Goal: Information Seeking & Learning: Find specific page/section

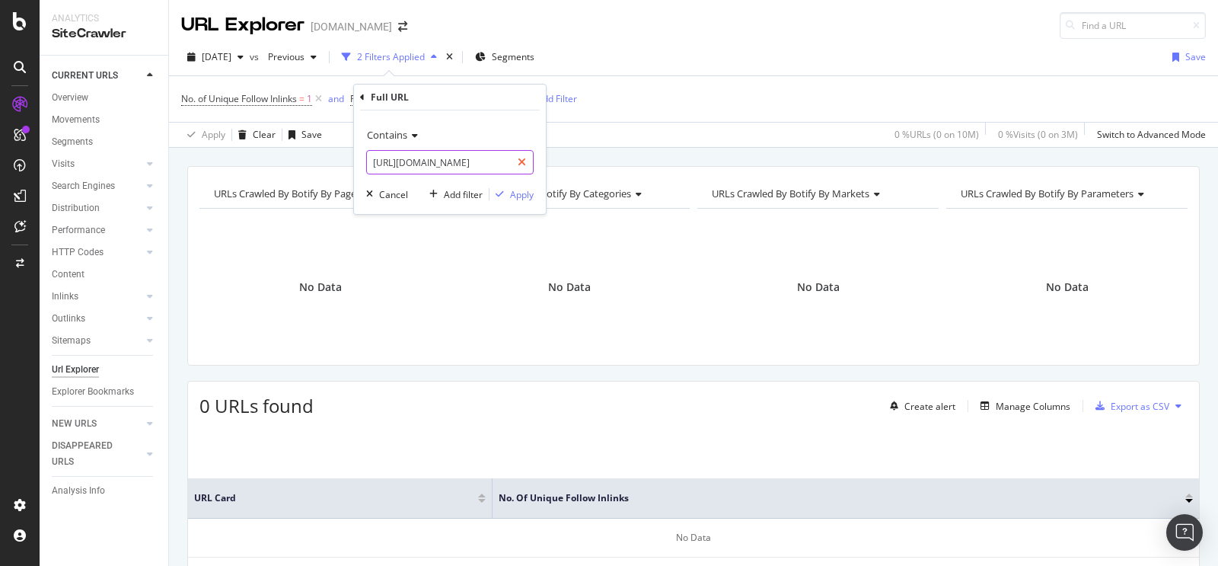
click at [521, 165] on icon at bounding box center [522, 162] width 8 height 11
click at [483, 158] on input "text" at bounding box center [450, 162] width 166 height 24
type input "v"
click at [518, 190] on div "Apply" at bounding box center [522, 194] width 24 height 13
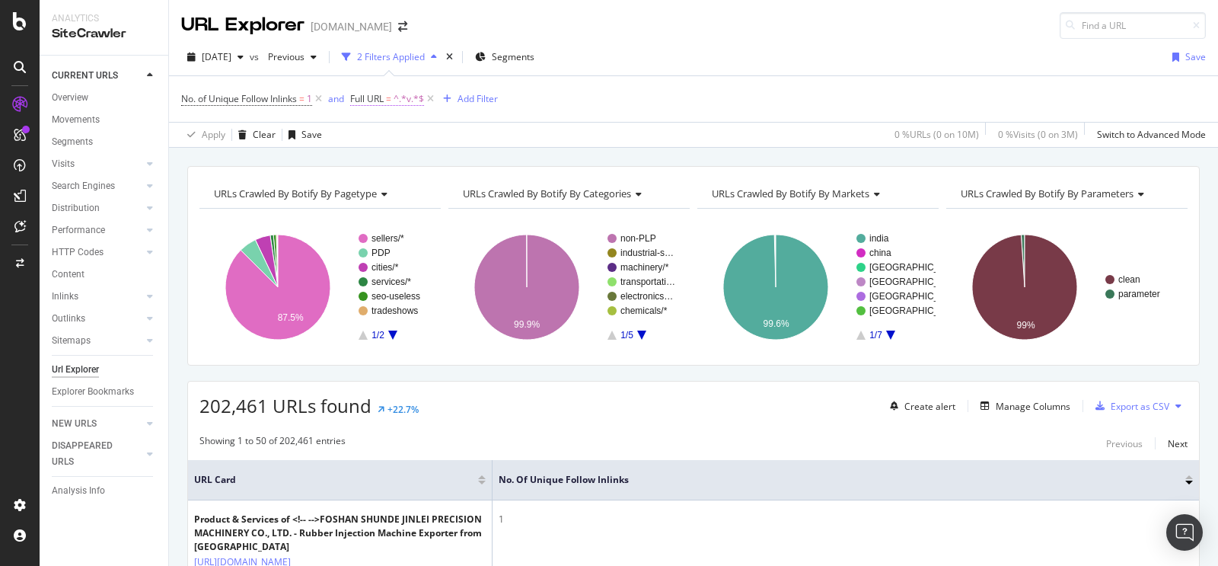
click at [397, 97] on span "^.*v.*$" at bounding box center [409, 98] width 30 height 21
click at [521, 190] on div "Apply" at bounding box center [522, 194] width 24 height 13
click at [400, 93] on span "^.*v.*$" at bounding box center [409, 98] width 30 height 21
paste input "[URL][DOMAIN_NAME]"
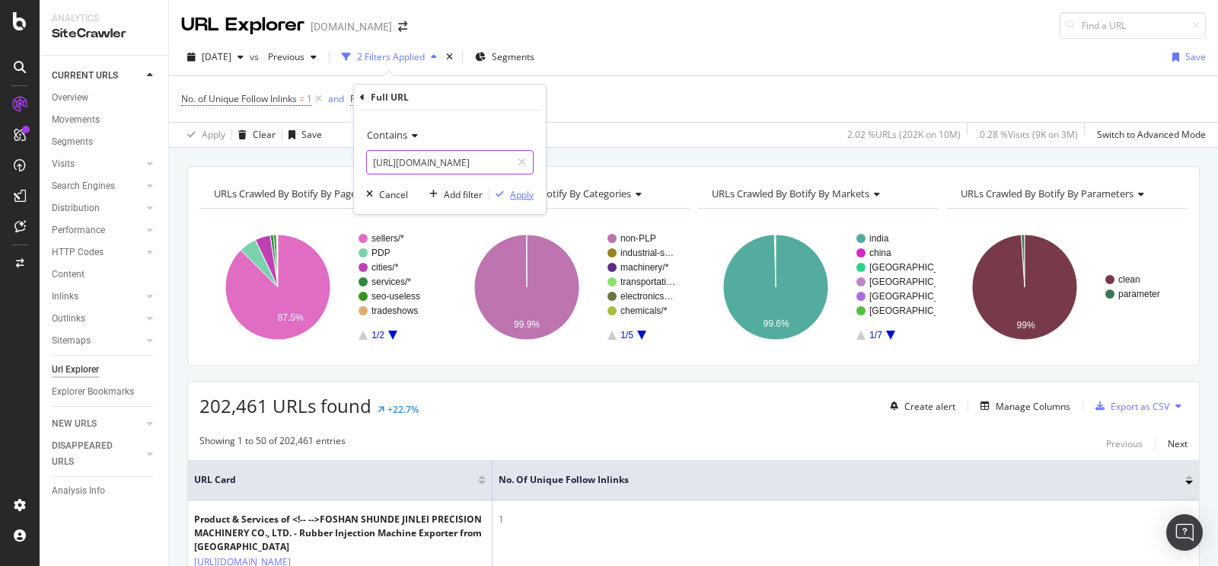
type input "[URL][DOMAIN_NAME]"
click at [522, 193] on div "Apply" at bounding box center [522, 194] width 24 height 13
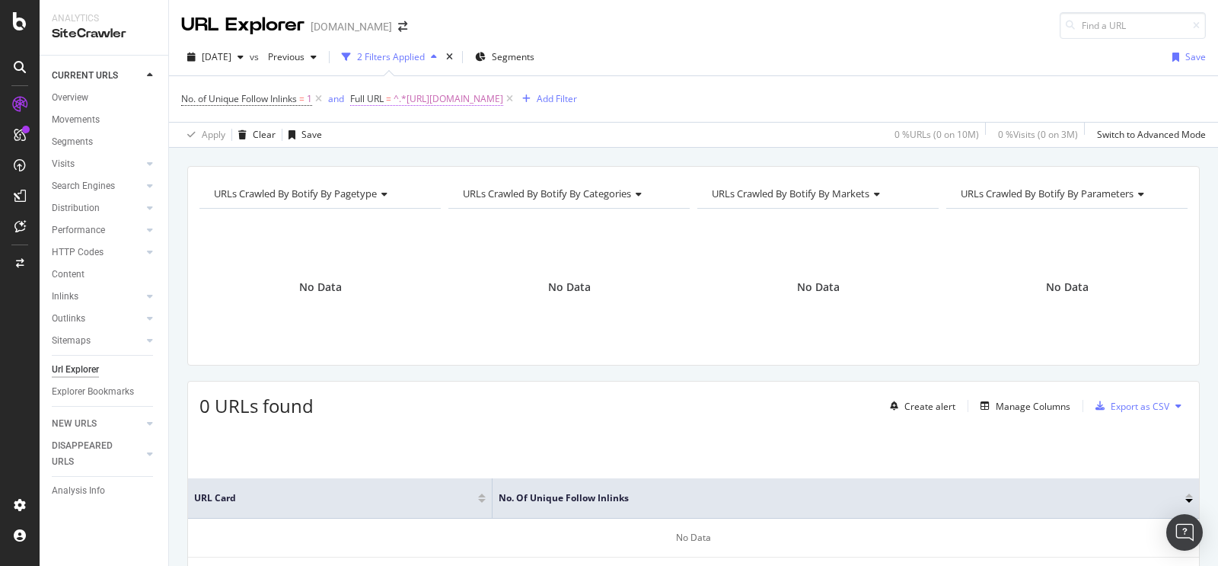
click at [442, 94] on span "^.*[URL][DOMAIN_NAME]" at bounding box center [449, 98] width 110 height 21
click at [517, 162] on div at bounding box center [522, 162] width 22 height 24
click at [503, 164] on input "text" at bounding box center [450, 162] width 166 height 24
paste input "[URL][DOMAIN_NAME]"
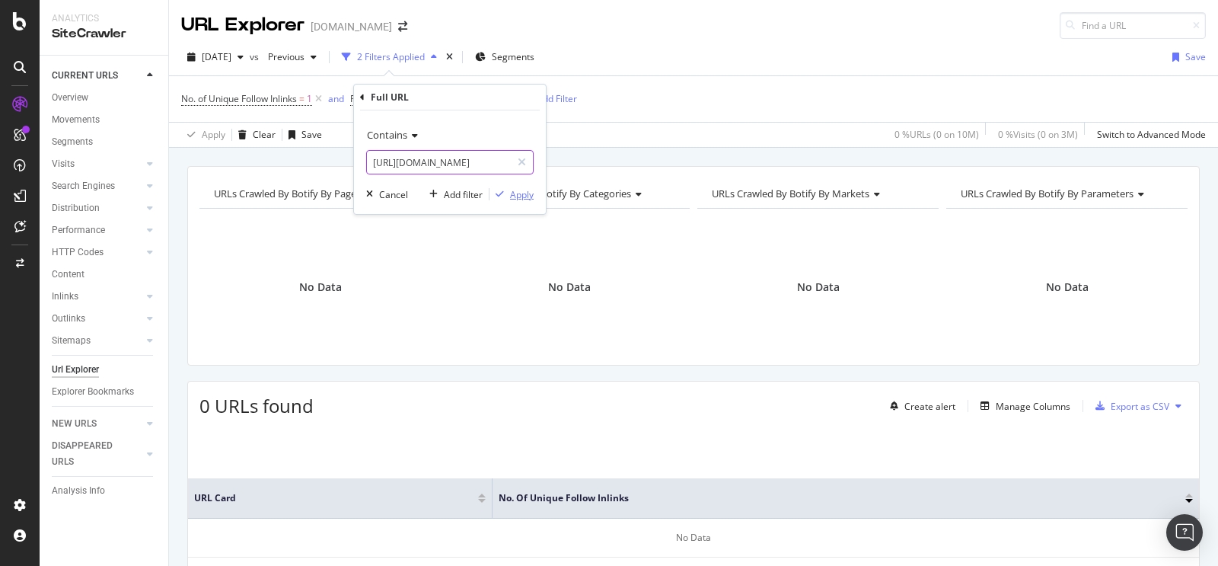
type input "[URL][DOMAIN_NAME]"
click at [517, 195] on div "Apply" at bounding box center [522, 194] width 24 height 13
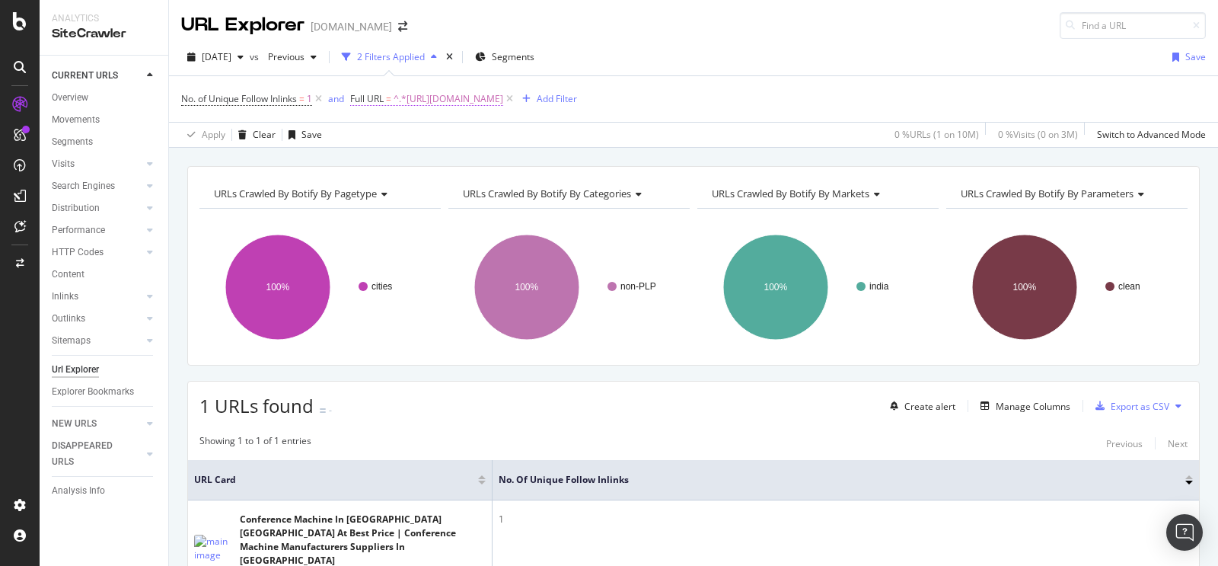
click at [503, 104] on span "^.*[URL][DOMAIN_NAME]" at bounding box center [449, 98] width 110 height 21
click at [523, 154] on div at bounding box center [522, 162] width 22 height 24
click at [483, 164] on input "text" at bounding box center [450, 162] width 166 height 24
paste input "[URL][DOMAIN_NAME]"
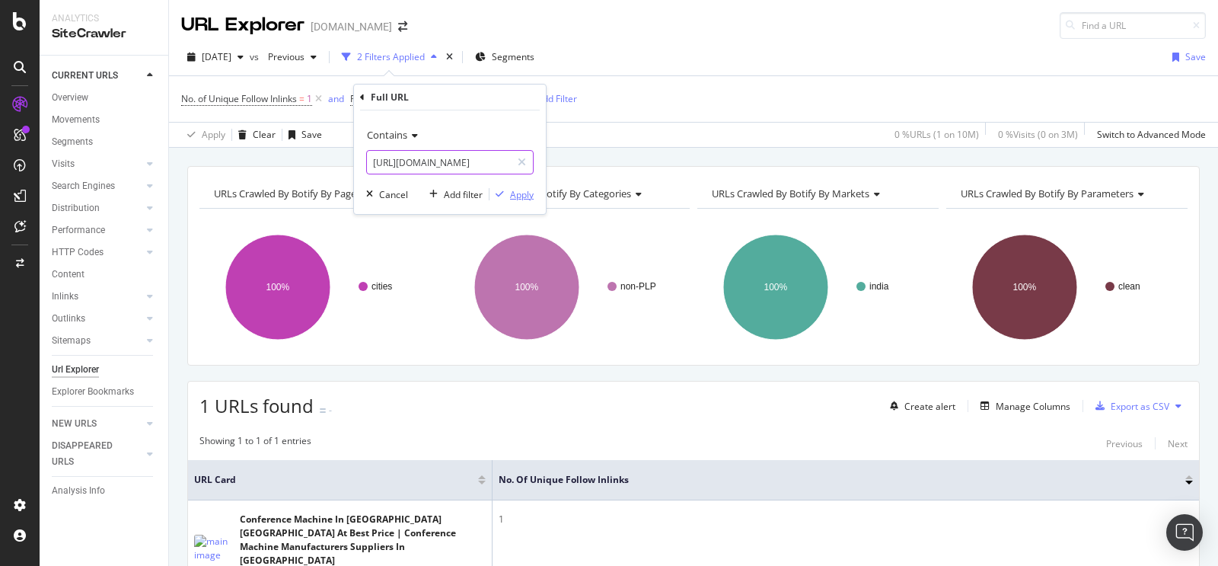
type input "[URL][DOMAIN_NAME]"
click at [519, 197] on div "Apply" at bounding box center [522, 194] width 24 height 13
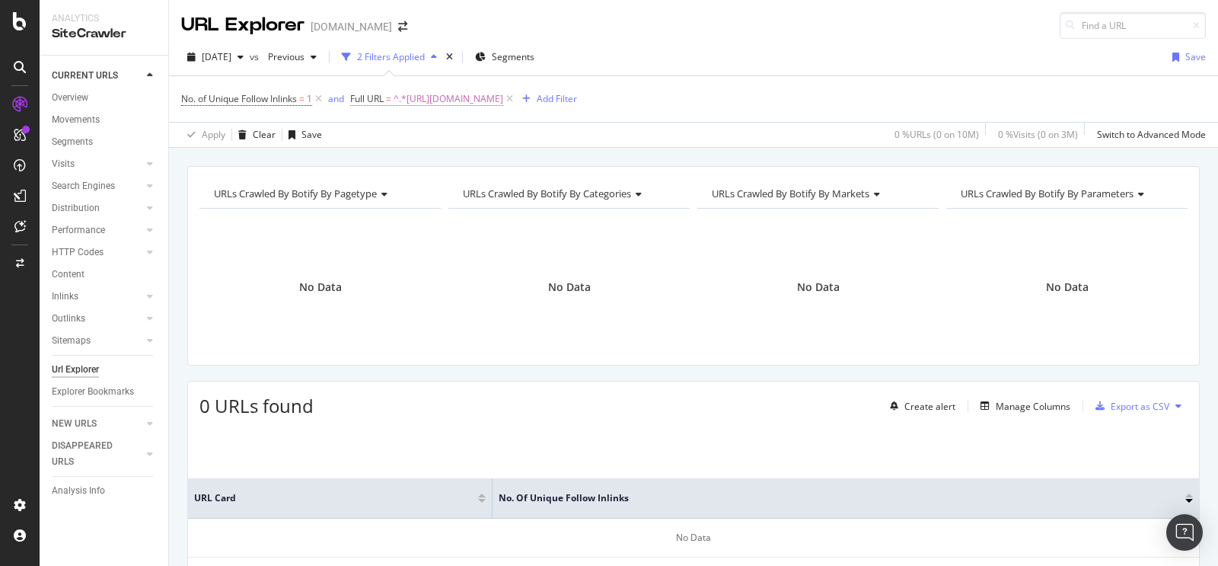
click at [503, 96] on span "^.*[URL][DOMAIN_NAME]" at bounding box center [449, 98] width 110 height 21
click at [528, 164] on div at bounding box center [522, 162] width 22 height 24
click at [502, 163] on input "text" at bounding box center [450, 162] width 166 height 24
paste input "[URL][DOMAIN_NAME]"
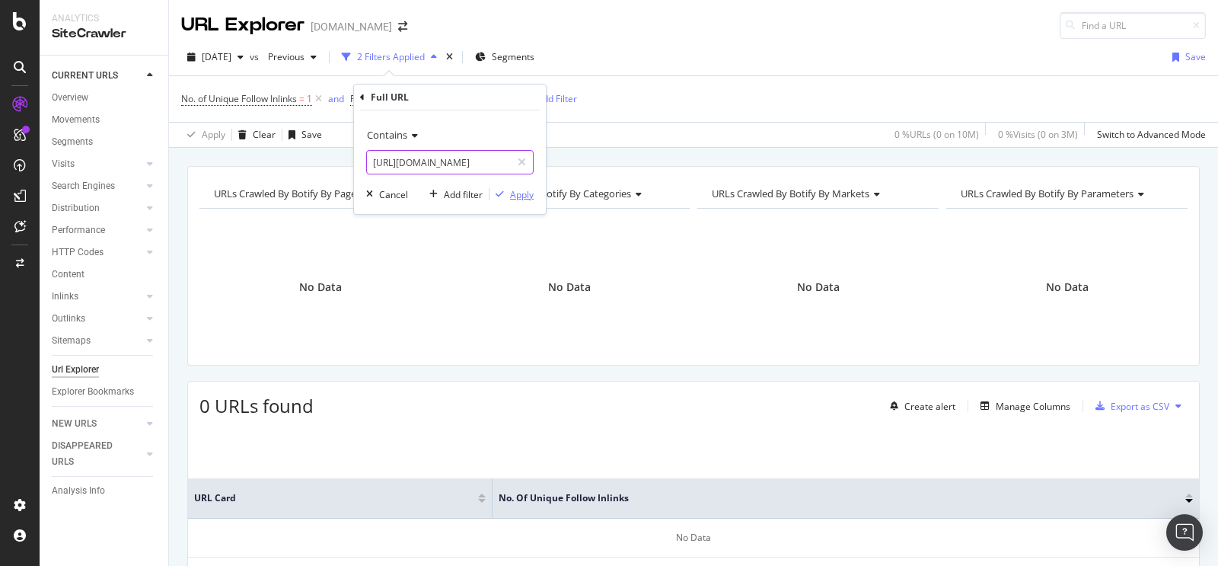
type input "[URL][DOMAIN_NAME]"
click at [523, 195] on div "Apply" at bounding box center [522, 194] width 24 height 13
click at [503, 96] on span "^.*[URL][DOMAIN_NAME]" at bounding box center [449, 98] width 110 height 21
click at [523, 161] on icon at bounding box center [522, 162] width 8 height 11
click at [487, 161] on input "text" at bounding box center [450, 162] width 166 height 24
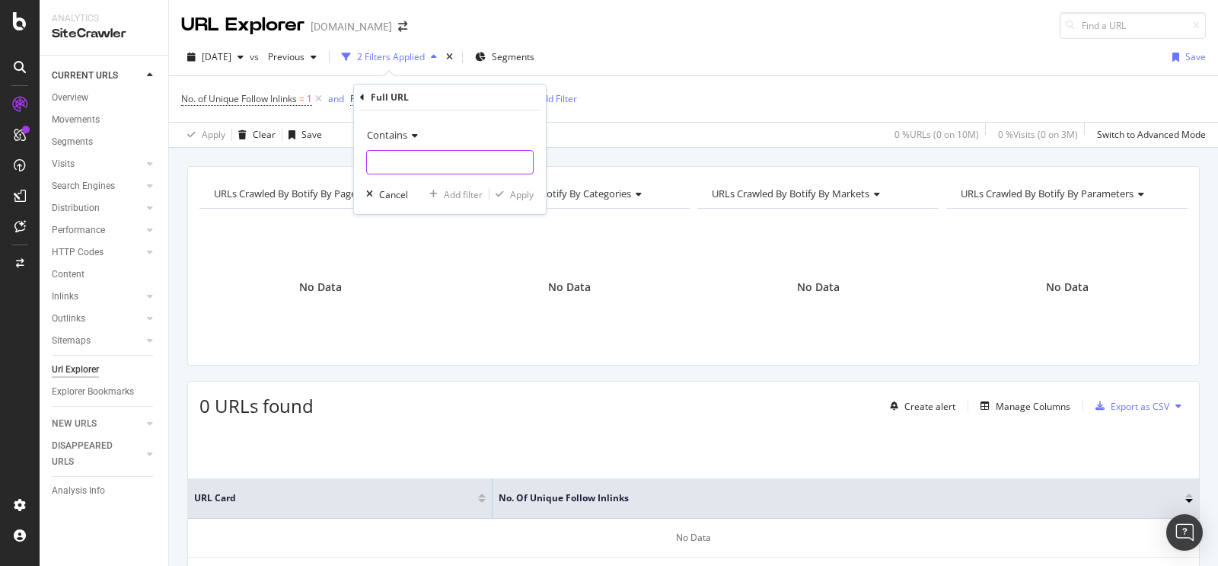
paste input "[URL][DOMAIN_NAME]"
type input "[URL][DOMAIN_NAME]"
click at [512, 196] on div "Apply" at bounding box center [522, 194] width 24 height 13
click at [503, 98] on span "^.*[URL][DOMAIN_NAME]" at bounding box center [449, 98] width 110 height 21
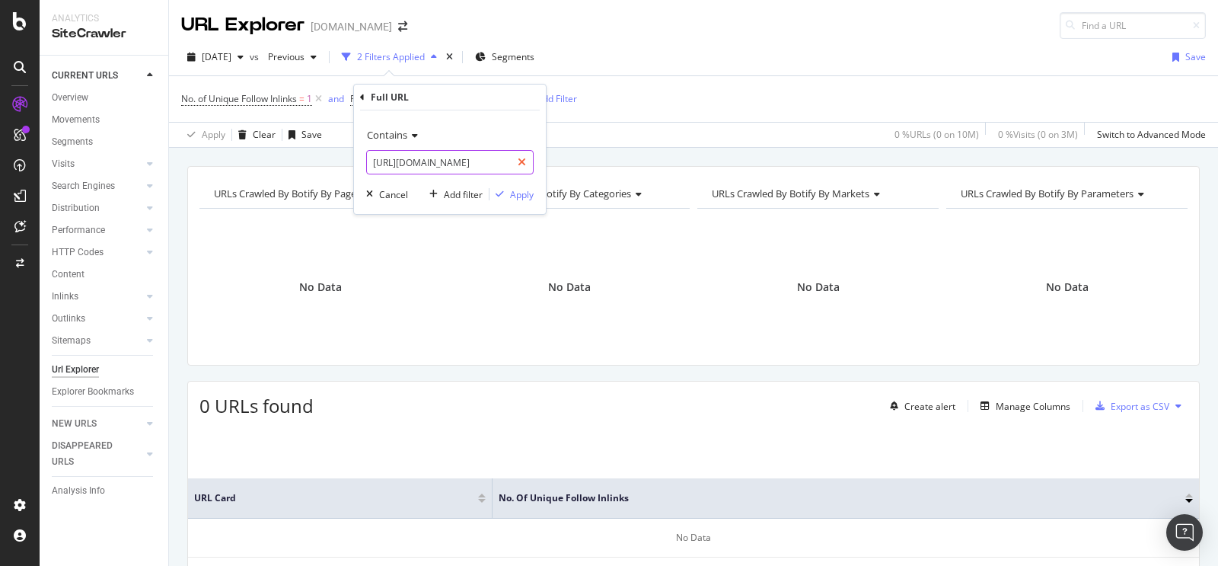
click at [524, 159] on icon at bounding box center [522, 162] width 8 height 11
click at [493, 162] on input "text" at bounding box center [450, 162] width 166 height 24
paste input "[URL][DOMAIN_NAME]"
type input "[URL][DOMAIN_NAME]"
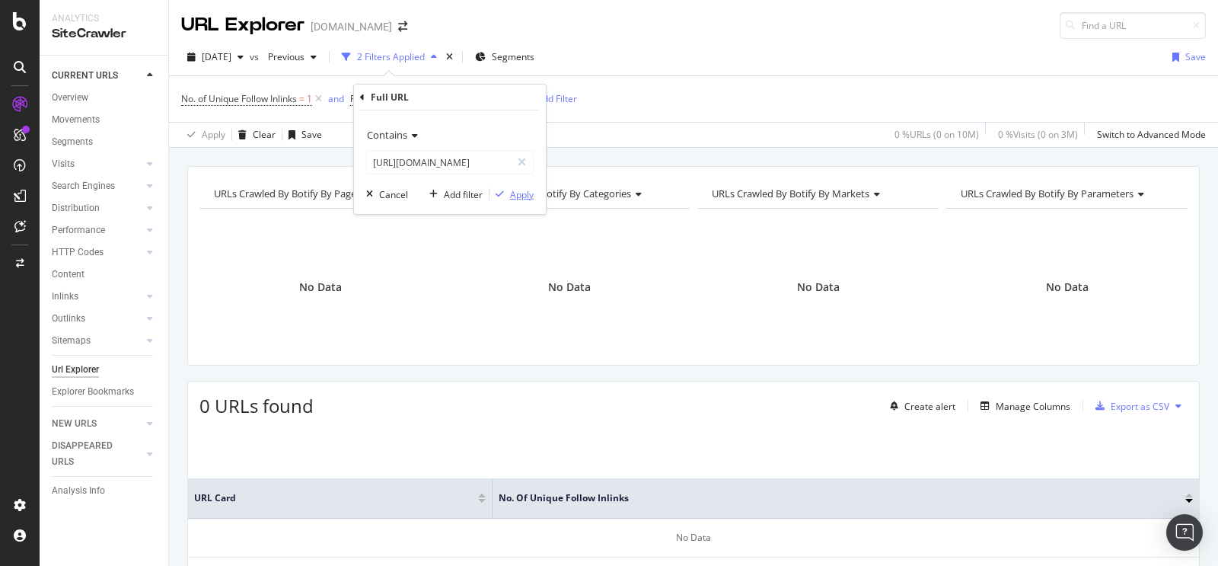
scroll to position [0, 0]
click at [532, 198] on div "Apply" at bounding box center [522, 194] width 24 height 13
click at [503, 97] on span "^.*[URL][DOMAIN_NAME]" at bounding box center [449, 98] width 110 height 21
click at [526, 151] on div at bounding box center [522, 162] width 22 height 24
click at [499, 160] on input "text" at bounding box center [450, 162] width 166 height 24
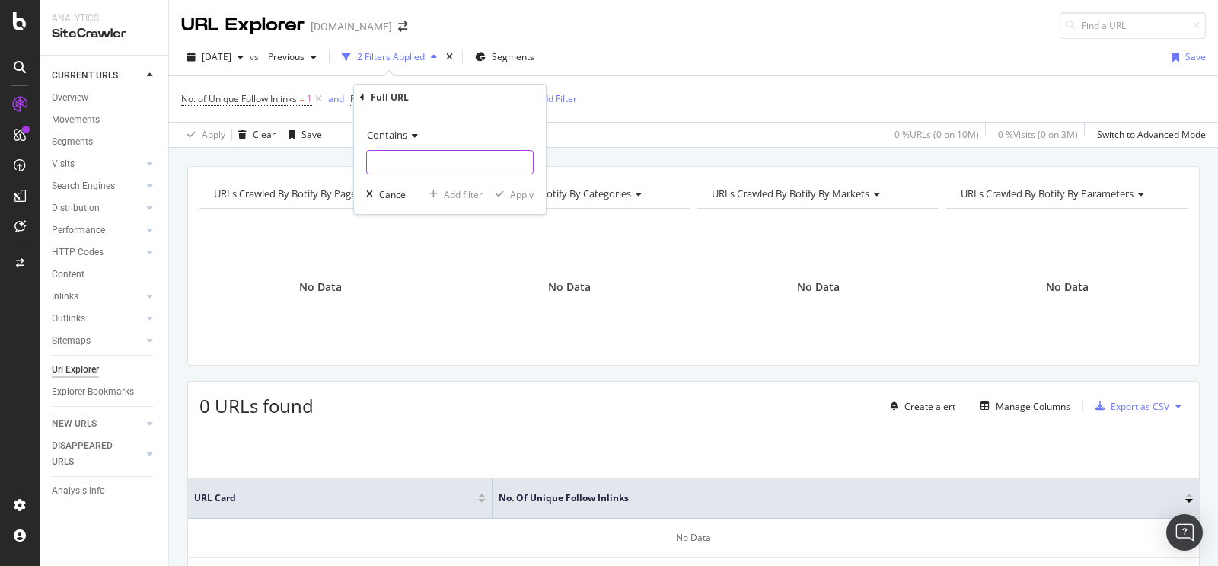
paste input "[URL][DOMAIN_NAME]"
type input "[URL][DOMAIN_NAME]"
click at [525, 188] on div "Apply" at bounding box center [522, 194] width 24 height 13
click at [503, 93] on span "^.*[URL][DOMAIN_NAME]" at bounding box center [449, 98] width 110 height 21
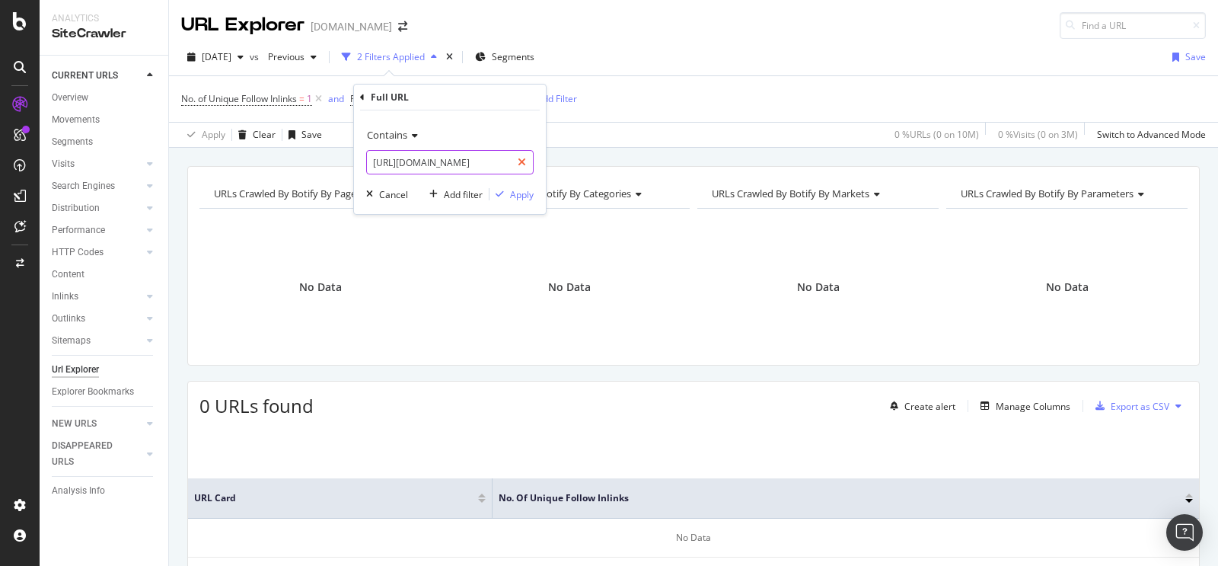
click at [527, 162] on div at bounding box center [522, 162] width 22 height 24
click at [492, 163] on input "text" at bounding box center [450, 162] width 166 height 24
paste input "[URL][DOMAIN_NAME]"
type input "[URL][DOMAIN_NAME]"
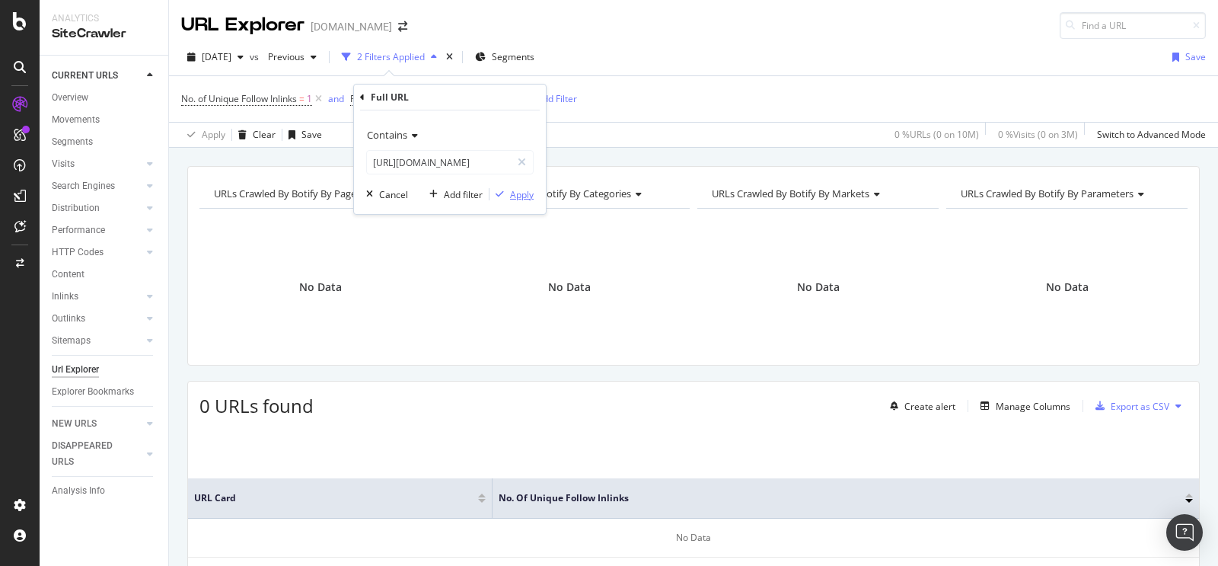
click at [522, 197] on div "Apply" at bounding box center [522, 194] width 24 height 13
click at [503, 100] on span "^.*[URL][DOMAIN_NAME]" at bounding box center [449, 98] width 110 height 21
click at [520, 163] on icon at bounding box center [522, 162] width 8 height 11
click at [504, 163] on input "text" at bounding box center [450, 162] width 166 height 24
paste input "[URL][DOMAIN_NAME]"
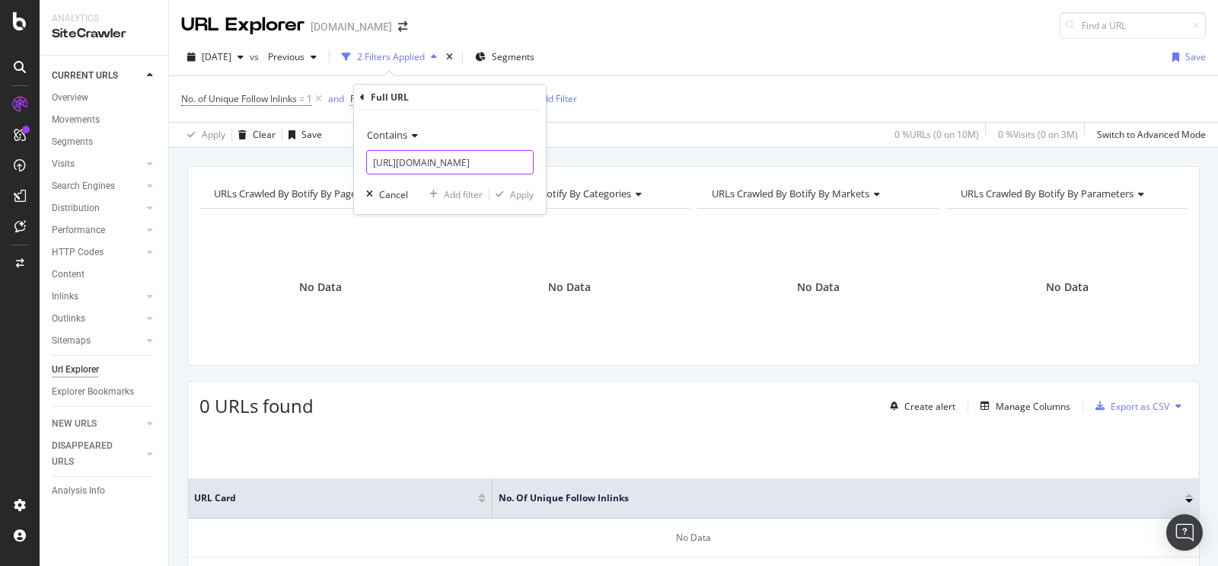
scroll to position [0, 171]
type input "[URL][DOMAIN_NAME]"
click at [516, 198] on div "Apply" at bounding box center [522, 194] width 24 height 13
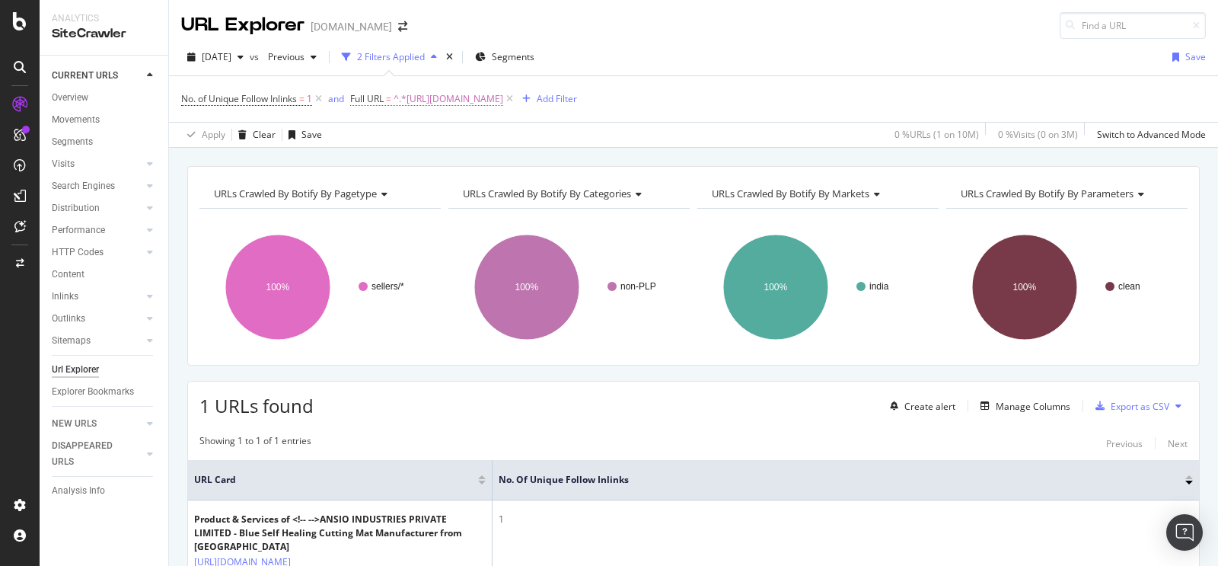
click at [503, 100] on span "^.*[URL][DOMAIN_NAME]" at bounding box center [449, 98] width 110 height 21
click at [524, 160] on icon at bounding box center [522, 162] width 8 height 11
click at [467, 156] on input "text" at bounding box center [450, 162] width 166 height 24
paste input "[URL][DOMAIN_NAME]"
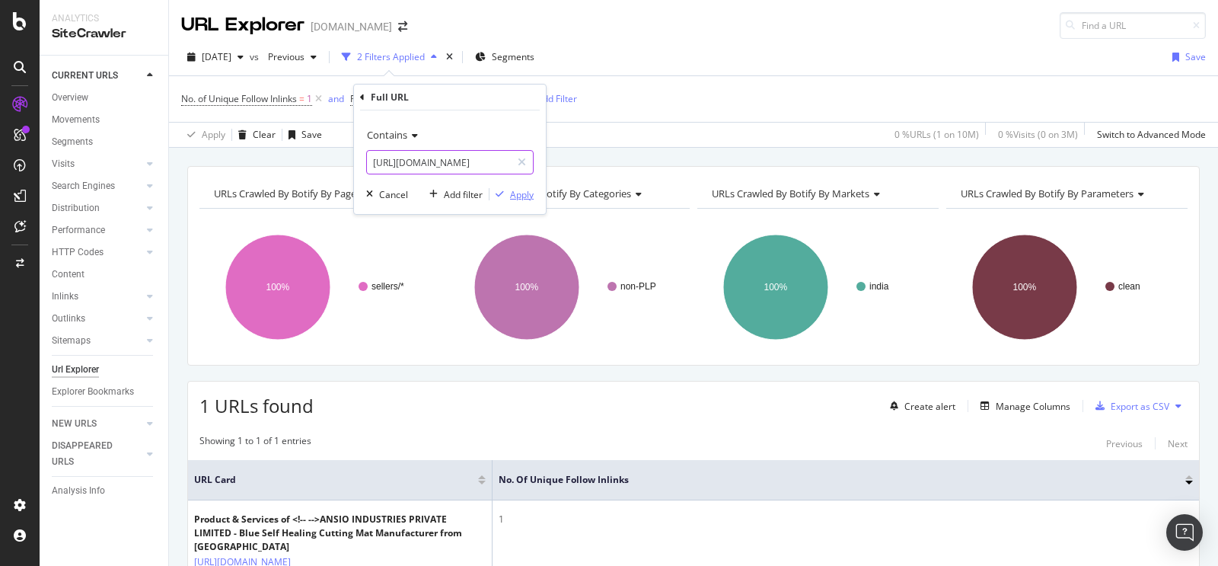
type input "[URL][DOMAIN_NAME]"
click at [502, 192] on icon "button" at bounding box center [500, 194] width 8 height 9
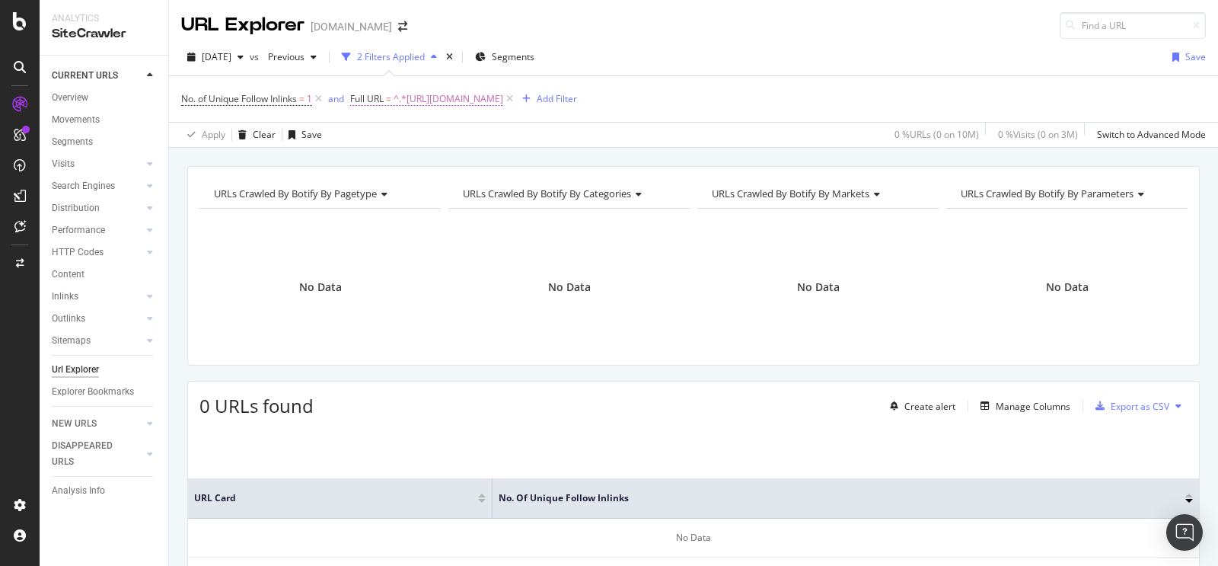
click at [491, 99] on span "^.*[URL][DOMAIN_NAME]" at bounding box center [449, 98] width 110 height 21
click at [526, 159] on div at bounding box center [522, 162] width 22 height 24
click at [502, 162] on input "text" at bounding box center [450, 162] width 166 height 24
paste input "[URL][DOMAIN_NAME]"
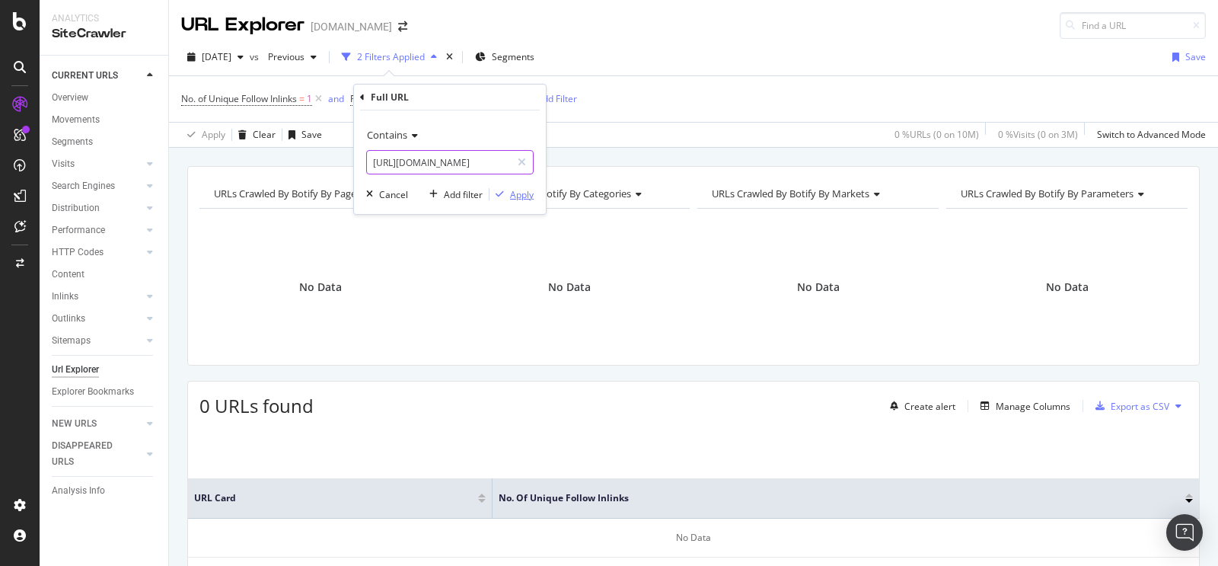
type input "[URL][DOMAIN_NAME]"
click at [523, 196] on div "Apply" at bounding box center [522, 194] width 24 height 13
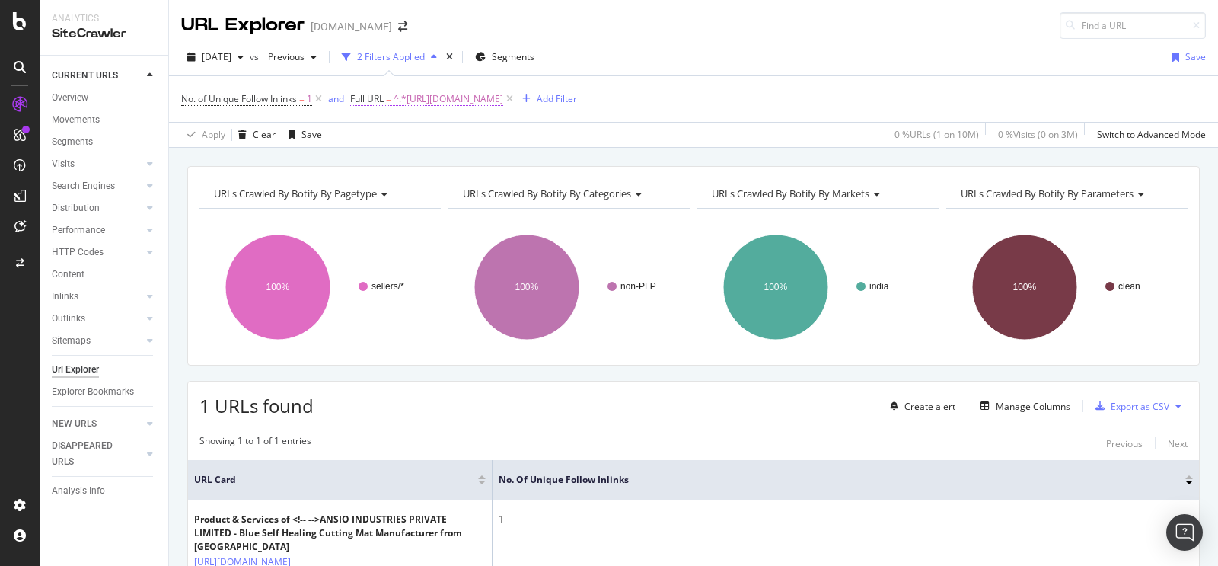
click at [503, 102] on span "^.*[URL][DOMAIN_NAME]" at bounding box center [449, 98] width 110 height 21
click at [526, 159] on div at bounding box center [522, 162] width 22 height 24
click at [511, 166] on input "text" at bounding box center [450, 162] width 166 height 24
paste input "[URL][DOMAIN_NAME]"
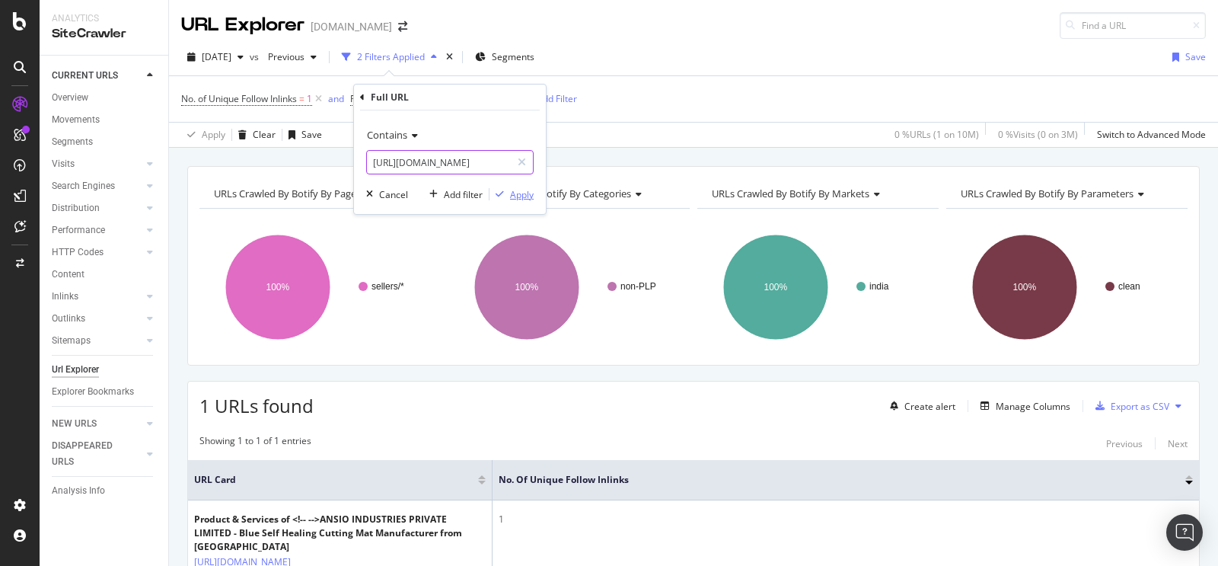
type input "[URL][DOMAIN_NAME]"
click at [533, 196] on div "Apply" at bounding box center [522, 194] width 24 height 13
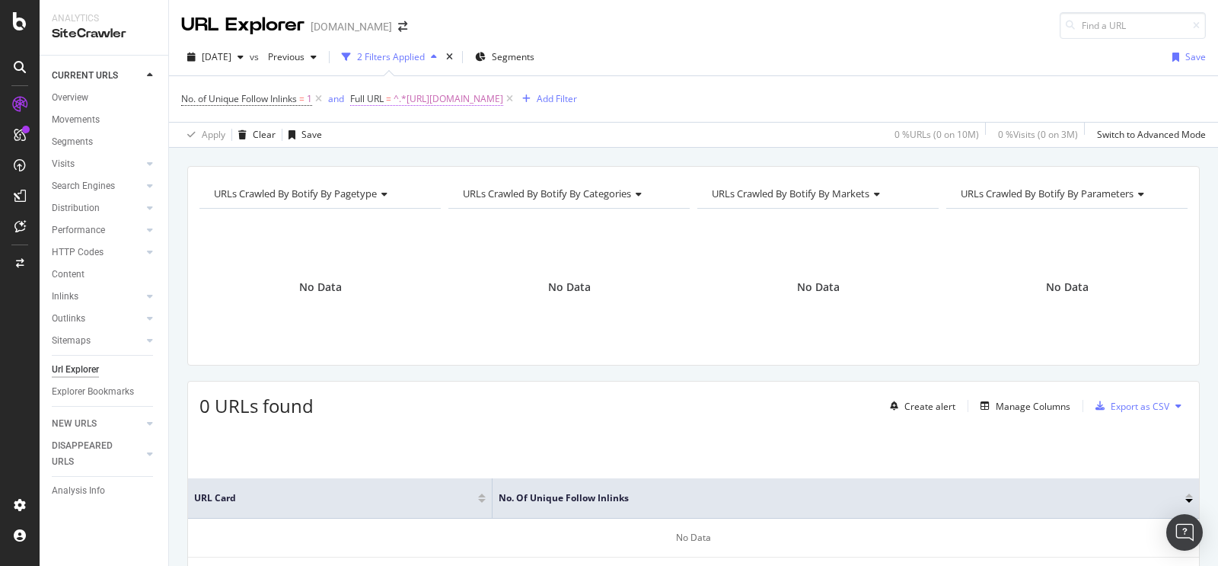
click at [503, 96] on span "^.*[URL][DOMAIN_NAME]" at bounding box center [449, 98] width 110 height 21
click at [526, 156] on div at bounding box center [522, 162] width 22 height 24
click at [493, 165] on input "text" at bounding box center [450, 162] width 166 height 24
paste input "[URL][DOMAIN_NAME]"
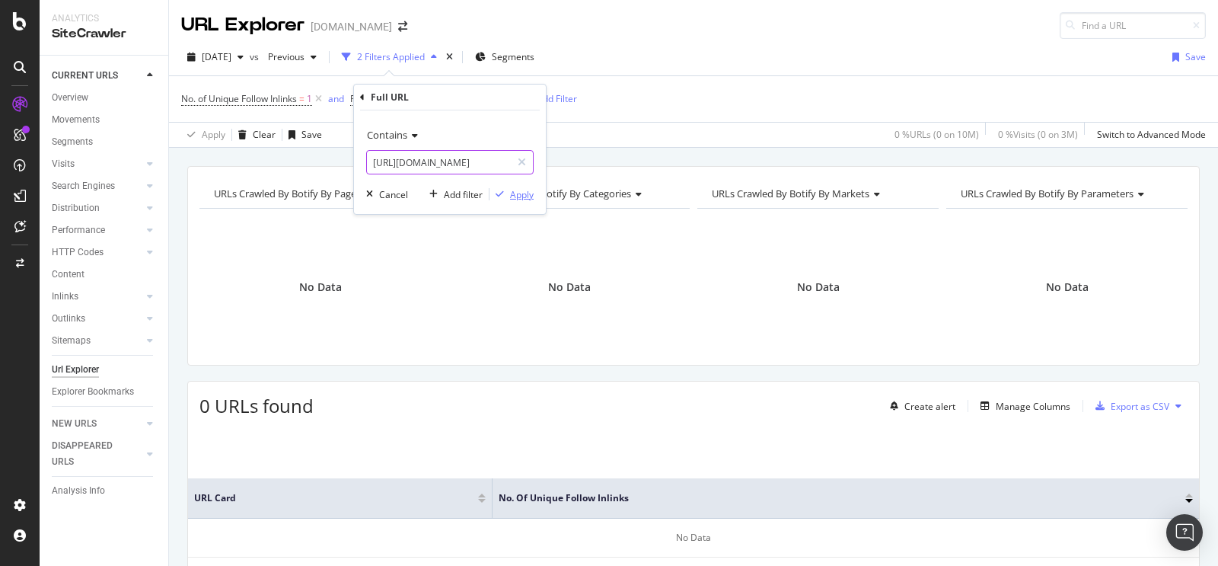
type input "[URL][DOMAIN_NAME]"
click at [515, 199] on div "Apply" at bounding box center [522, 194] width 24 height 13
click at [503, 104] on span "^.*[URL][DOMAIN_NAME]" at bounding box center [449, 98] width 110 height 21
click at [515, 164] on div at bounding box center [522, 162] width 22 height 24
click at [486, 164] on input "text" at bounding box center [450, 162] width 166 height 24
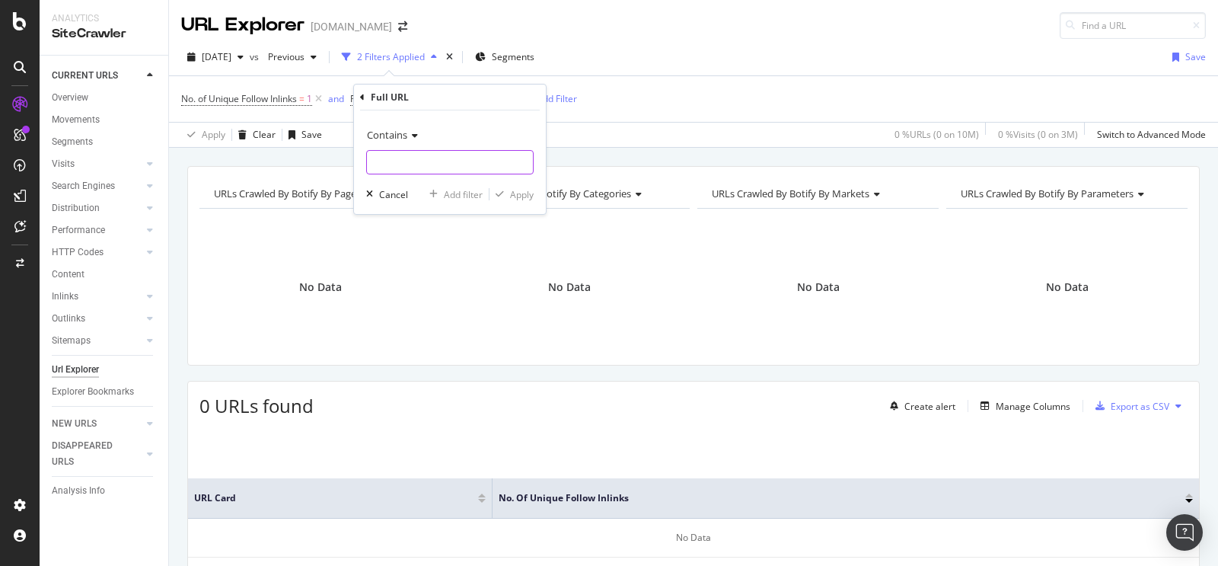
paste input "[URL][DOMAIN_NAME]"
type input "[URL][DOMAIN_NAME]"
click at [503, 197] on icon "button" at bounding box center [500, 194] width 8 height 9
click at [503, 98] on span "^.*[URL][DOMAIN_NAME]" at bounding box center [449, 98] width 110 height 21
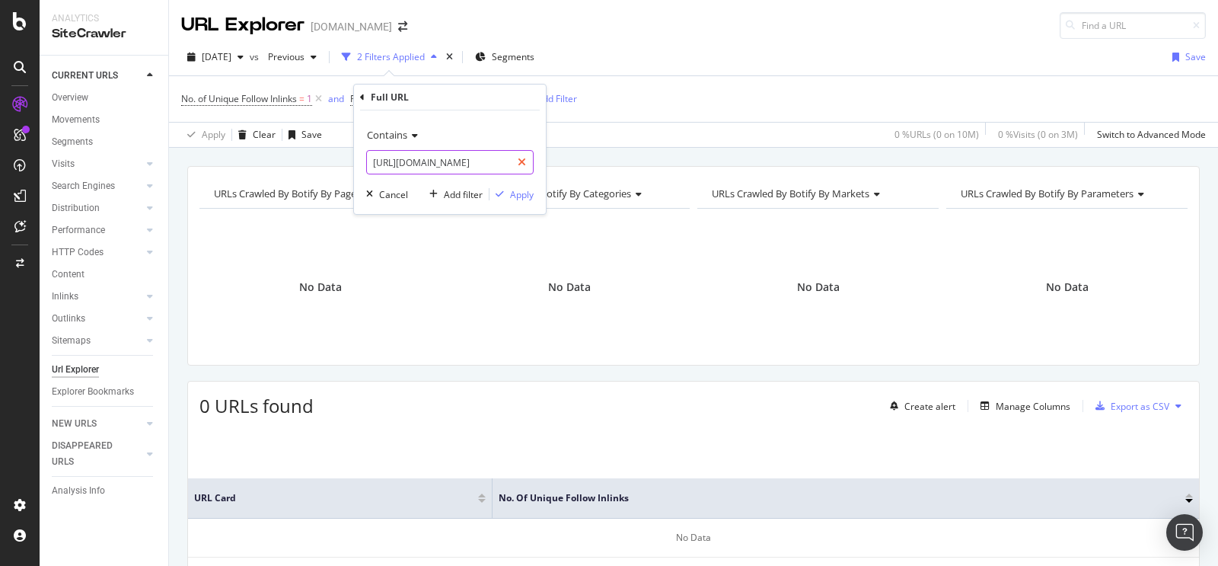
click at [511, 163] on div at bounding box center [522, 162] width 22 height 24
click at [500, 161] on input "text" at bounding box center [450, 162] width 166 height 24
paste input "[URL][DOMAIN_NAME]"
type input "[URL][DOMAIN_NAME]"
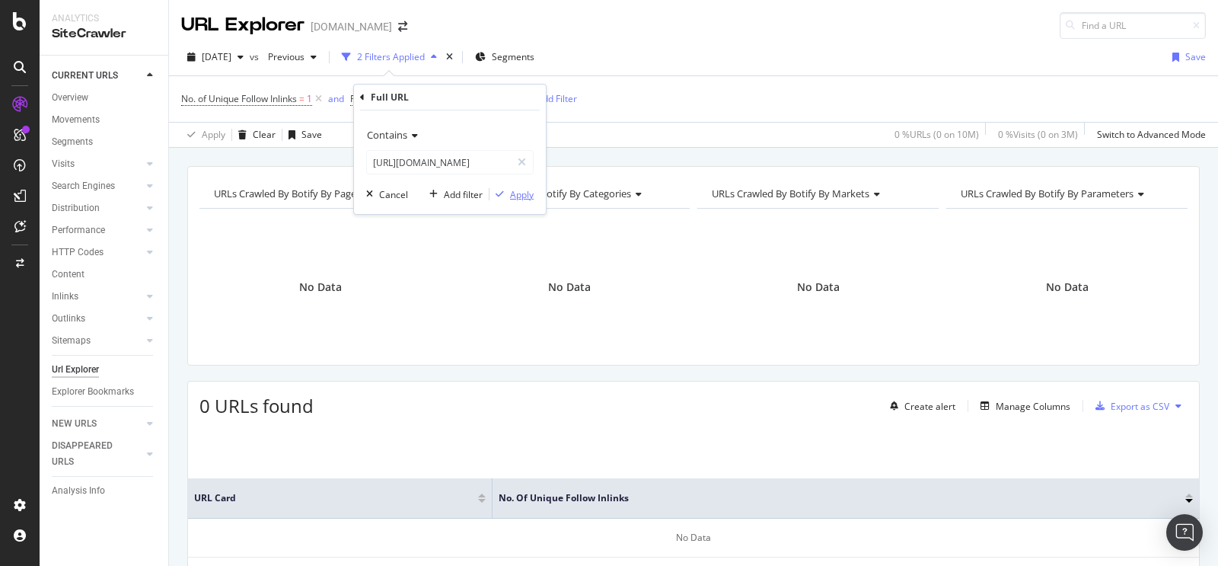
click at [511, 189] on div "Apply" at bounding box center [522, 194] width 24 height 13
click at [503, 91] on span "^.*[URL][DOMAIN_NAME]" at bounding box center [449, 98] width 110 height 21
click at [522, 158] on icon at bounding box center [522, 162] width 8 height 11
click at [484, 164] on input "text" at bounding box center [450, 162] width 166 height 24
paste input "[URL][DOMAIN_NAME]"
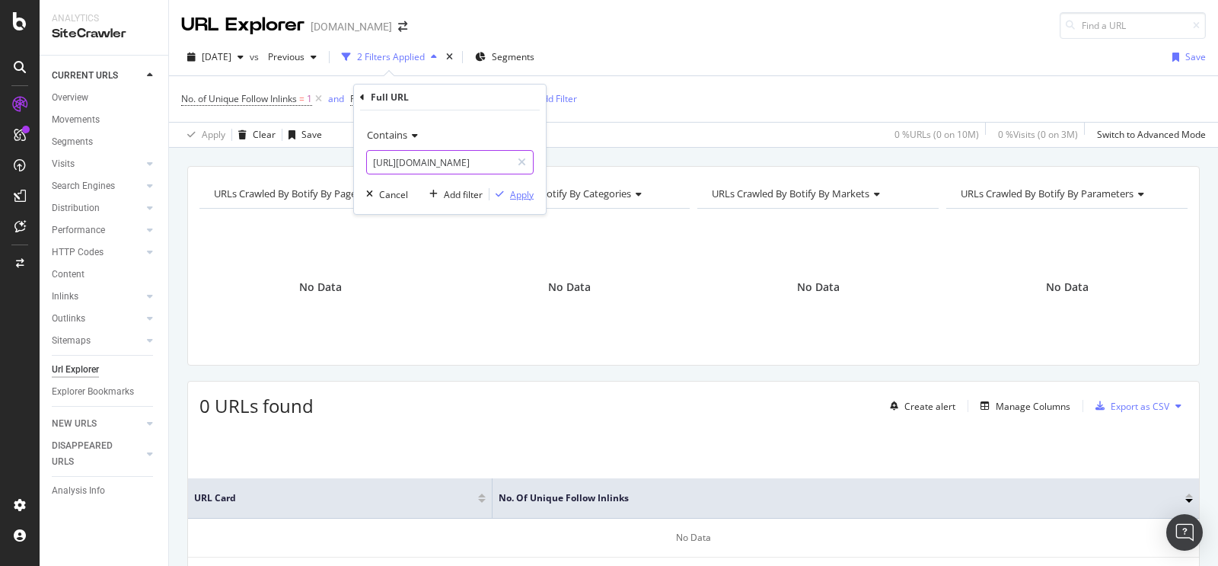
scroll to position [0, 141]
type input "[URL][DOMAIN_NAME]"
click at [510, 189] on div "Apply" at bounding box center [522, 194] width 24 height 13
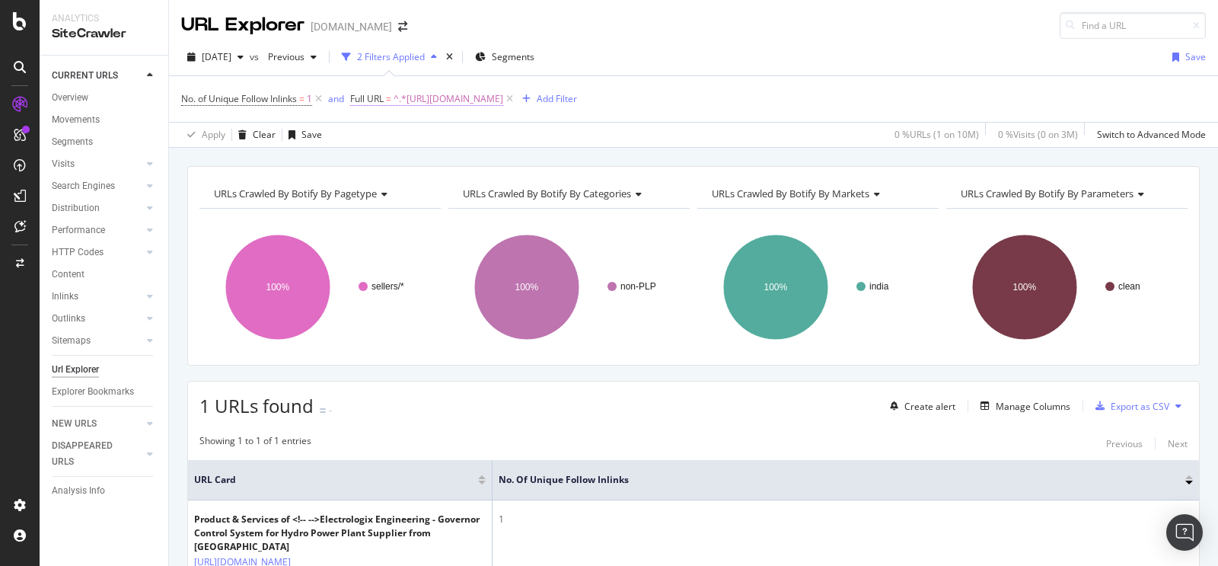
click at [503, 99] on span "^.*[URL][DOMAIN_NAME]" at bounding box center [449, 98] width 110 height 21
click at [520, 167] on icon at bounding box center [522, 162] width 8 height 11
click at [498, 156] on input "text" at bounding box center [450, 162] width 166 height 24
paste input "[URL][DOMAIN_NAME]"
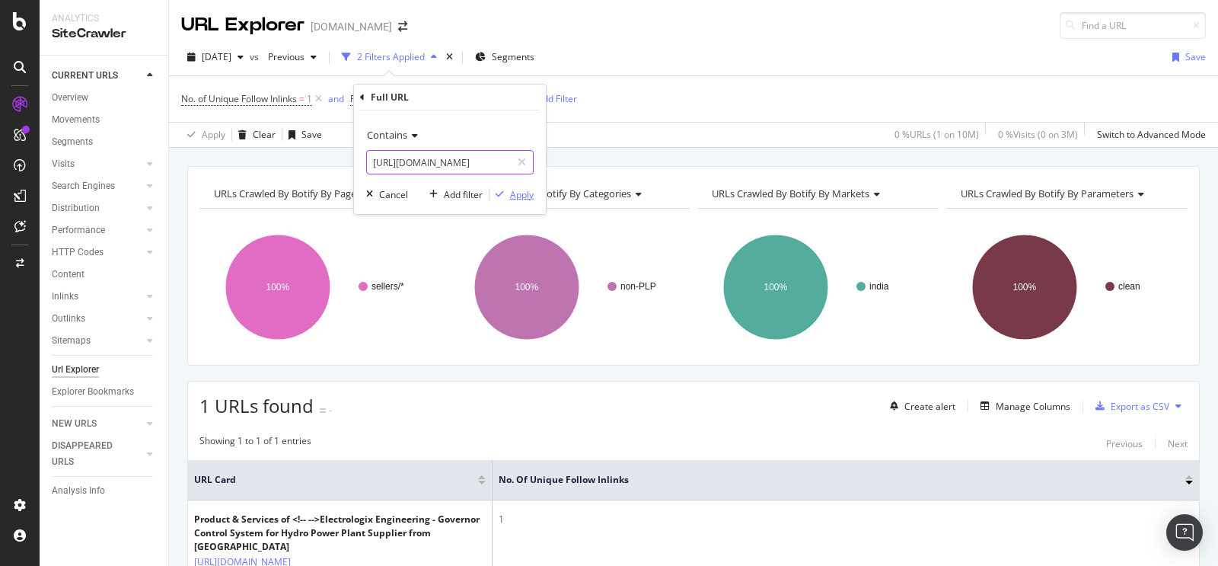
type input "[URL][DOMAIN_NAME]"
click at [525, 195] on div "Apply" at bounding box center [522, 194] width 24 height 13
click at [503, 100] on span "^.*[URL][DOMAIN_NAME]" at bounding box center [449, 98] width 110 height 21
click at [517, 163] on div at bounding box center [522, 162] width 22 height 24
click at [499, 164] on input "text" at bounding box center [450, 162] width 166 height 24
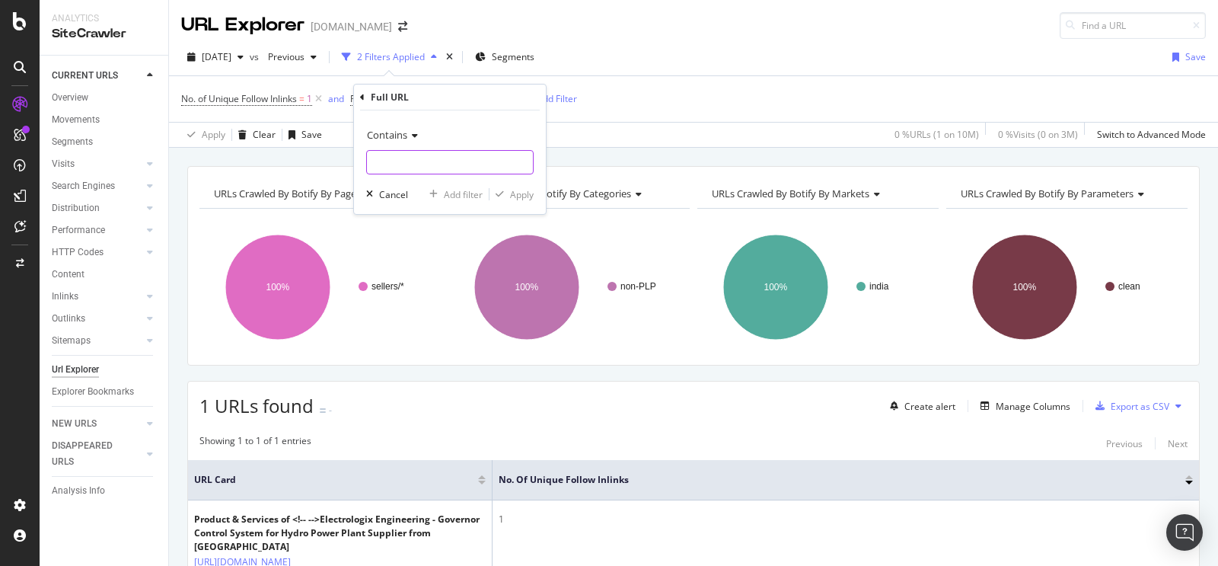
paste input "[URL][DOMAIN_NAME]"
type input "[URL][DOMAIN_NAME]"
click at [522, 194] on div "Apply" at bounding box center [522, 194] width 24 height 13
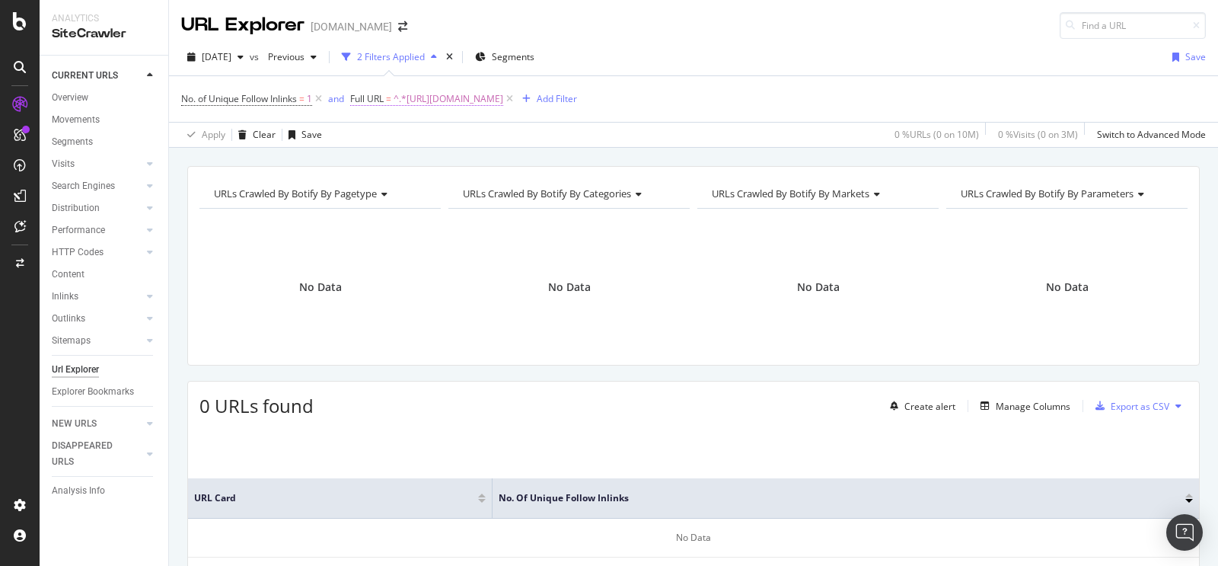
click at [503, 97] on span "^.*[URL][DOMAIN_NAME]" at bounding box center [449, 98] width 110 height 21
click at [517, 159] on div at bounding box center [522, 162] width 22 height 24
click at [486, 158] on input "text" at bounding box center [450, 162] width 166 height 24
paste input "[URL][DOMAIN_NAME]"
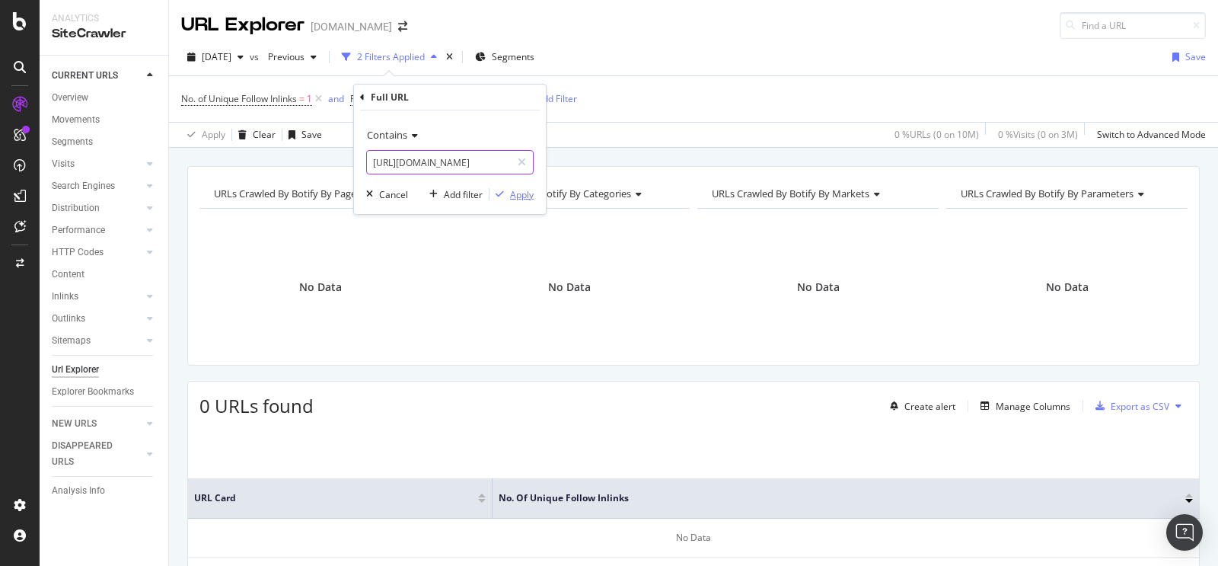
type input "[URL][DOMAIN_NAME]"
click at [511, 189] on div "Apply" at bounding box center [522, 194] width 24 height 13
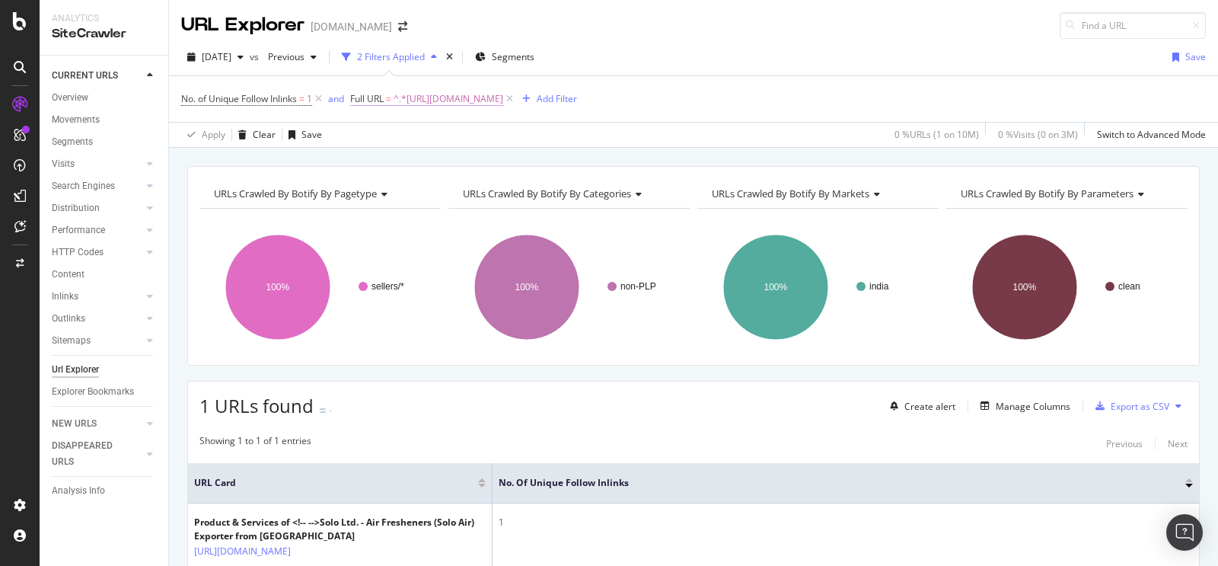
click at [503, 101] on span "^.*[URL][DOMAIN_NAME]" at bounding box center [449, 98] width 110 height 21
click at [521, 158] on icon at bounding box center [522, 162] width 8 height 11
click at [501, 161] on input "text" at bounding box center [450, 162] width 166 height 24
paste input "[URL][DOMAIN_NAME]"
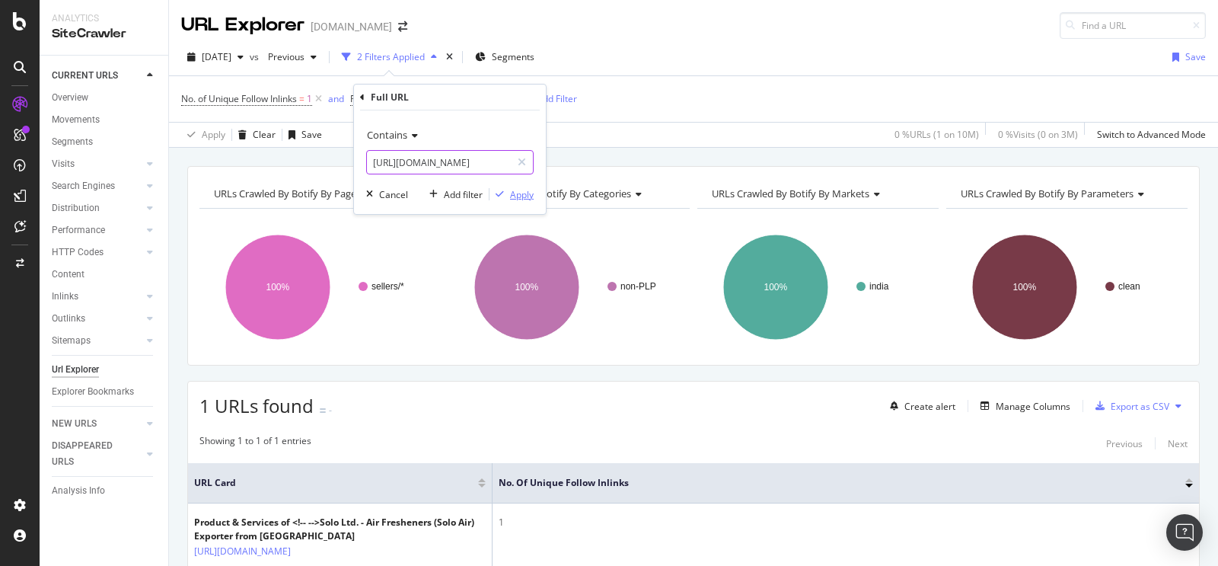
type input "[URL][DOMAIN_NAME]"
click at [526, 192] on div "Apply" at bounding box center [522, 194] width 24 height 13
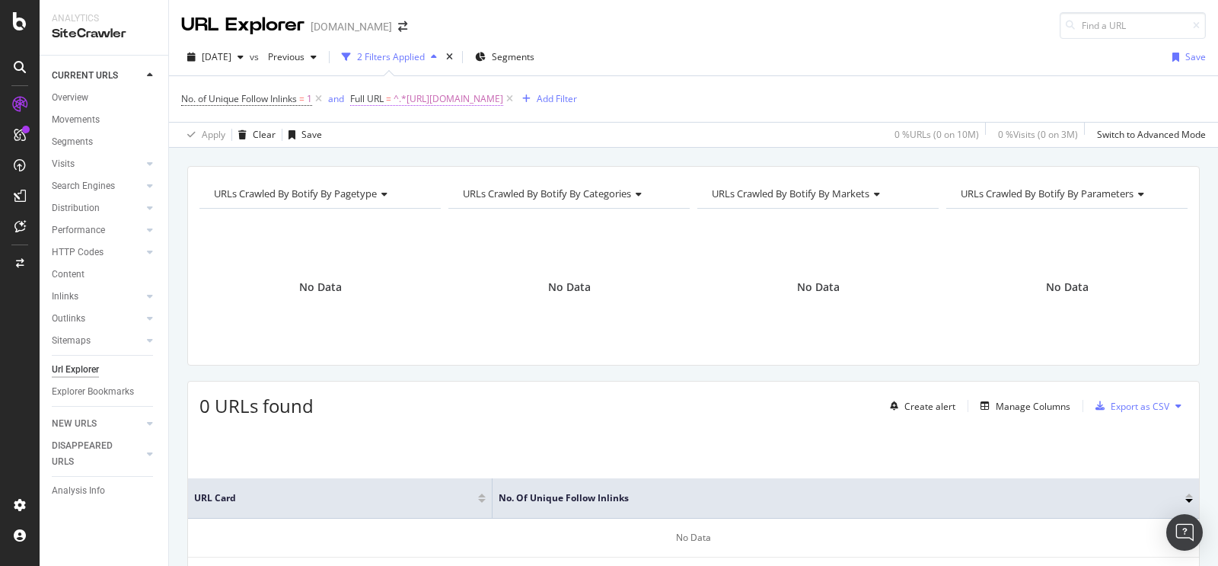
click at [503, 104] on span "^.*[URL][DOMAIN_NAME]" at bounding box center [449, 98] width 110 height 21
click at [522, 161] on icon at bounding box center [522, 162] width 8 height 11
click at [483, 158] on input "text" at bounding box center [450, 162] width 166 height 24
paste input "[URL][DOMAIN_NAME]"
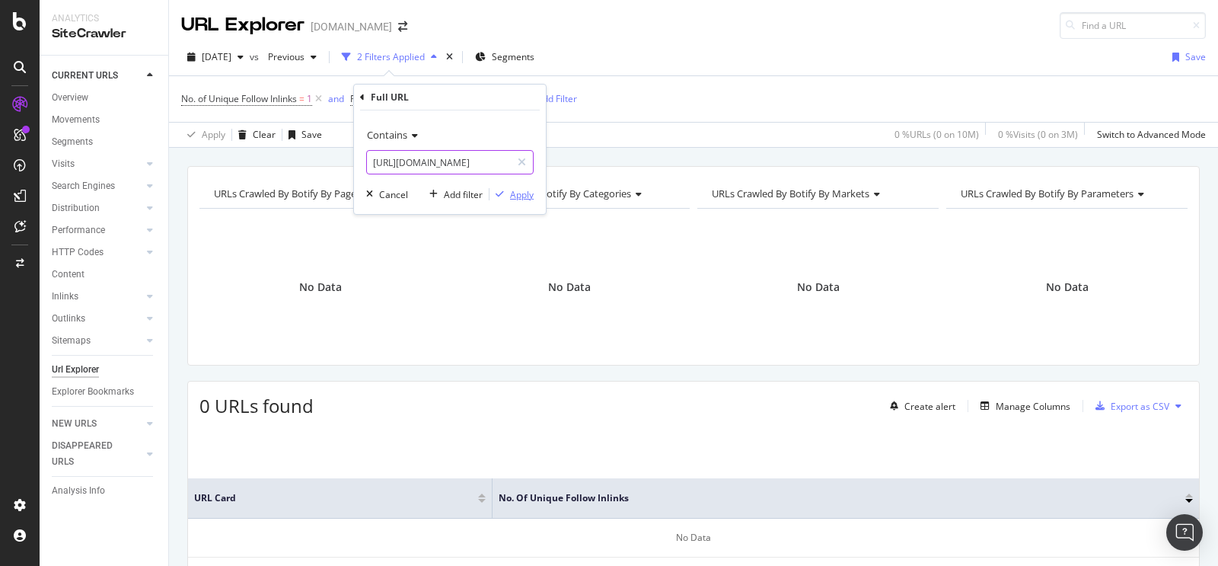
type input "[URL][DOMAIN_NAME]"
click at [521, 194] on div "Apply" at bounding box center [522, 194] width 24 height 13
click at [503, 101] on span "^.*[URL][DOMAIN_NAME]" at bounding box center [449, 98] width 110 height 21
click at [526, 157] on div at bounding box center [522, 162] width 22 height 24
click at [479, 163] on input "text" at bounding box center [450, 162] width 166 height 24
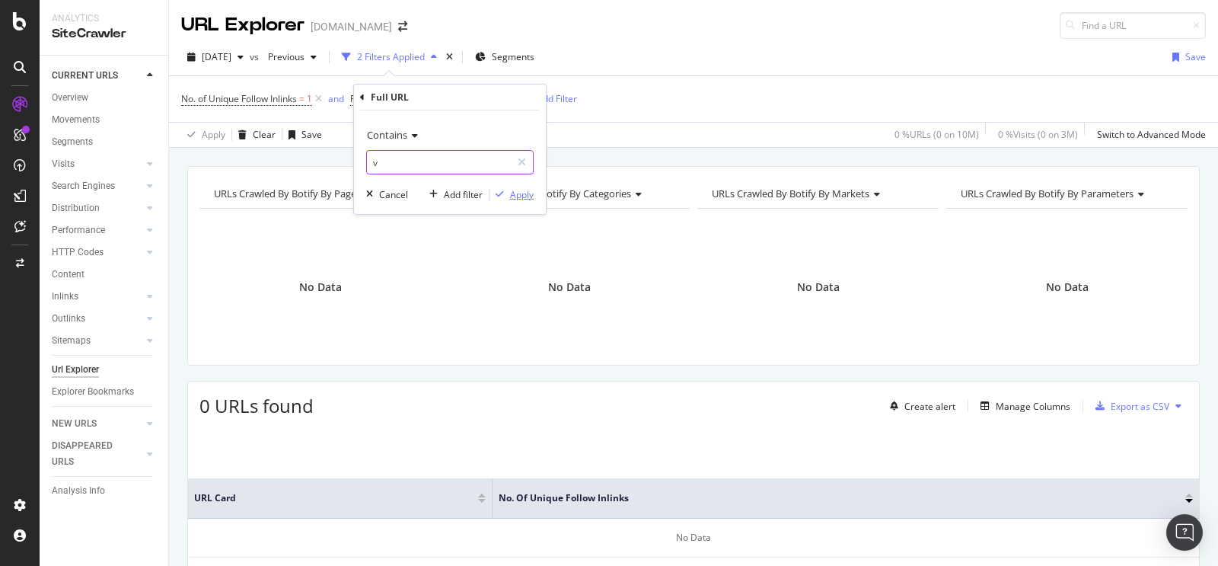
type input "v"
click at [507, 192] on div "button" at bounding box center [499, 194] width 21 height 9
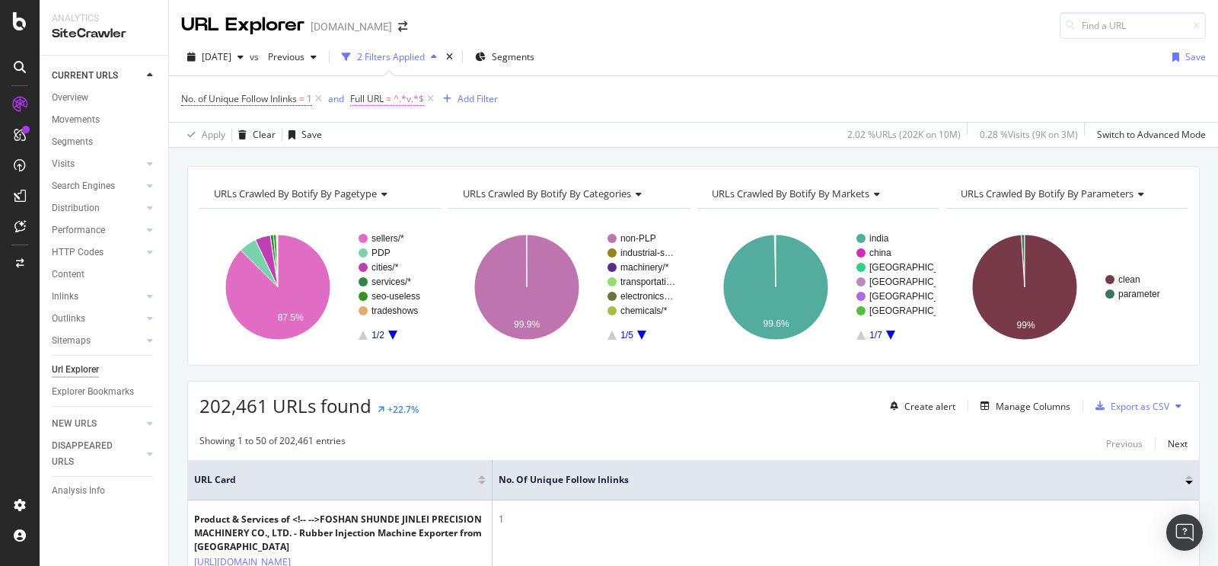
click at [408, 91] on span "^.*v.*$" at bounding box center [409, 98] width 30 height 21
paste input "[URL][DOMAIN_NAME]"
type input "[URL][DOMAIN_NAME]"
click at [518, 196] on div "Apply" at bounding box center [522, 194] width 24 height 13
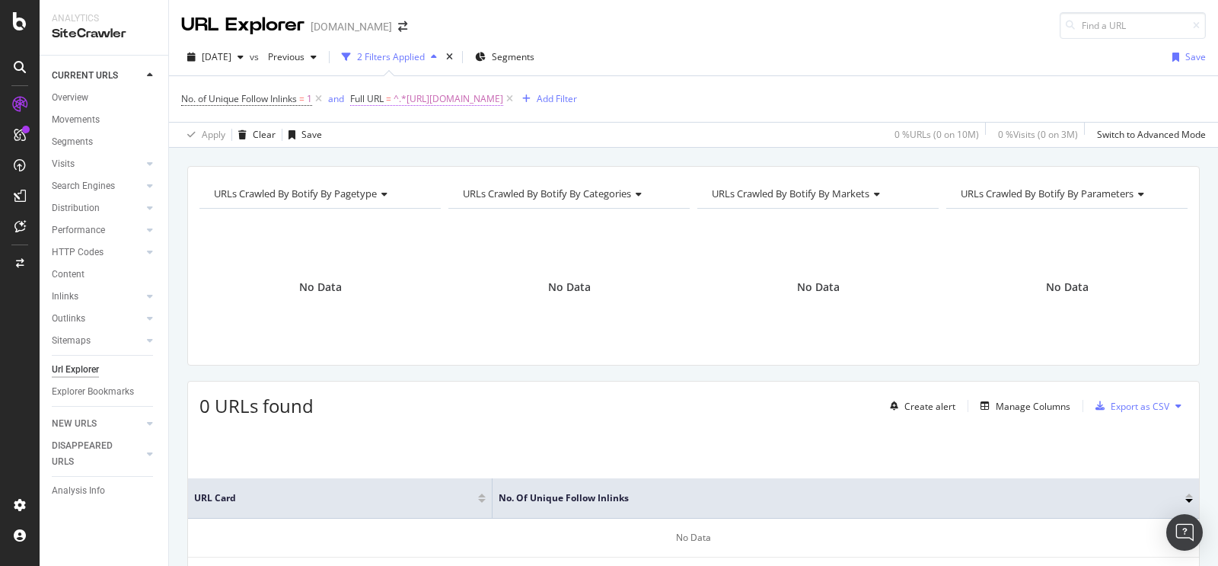
click at [503, 96] on span "^.*[URL][DOMAIN_NAME]" at bounding box center [449, 98] width 110 height 21
click at [515, 158] on div at bounding box center [522, 162] width 22 height 24
click at [492, 158] on input "text" at bounding box center [450, 162] width 166 height 24
paste input "[URL][DOMAIN_NAME]"
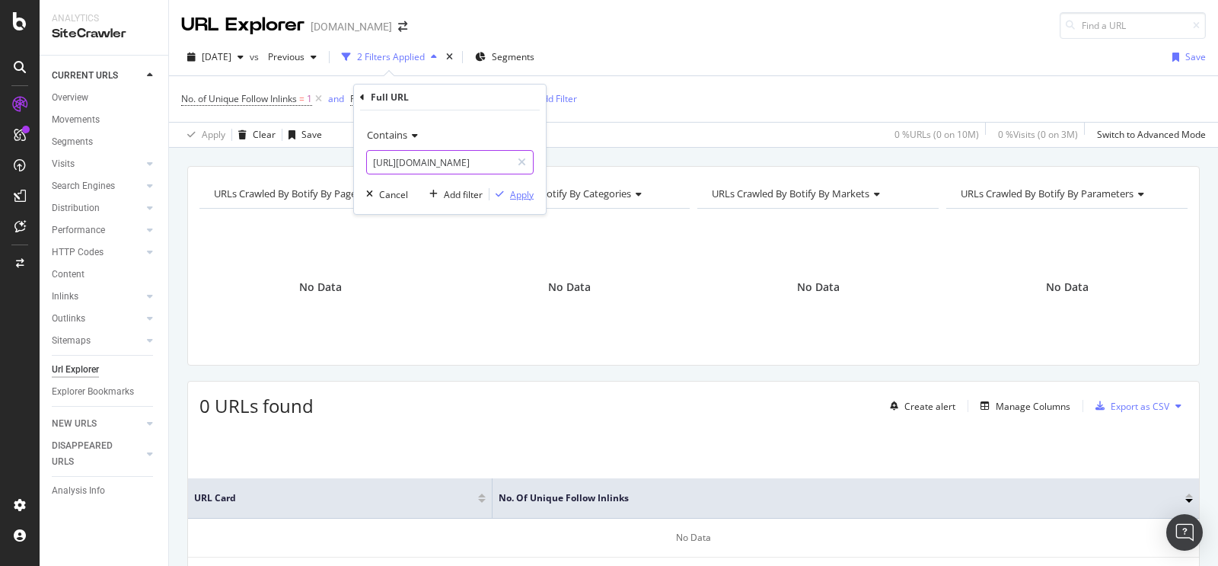
type input "[URL][DOMAIN_NAME]"
click at [524, 192] on div "Apply" at bounding box center [522, 194] width 24 height 13
click at [482, 100] on span "^.*[URL][DOMAIN_NAME]" at bounding box center [449, 98] width 110 height 21
click at [524, 157] on icon at bounding box center [522, 162] width 8 height 11
click at [493, 161] on input "text" at bounding box center [450, 162] width 166 height 24
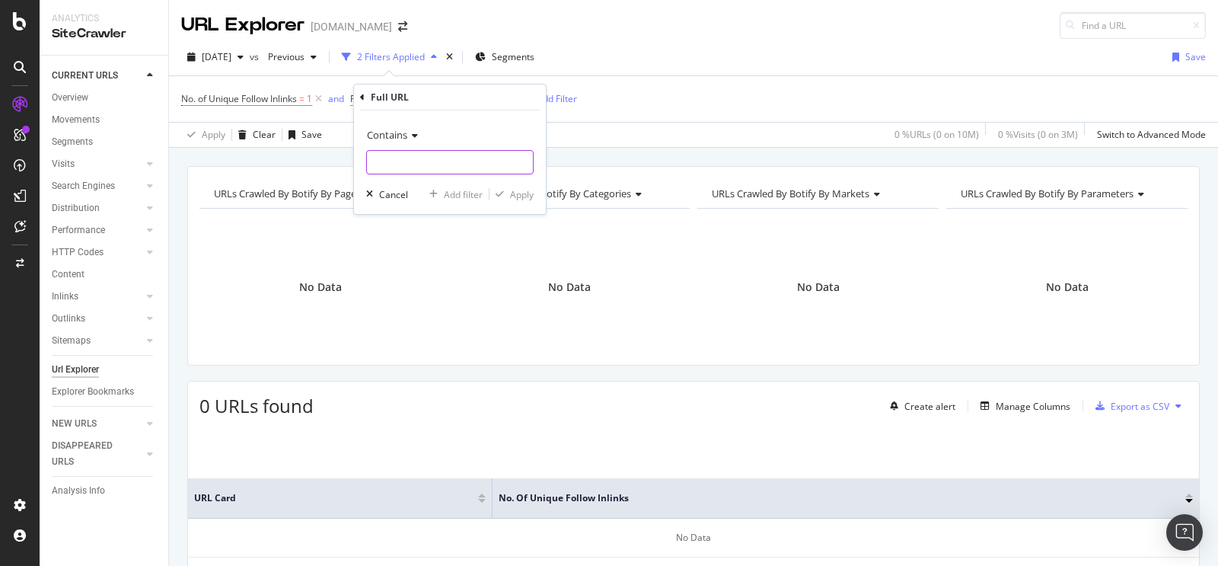
paste input "[URL][DOMAIN_NAME]"
type input "[URL][DOMAIN_NAME]"
click at [524, 196] on div "Apply" at bounding box center [522, 194] width 24 height 13
click at [483, 96] on span "^.*[URL][DOMAIN_NAME]" at bounding box center [449, 98] width 110 height 21
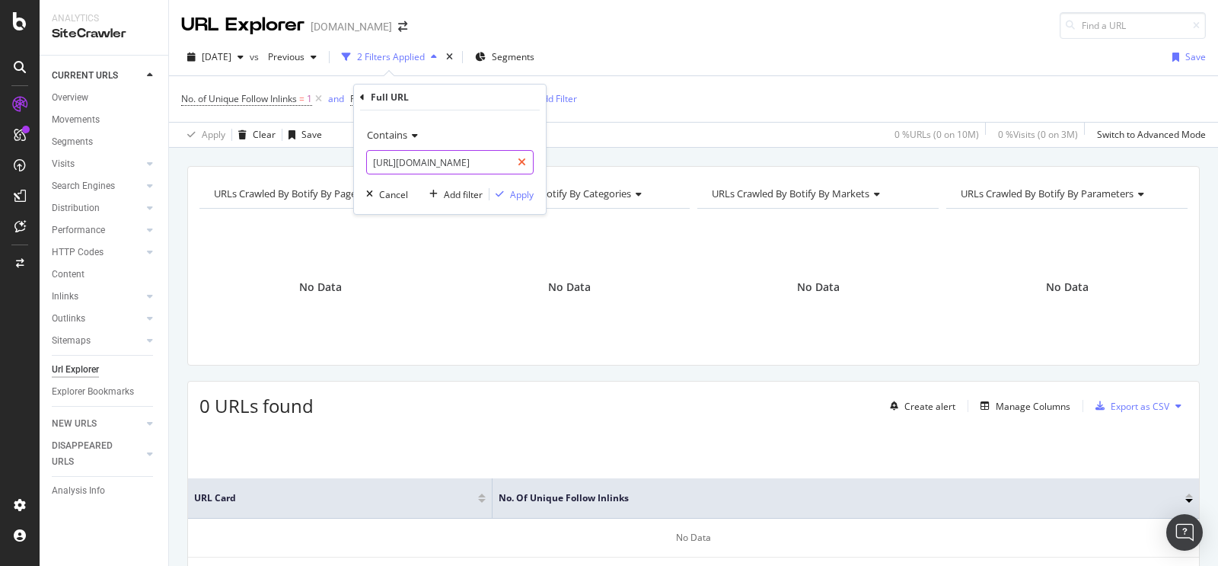
click at [519, 160] on icon at bounding box center [522, 162] width 8 height 11
click at [495, 164] on input "text" at bounding box center [450, 162] width 166 height 24
paste input "[URL][DOMAIN_NAME]"
type input "[URL][DOMAIN_NAME]"
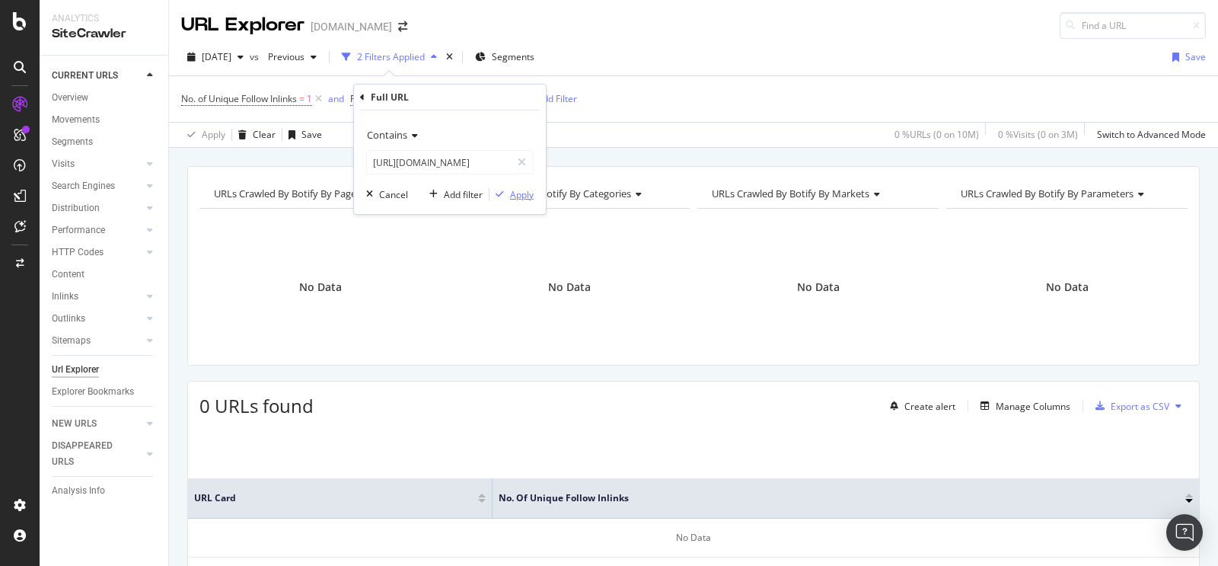
click at [518, 190] on div "Apply" at bounding box center [522, 194] width 24 height 13
click at [503, 101] on span "^.*[URL][DOMAIN_NAME]" at bounding box center [449, 98] width 110 height 21
click at [524, 161] on icon at bounding box center [522, 162] width 8 height 11
click at [501, 166] on input "text" at bounding box center [450, 162] width 166 height 24
paste input "[URL][DOMAIN_NAME]"
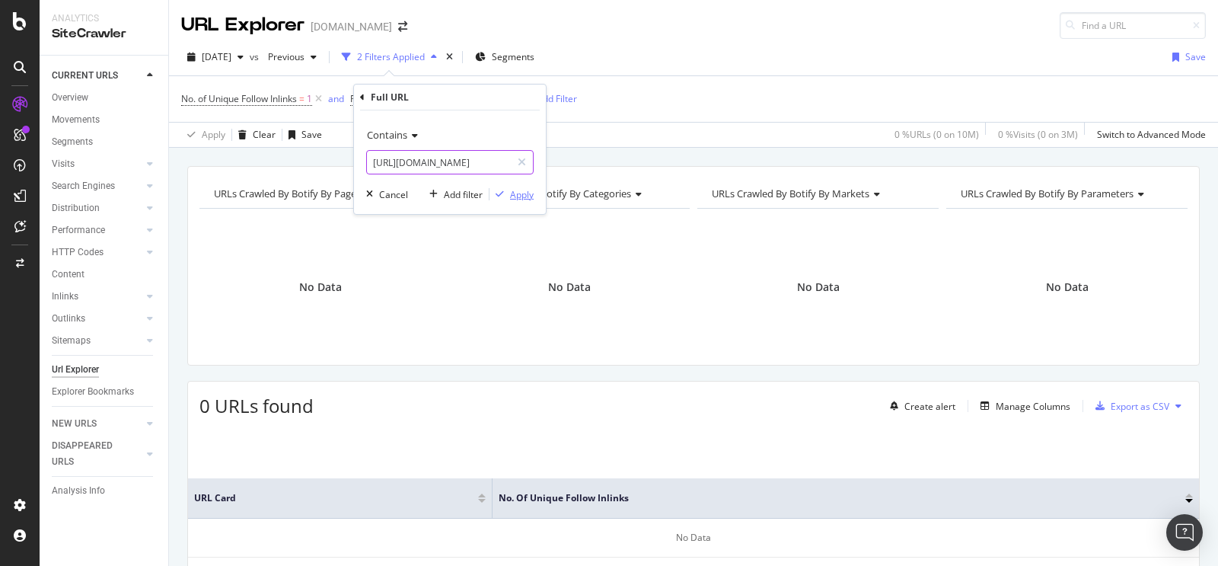
scroll to position [0, 199]
type input "[URL][DOMAIN_NAME]"
click at [513, 188] on div "Apply" at bounding box center [522, 194] width 24 height 13
click at [497, 100] on span "^.*[URL][DOMAIN_NAME]" at bounding box center [449, 98] width 110 height 21
click at [518, 158] on icon at bounding box center [522, 162] width 8 height 11
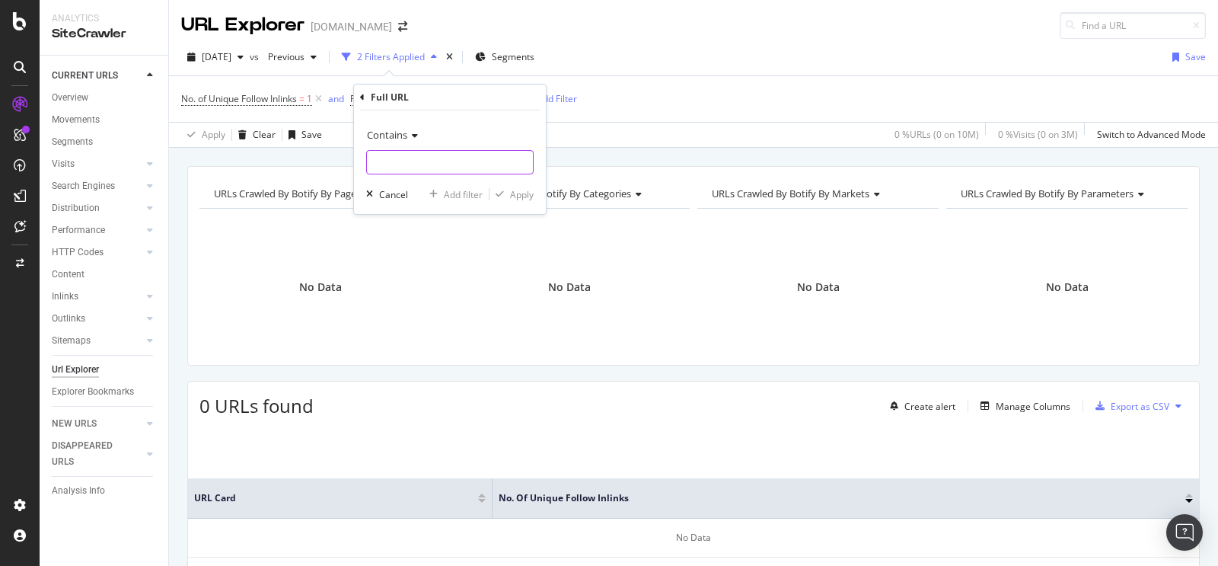
click at [486, 161] on input "text" at bounding box center [450, 162] width 166 height 24
paste input "[URL][DOMAIN_NAME]"
type input "[URL][DOMAIN_NAME]"
click at [508, 191] on div "button" at bounding box center [499, 194] width 21 height 9
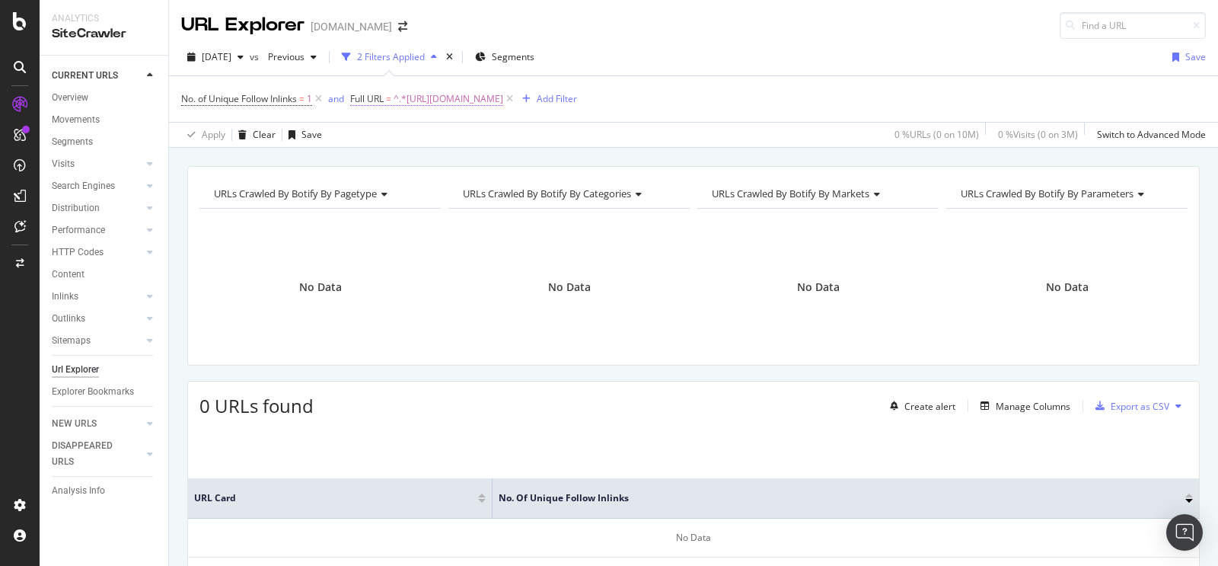
click at [503, 92] on span "^.*[URL][DOMAIN_NAME]" at bounding box center [449, 98] width 110 height 21
click at [525, 159] on div at bounding box center [522, 162] width 22 height 24
click at [480, 158] on input "text" at bounding box center [450, 162] width 166 height 24
paste input "[URL][DOMAIN_NAME]"
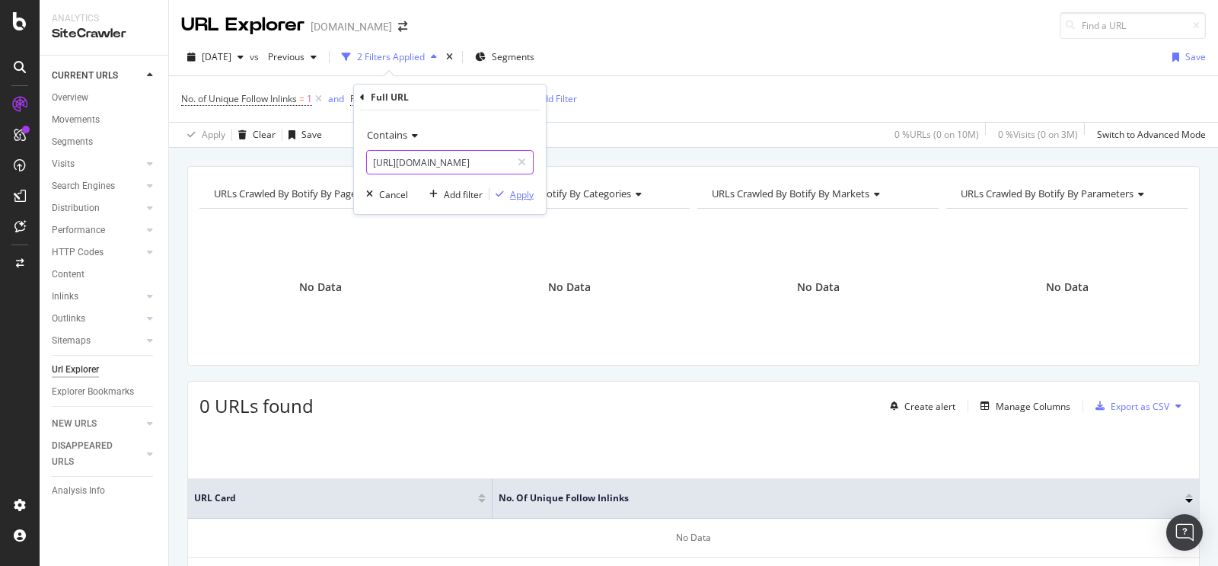
type input "[URL][DOMAIN_NAME]"
click at [515, 198] on div "Apply" at bounding box center [522, 194] width 24 height 13
click at [478, 94] on span "^.*[URL][DOMAIN_NAME]" at bounding box center [449, 98] width 110 height 21
drag, startPoint x: 519, startPoint y: 159, endPoint x: 495, endPoint y: 155, distance: 24.7
click at [519, 159] on icon at bounding box center [522, 162] width 8 height 11
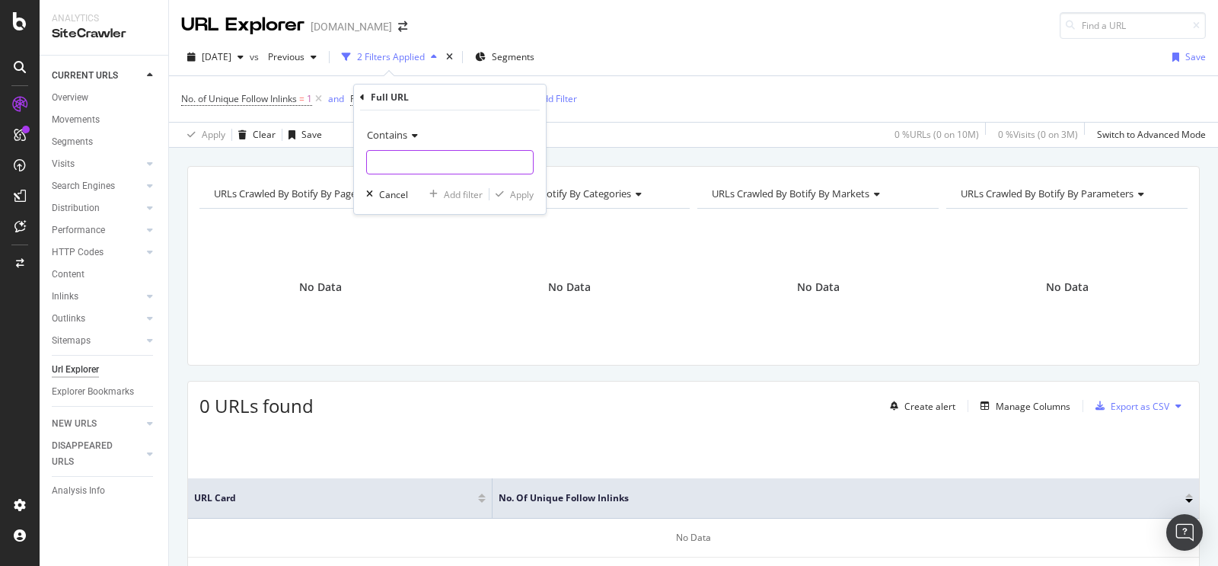
click at [492, 155] on input "text" at bounding box center [450, 162] width 166 height 24
paste input "[URL][DOMAIN_NAME]"
type input "vhttps://[DOMAIN_NAME][URL]"
click at [517, 196] on div "Apply" at bounding box center [522, 194] width 24 height 13
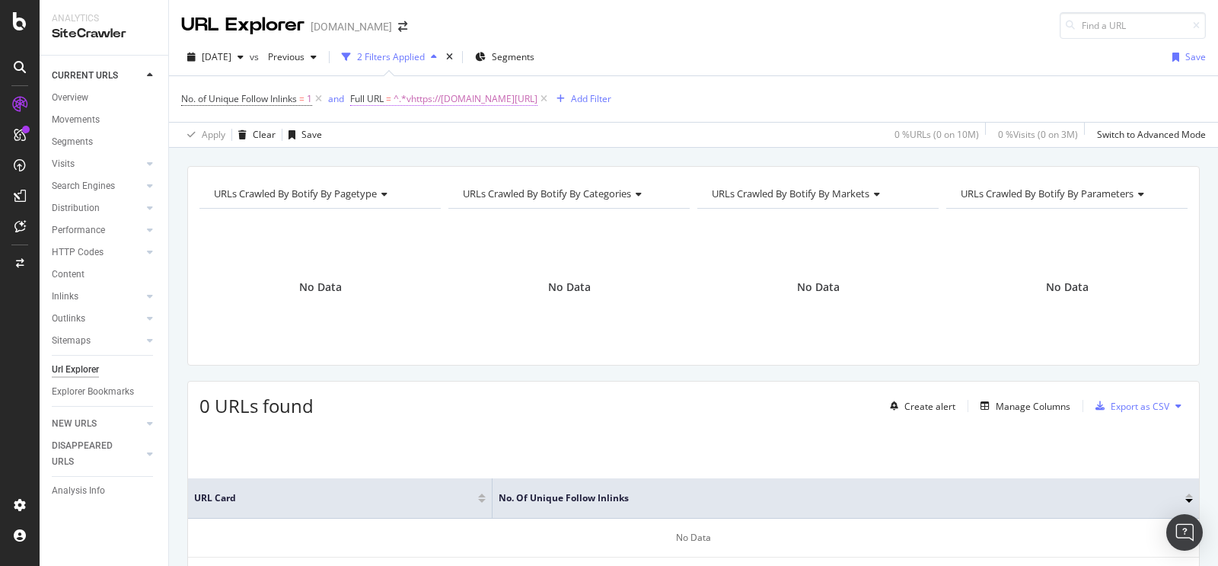
click at [537, 94] on span "^.*vhttps://[DOMAIN_NAME][URL]" at bounding box center [466, 98] width 144 height 21
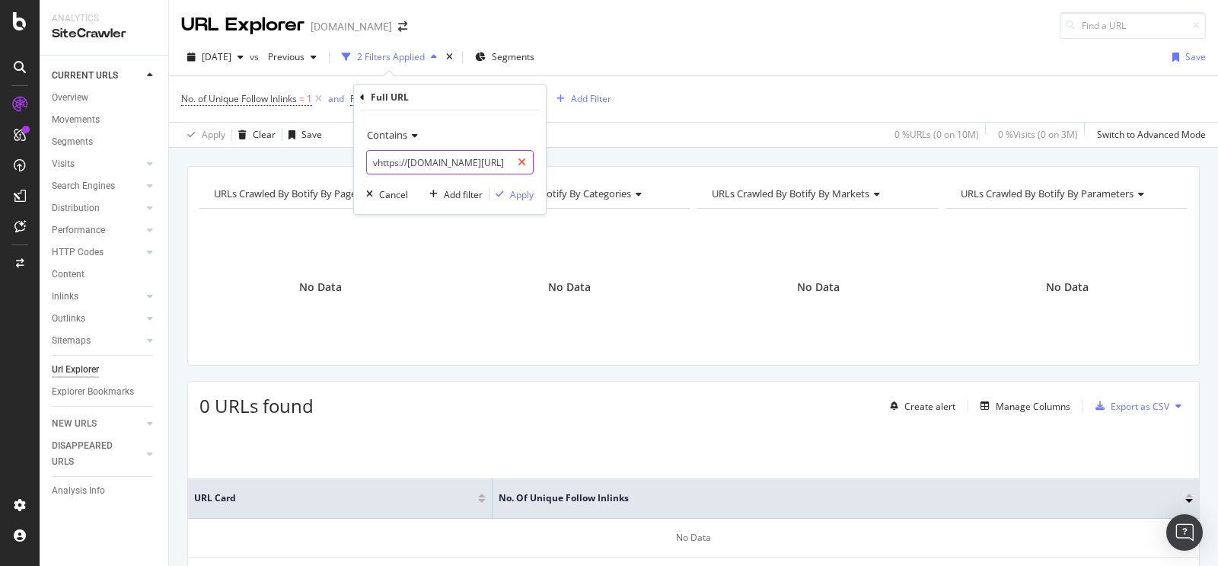
click at [527, 158] on div at bounding box center [522, 162] width 22 height 24
click at [489, 158] on input "text" at bounding box center [450, 162] width 166 height 24
paste input "[URL][DOMAIN_NAME]"
type input "[URL][DOMAIN_NAME]"
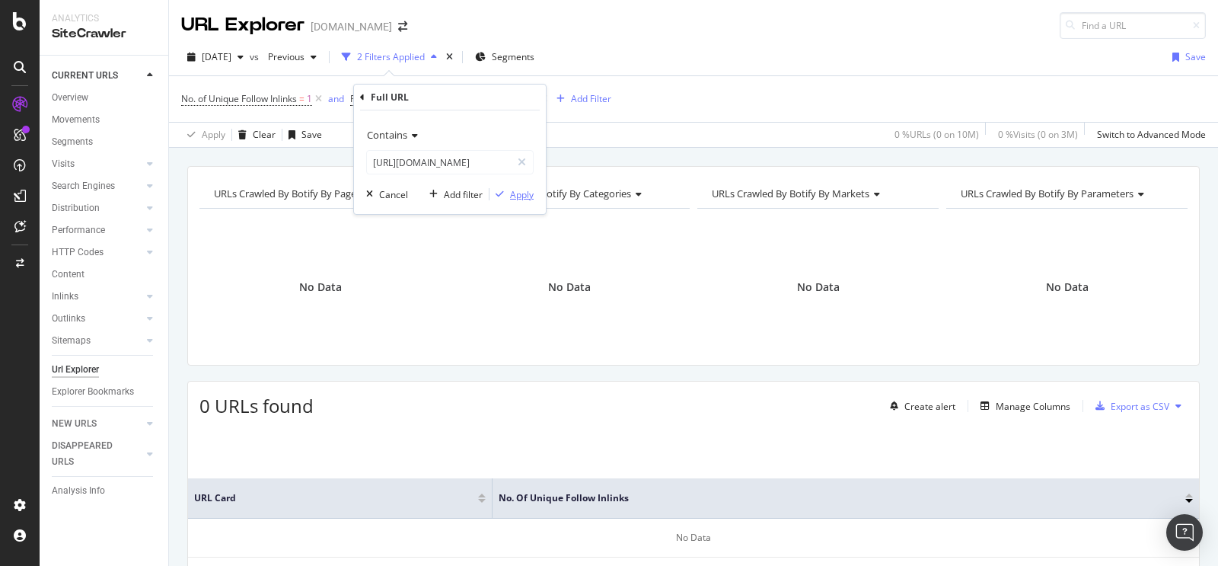
click at [519, 192] on div "Apply" at bounding box center [522, 194] width 24 height 13
click at [503, 104] on span "^.*[URL][DOMAIN_NAME]" at bounding box center [449, 98] width 110 height 21
click at [520, 162] on icon at bounding box center [522, 162] width 8 height 11
click at [440, 166] on input "text" at bounding box center [450, 162] width 166 height 24
paste input "[URL][DOMAIN_NAME]"
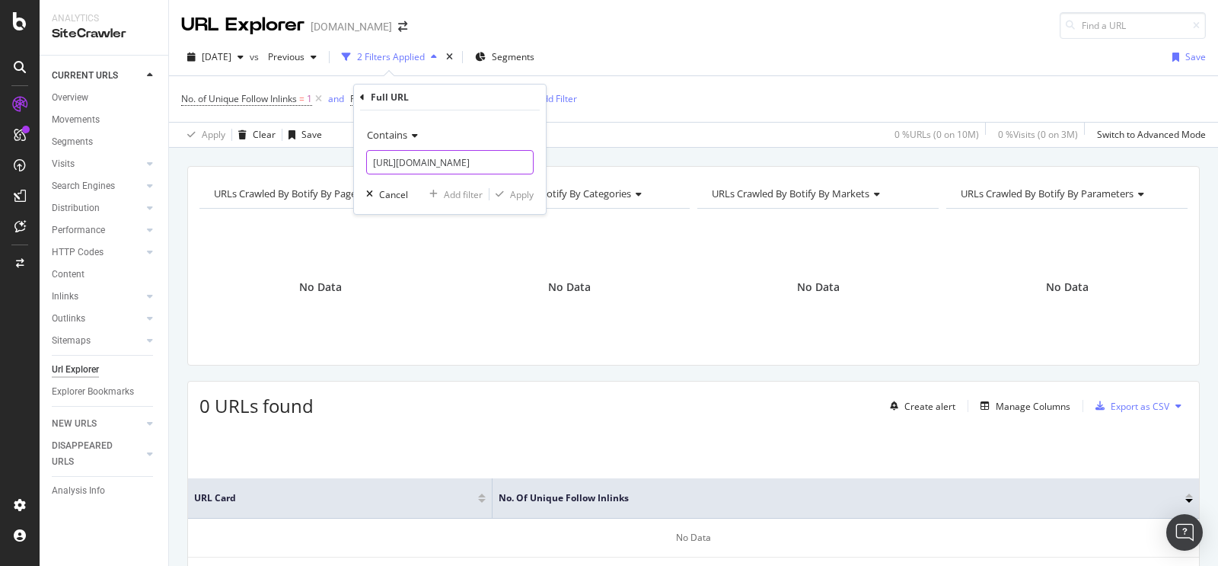
scroll to position [0, 217]
type input "[URL][DOMAIN_NAME]"
click at [513, 194] on div "Apply" at bounding box center [522, 194] width 24 height 13
click at [503, 103] on span "^.*[URL][DOMAIN_NAME]" at bounding box center [449, 98] width 110 height 21
click at [524, 161] on icon at bounding box center [522, 162] width 8 height 11
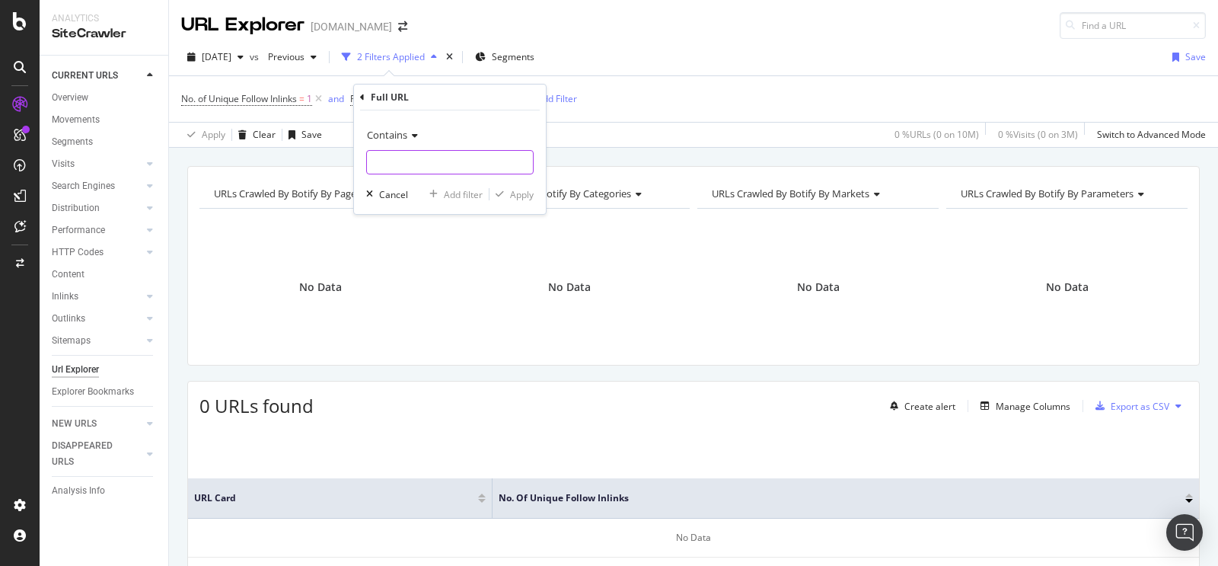
click at [499, 162] on input "text" at bounding box center [450, 162] width 166 height 24
paste input "[URL][DOMAIN_NAME]"
type input "[URL][DOMAIN_NAME]"
click at [524, 193] on div "Apply" at bounding box center [522, 194] width 24 height 13
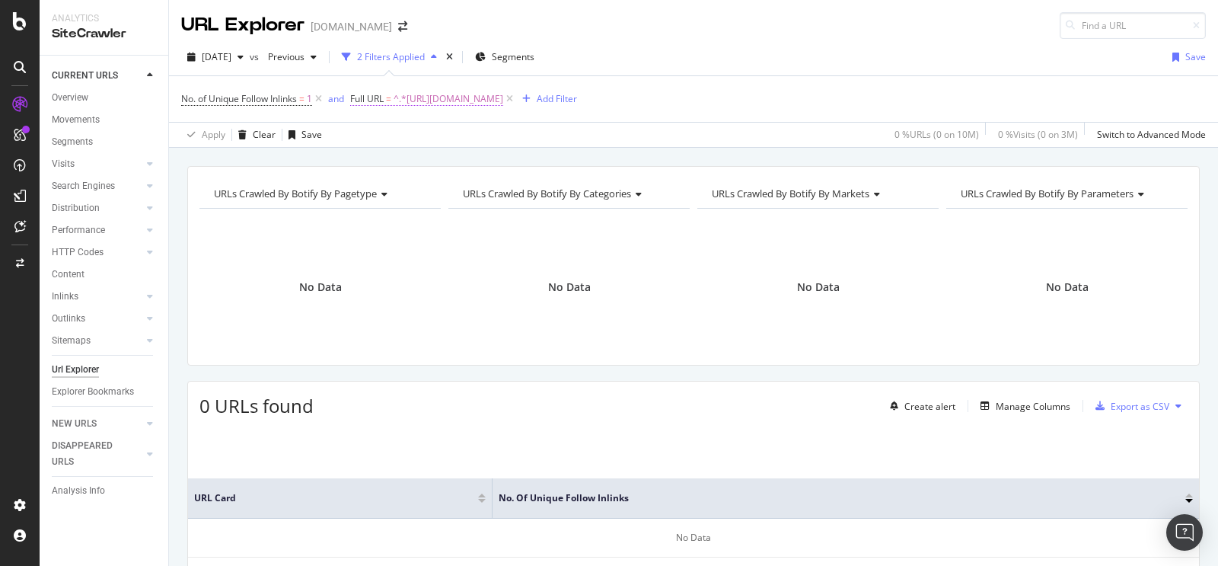
click at [503, 101] on span "^.*[URL][DOMAIN_NAME]" at bounding box center [449, 98] width 110 height 21
click at [517, 161] on div at bounding box center [522, 162] width 22 height 24
click at [511, 162] on input "text" at bounding box center [450, 162] width 166 height 24
paste input "[URL][DOMAIN_NAME]"
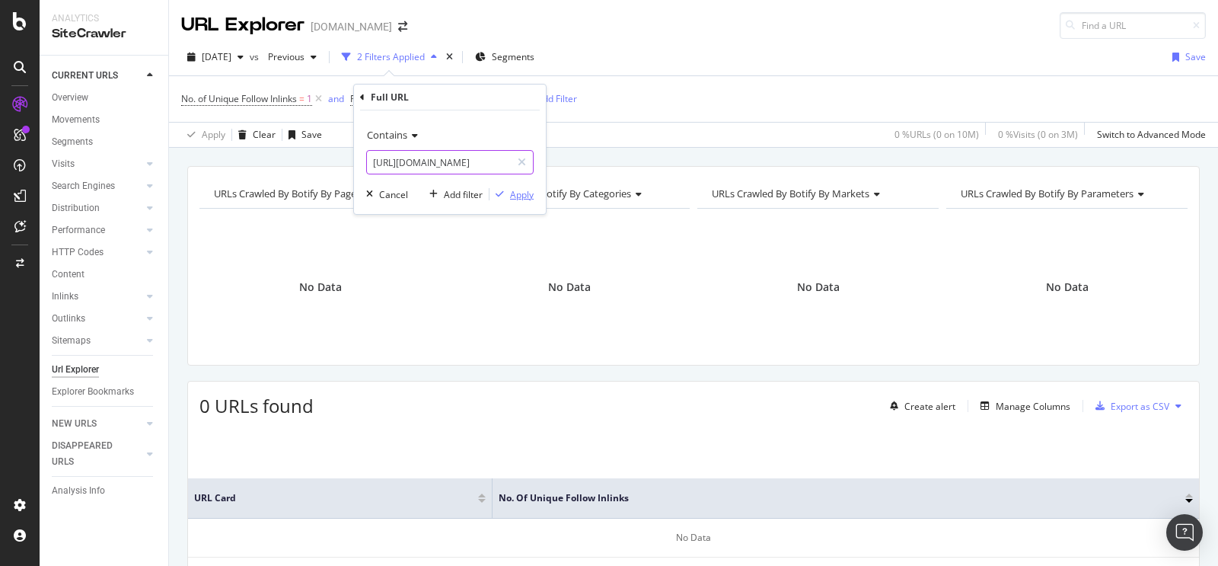
type input "[URL][DOMAIN_NAME]"
click at [531, 195] on div "Apply" at bounding box center [522, 194] width 24 height 13
click at [503, 94] on span "^.*[URL][DOMAIN_NAME]" at bounding box center [449, 98] width 110 height 21
click at [521, 158] on icon at bounding box center [522, 162] width 8 height 11
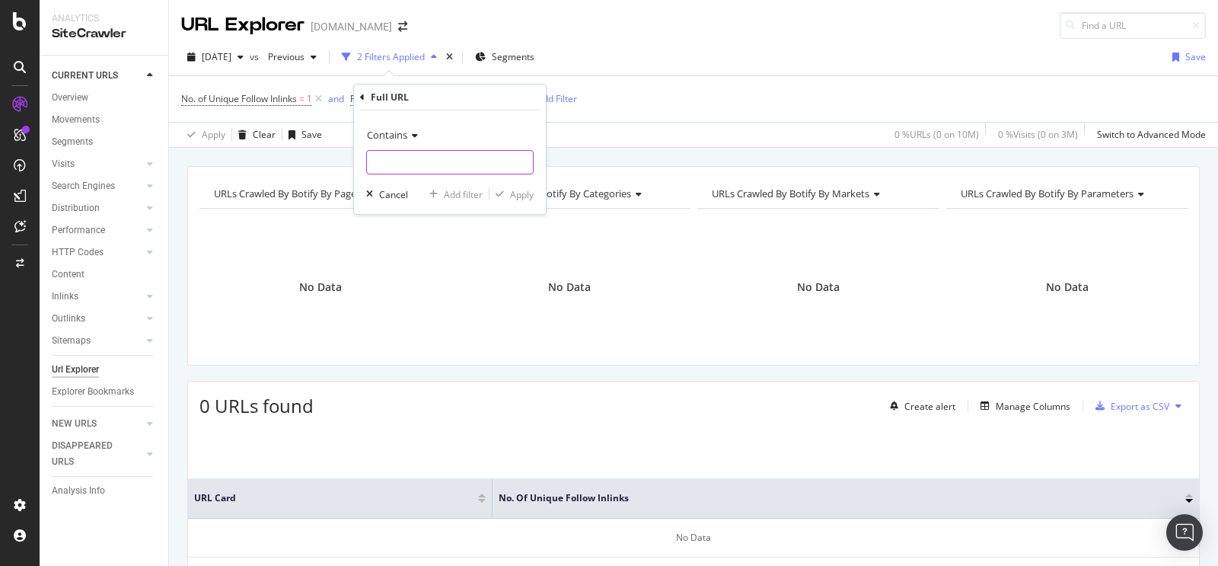
click at [503, 158] on input "text" at bounding box center [450, 162] width 166 height 24
paste input "[URL][DOMAIN_NAME]"
type input "[URL][DOMAIN_NAME]"
click at [523, 195] on div "Apply" at bounding box center [522, 194] width 24 height 13
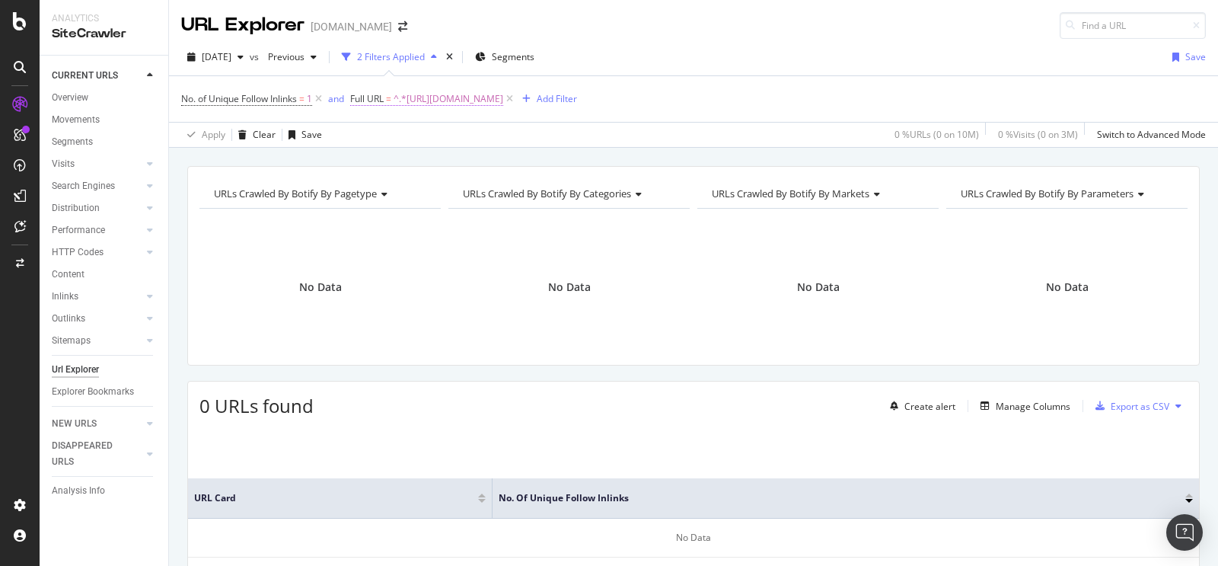
click at [503, 95] on span "^.*[URL][DOMAIN_NAME]" at bounding box center [449, 98] width 110 height 21
click at [522, 160] on icon at bounding box center [522, 162] width 8 height 11
click at [495, 158] on input "text" at bounding box center [450, 162] width 166 height 24
paste input "[URL][DOMAIN_NAME]"
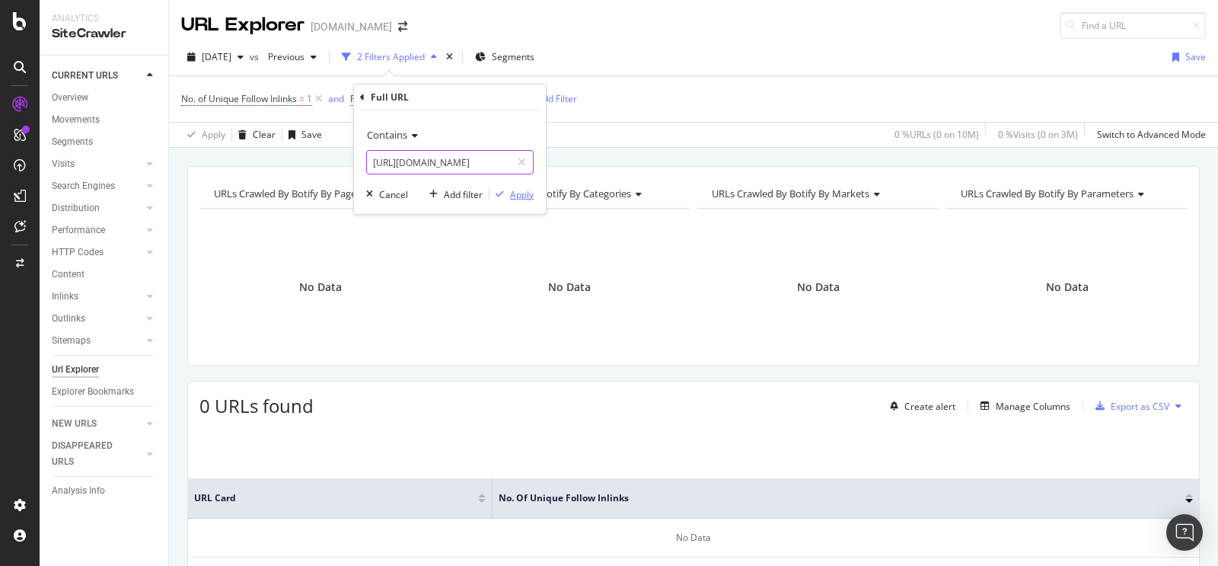
type input "[URL][DOMAIN_NAME]"
click at [513, 199] on div "Apply" at bounding box center [522, 194] width 24 height 13
click at [503, 94] on span "^.*[URL][DOMAIN_NAME]" at bounding box center [449, 98] width 110 height 21
click at [521, 162] on icon at bounding box center [522, 162] width 8 height 11
click at [505, 165] on input "text" at bounding box center [450, 162] width 166 height 24
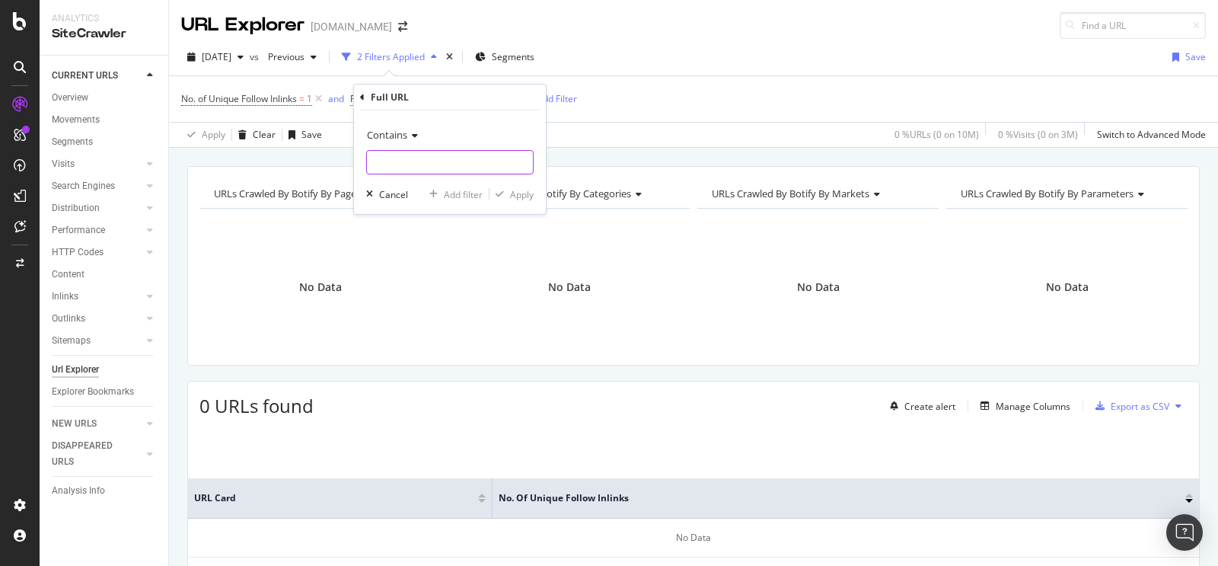
paste input "[URL][DOMAIN_NAME]"
type input "[URL][DOMAIN_NAME]"
click at [526, 202] on button "Apply" at bounding box center [511, 193] width 44 height 15
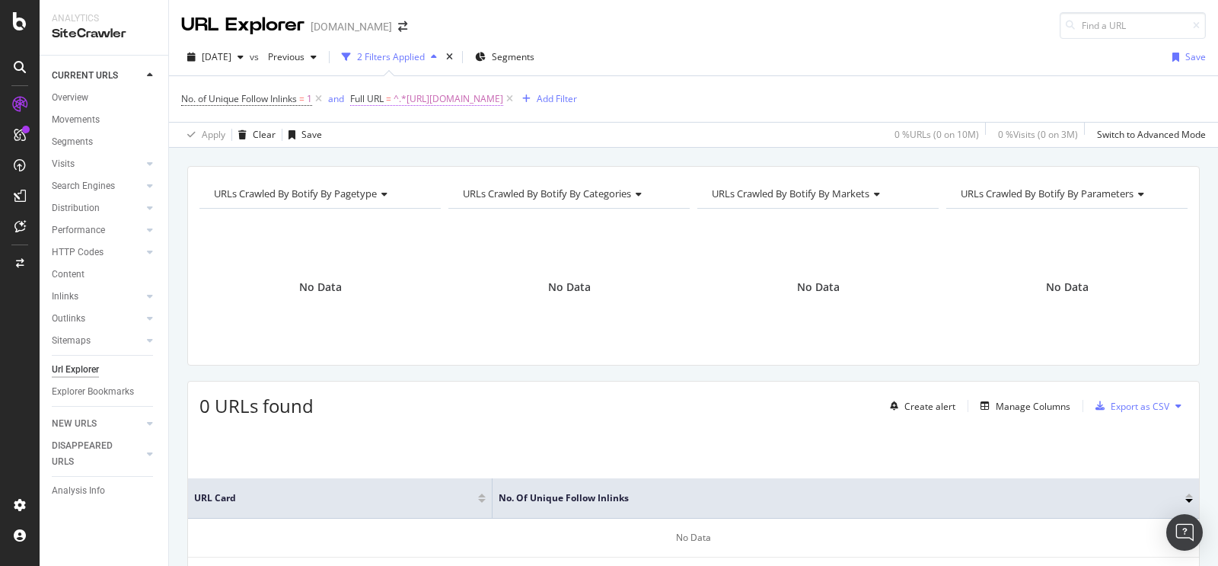
click at [503, 97] on span "^.*[URL][DOMAIN_NAME]" at bounding box center [449, 98] width 110 height 21
click at [529, 157] on div at bounding box center [522, 162] width 22 height 24
click at [485, 161] on input "text" at bounding box center [450, 162] width 166 height 24
paste input "[URL][DOMAIN_NAME]"
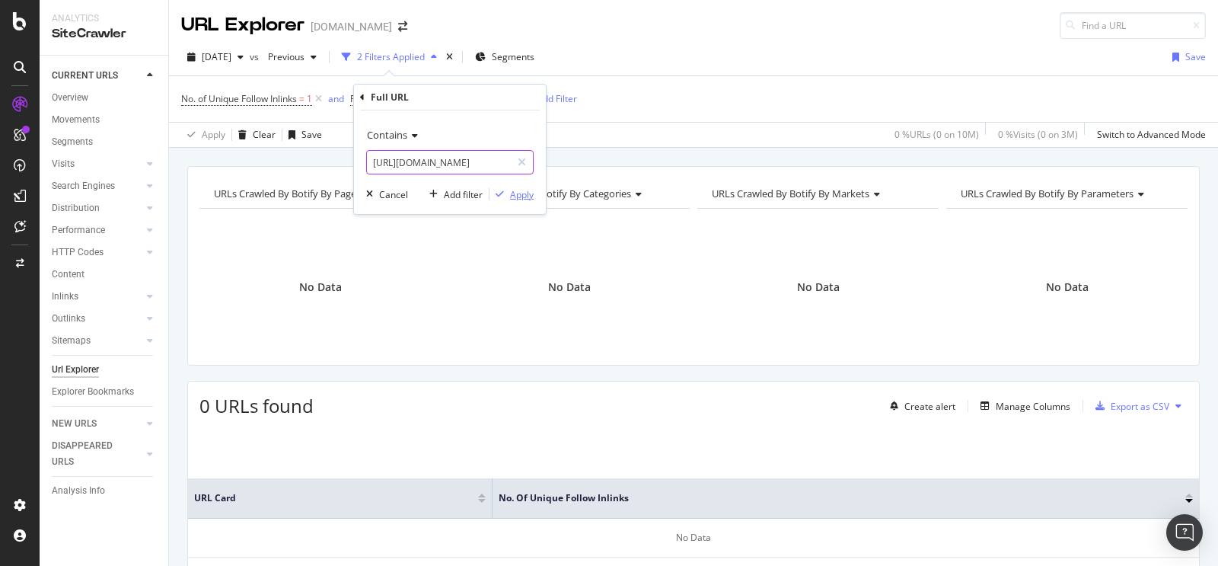
type input "[URL][DOMAIN_NAME]"
click at [519, 194] on div "Apply" at bounding box center [522, 194] width 24 height 13
click at [503, 99] on span "^.*[URL][DOMAIN_NAME]" at bounding box center [449, 98] width 110 height 21
click at [516, 159] on div at bounding box center [522, 162] width 22 height 24
click at [511, 164] on input "text" at bounding box center [450, 162] width 166 height 24
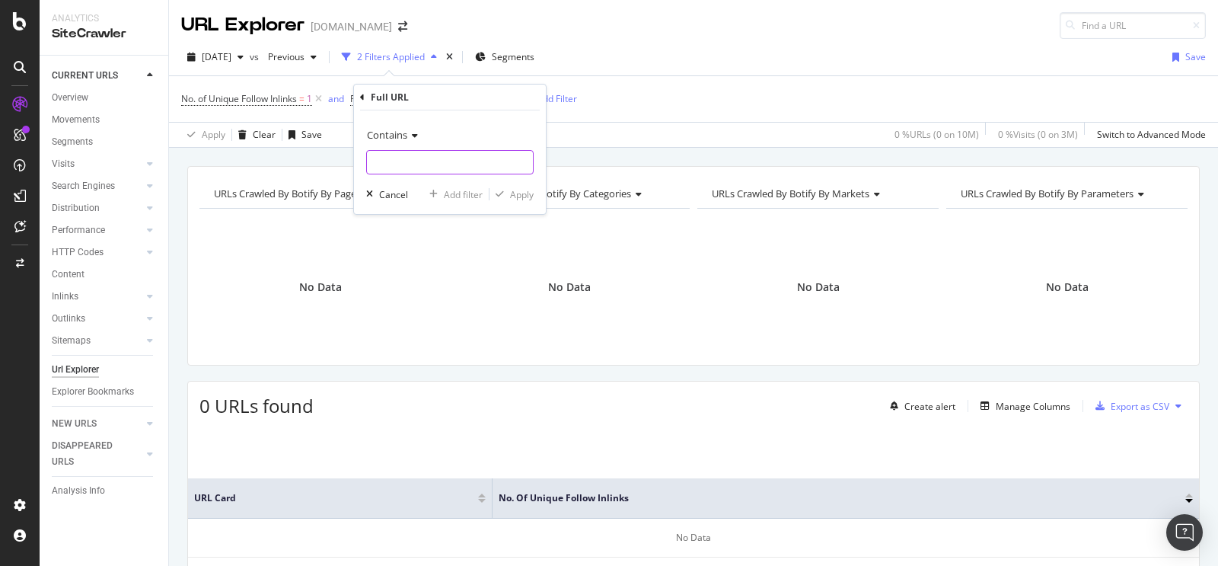
paste input "[URL][DOMAIN_NAME]"
type input "[URL][DOMAIN_NAME]"
click at [515, 192] on div "Apply" at bounding box center [522, 194] width 24 height 13
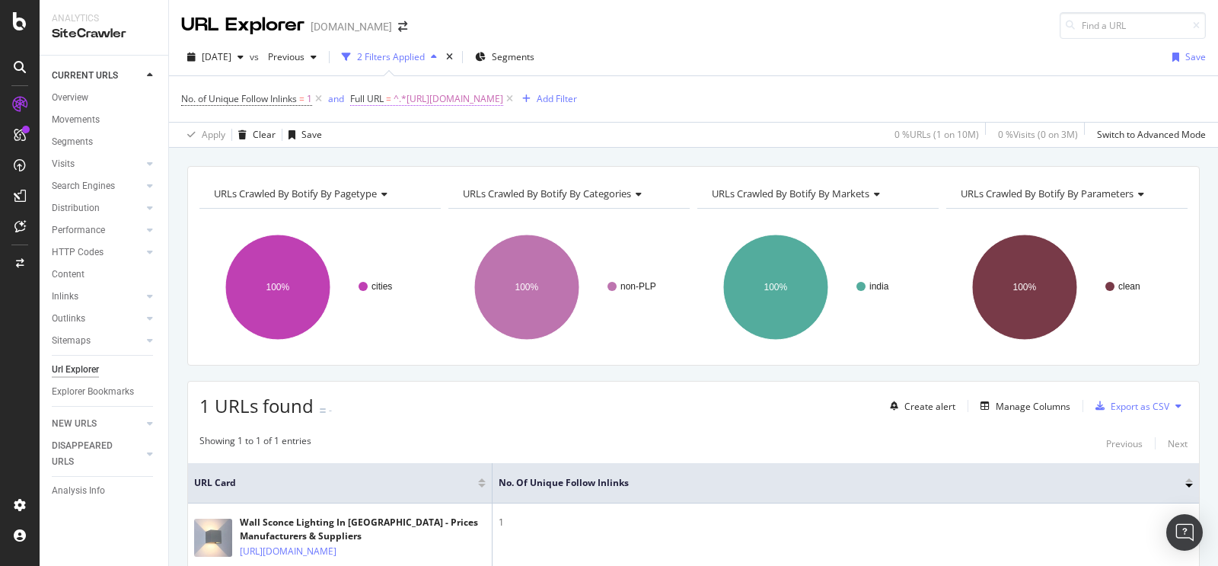
click at [503, 99] on span "^.*[URL][DOMAIN_NAME]" at bounding box center [449, 98] width 110 height 21
click at [518, 158] on icon at bounding box center [522, 162] width 8 height 11
click at [480, 166] on input "text" at bounding box center [450, 162] width 166 height 24
paste input "[URL][DOMAIN_NAME]"
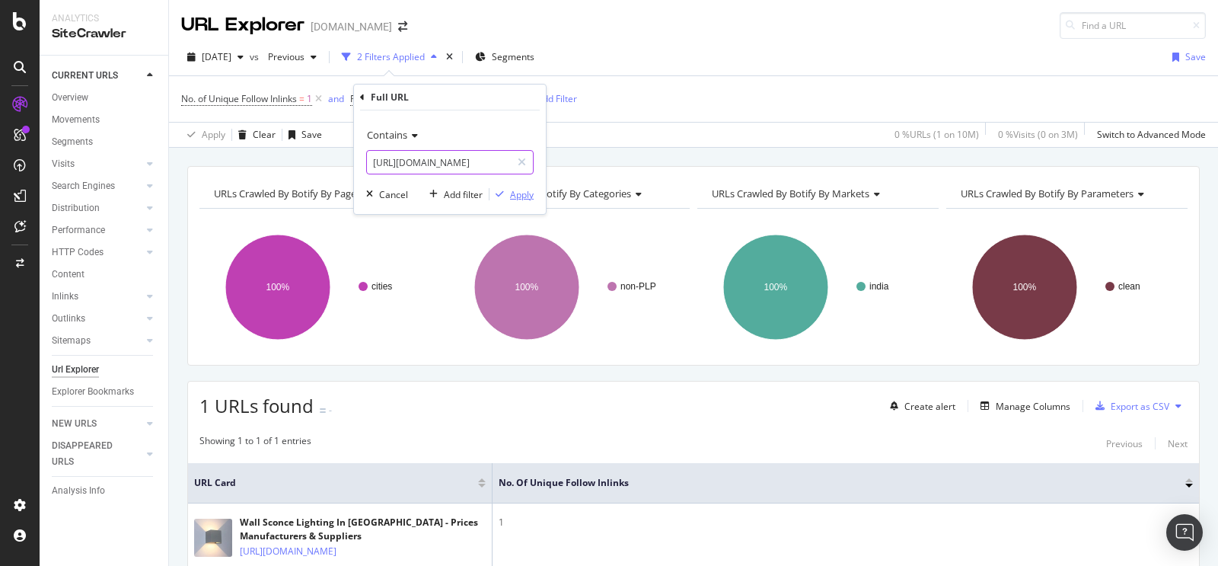
type input "[URL][DOMAIN_NAME]"
click at [511, 201] on div "Apply" at bounding box center [511, 194] width 44 height 14
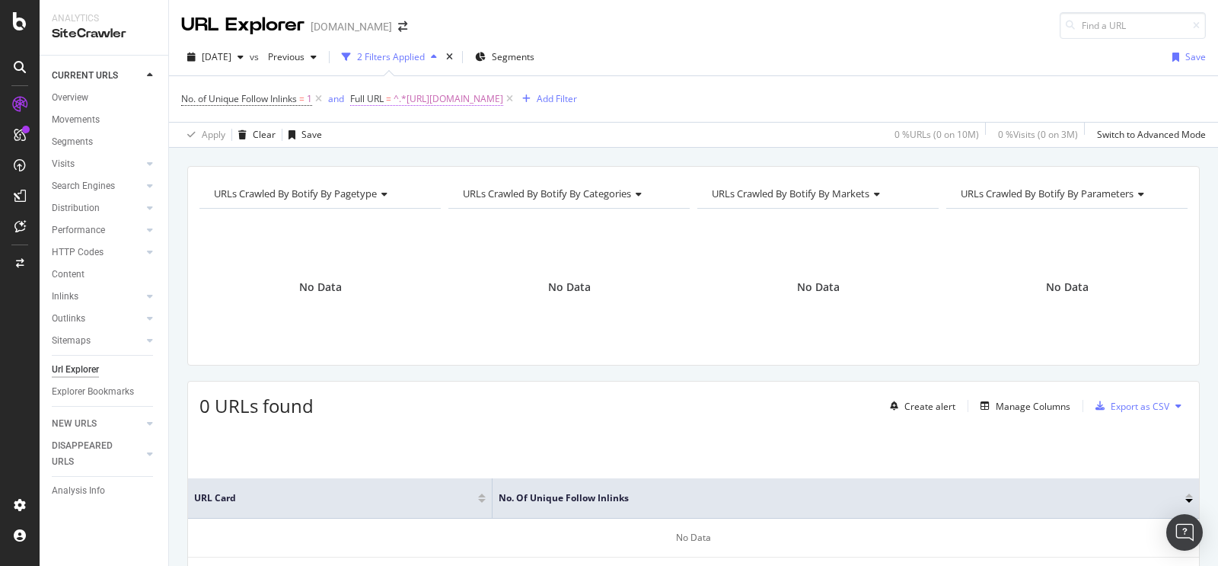
click at [503, 100] on span "^.*[URL][DOMAIN_NAME]" at bounding box center [449, 98] width 110 height 21
click at [518, 162] on icon at bounding box center [522, 162] width 8 height 11
click at [499, 168] on input "text" at bounding box center [450, 162] width 166 height 24
paste input "[URL][DOMAIN_NAME]"
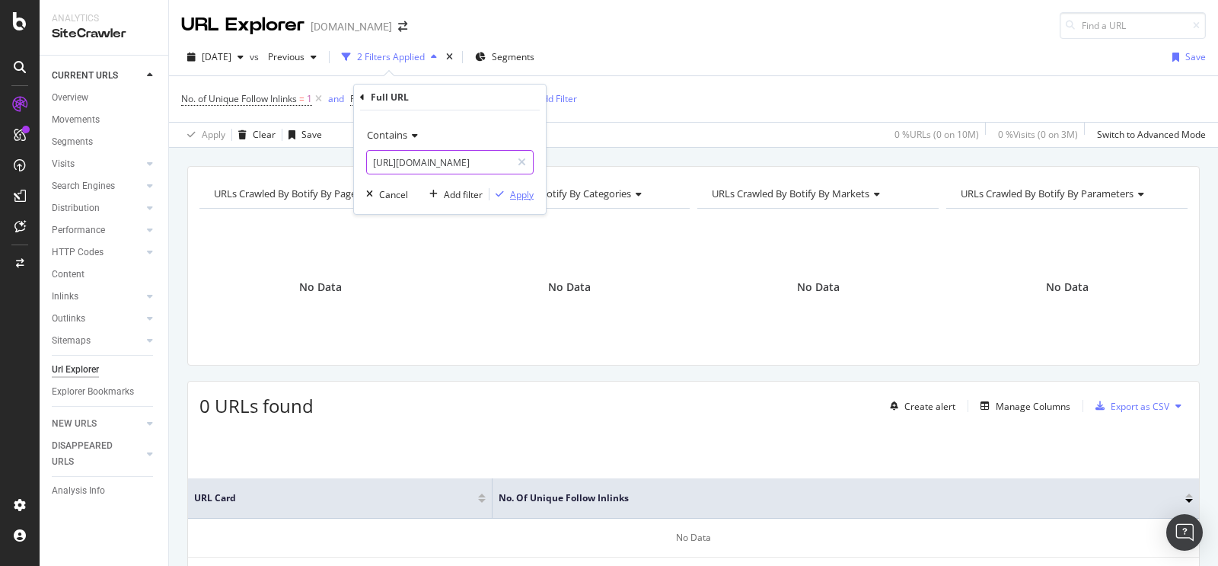
type input "[URL][DOMAIN_NAME]"
click at [531, 193] on div "Apply" at bounding box center [522, 194] width 24 height 13
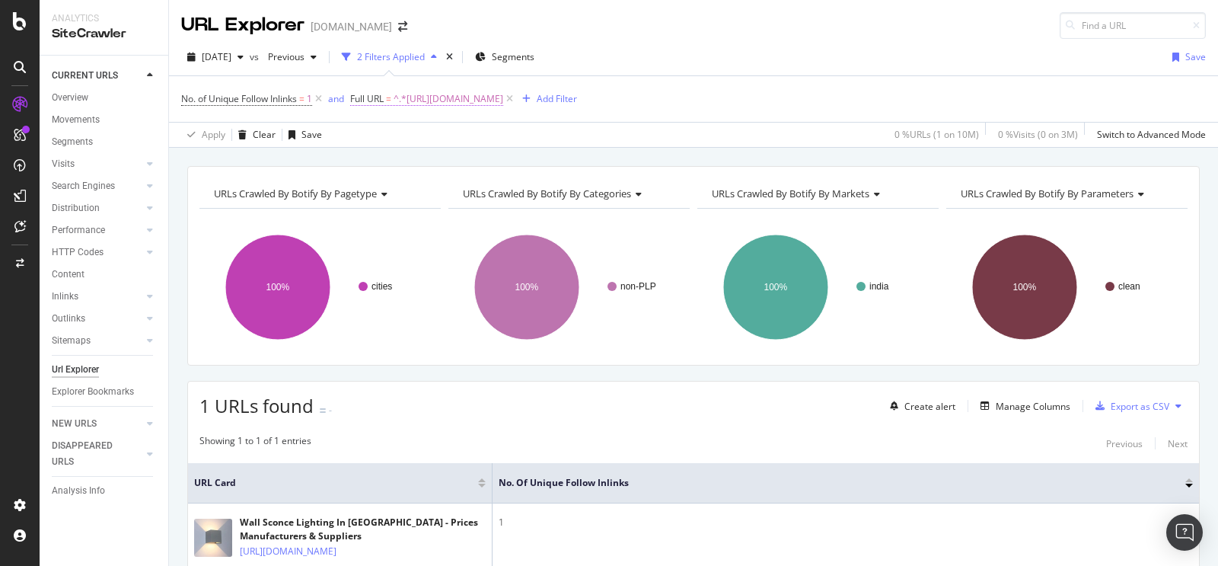
click at [503, 99] on span "^.*[URL][DOMAIN_NAME]" at bounding box center [449, 98] width 110 height 21
click at [522, 164] on icon at bounding box center [522, 162] width 8 height 11
click at [480, 162] on input "text" at bounding box center [450, 162] width 166 height 24
paste input "[URL][DOMAIN_NAME]"
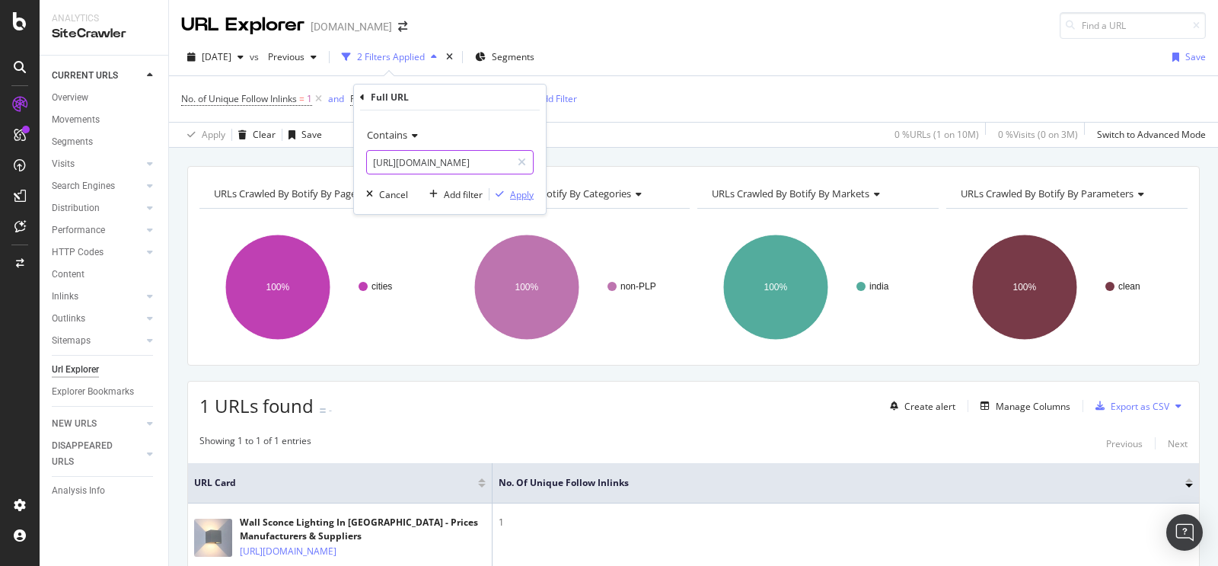
type input "[URL][DOMAIN_NAME]"
click at [518, 192] on div "Apply" at bounding box center [522, 194] width 24 height 13
click at [503, 102] on span "^.*[URL][DOMAIN_NAME]" at bounding box center [449, 98] width 110 height 21
click at [518, 160] on icon at bounding box center [522, 162] width 8 height 11
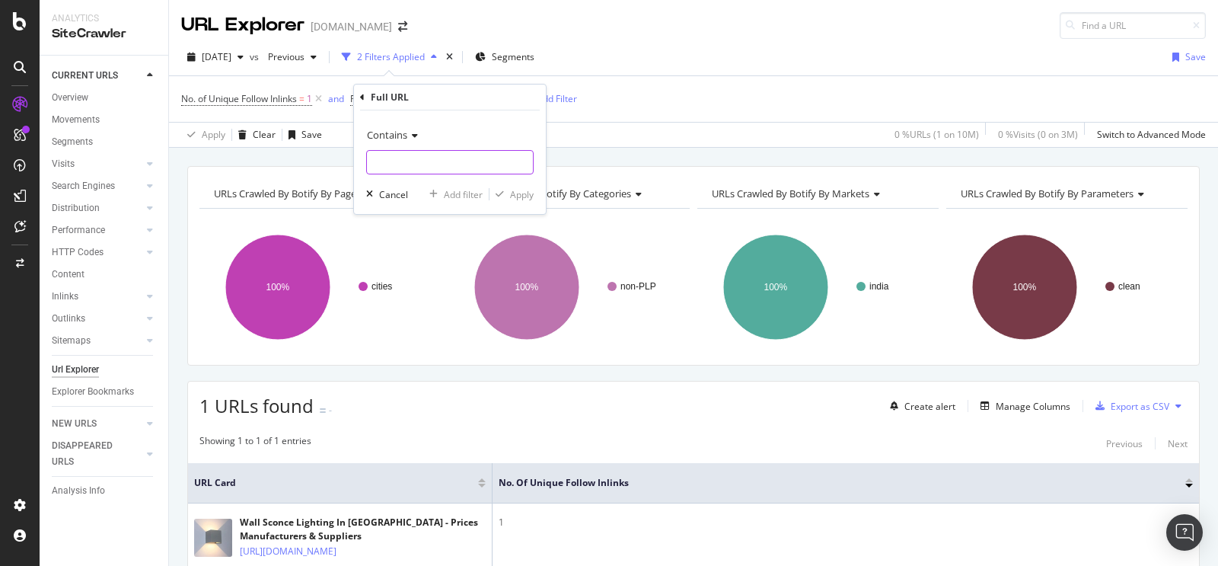
click at [470, 167] on input "text" at bounding box center [450, 162] width 166 height 24
paste input "[URL][DOMAIN_NAME]"
type input "[URL][DOMAIN_NAME]"
click at [505, 193] on div "button" at bounding box center [499, 194] width 21 height 9
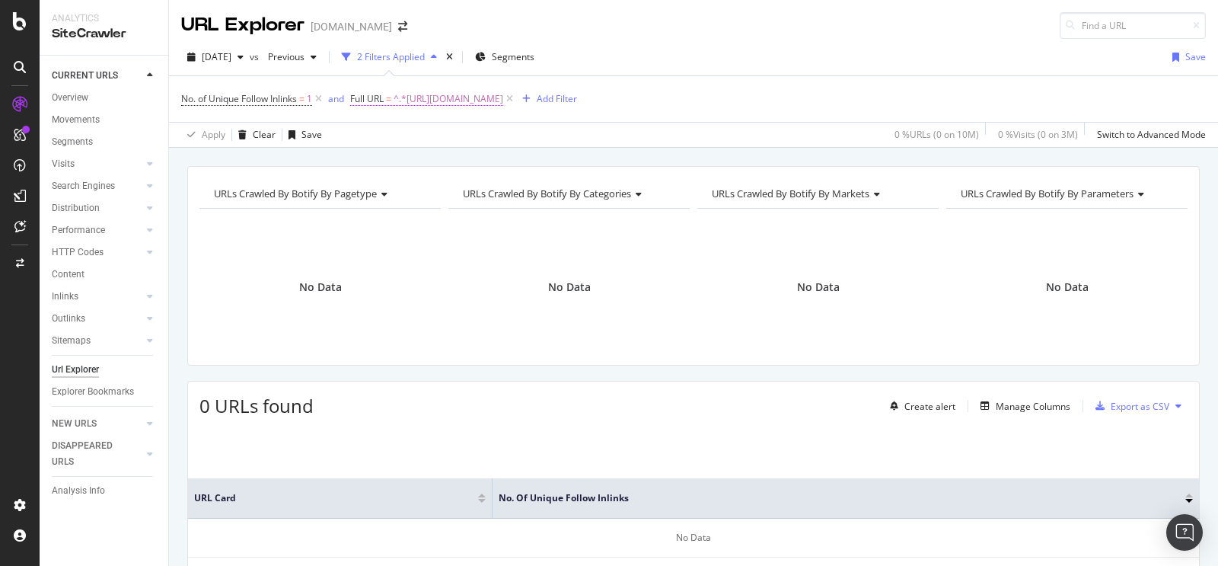
click at [503, 106] on span "^.*[URL][DOMAIN_NAME]" at bounding box center [449, 98] width 110 height 21
click at [528, 155] on div at bounding box center [522, 162] width 22 height 24
click at [475, 165] on input "text" at bounding box center [450, 162] width 166 height 24
paste input "[URL][DOMAIN_NAME][PERSON_NAME]"
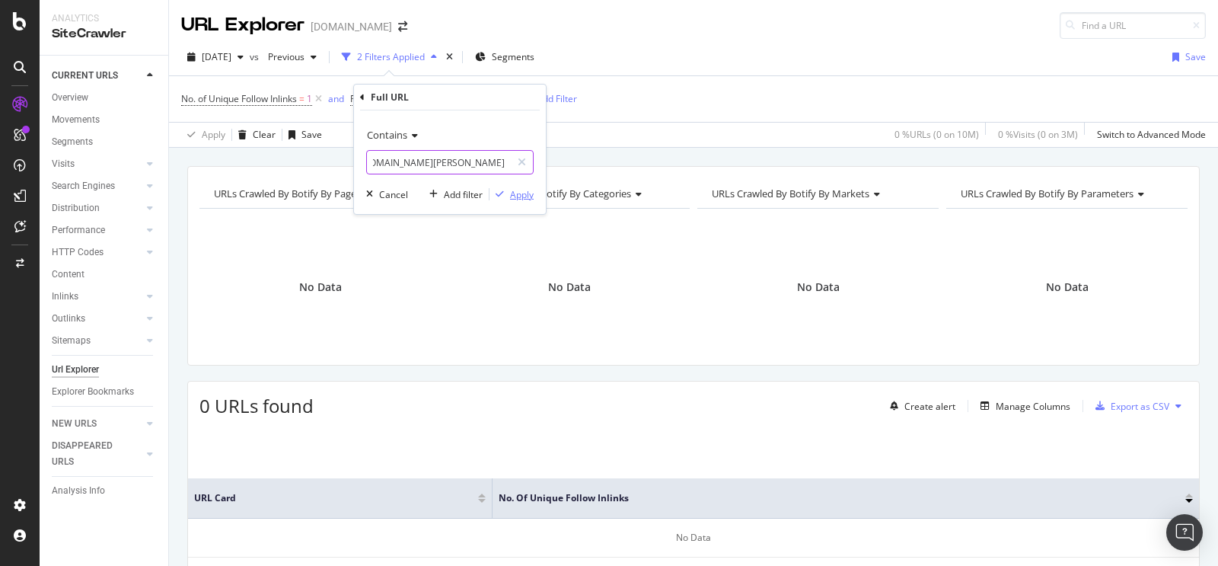
type input "[URL][DOMAIN_NAME][PERSON_NAME]"
click at [508, 191] on div "button" at bounding box center [499, 194] width 21 height 9
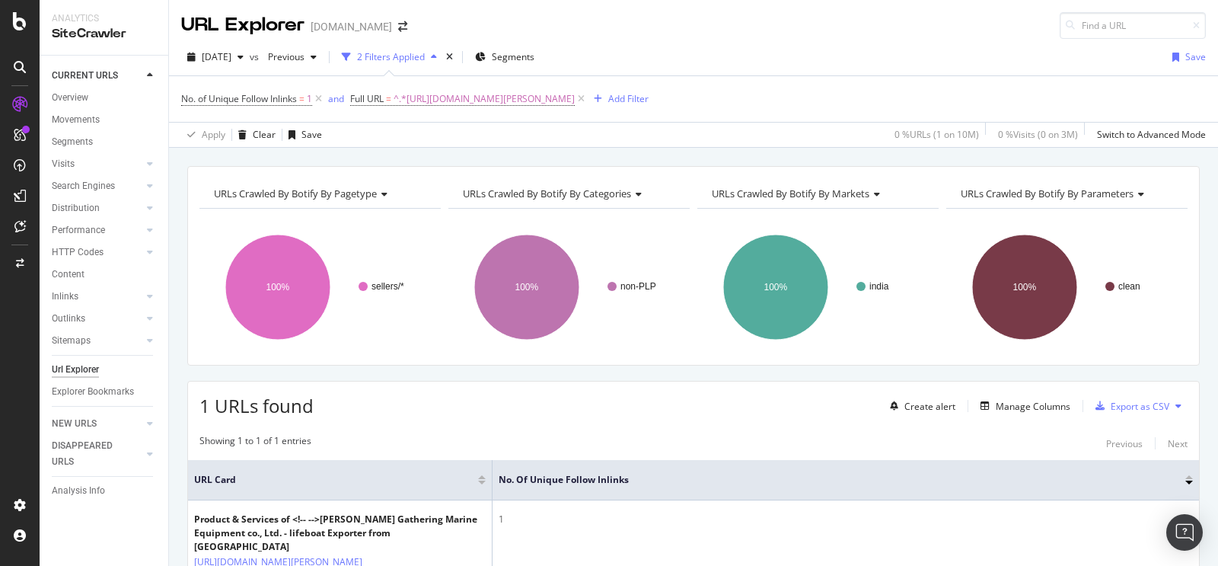
click at [566, 87] on div "No. of Unique Follow Inlinks = 1 and Full URL = ^.*[URL][DOMAIN_NAME][PERSON_NA…" at bounding box center [693, 99] width 1025 height 46
click at [565, 97] on span "^.*[URL][DOMAIN_NAME][PERSON_NAME]" at bounding box center [484, 98] width 181 height 21
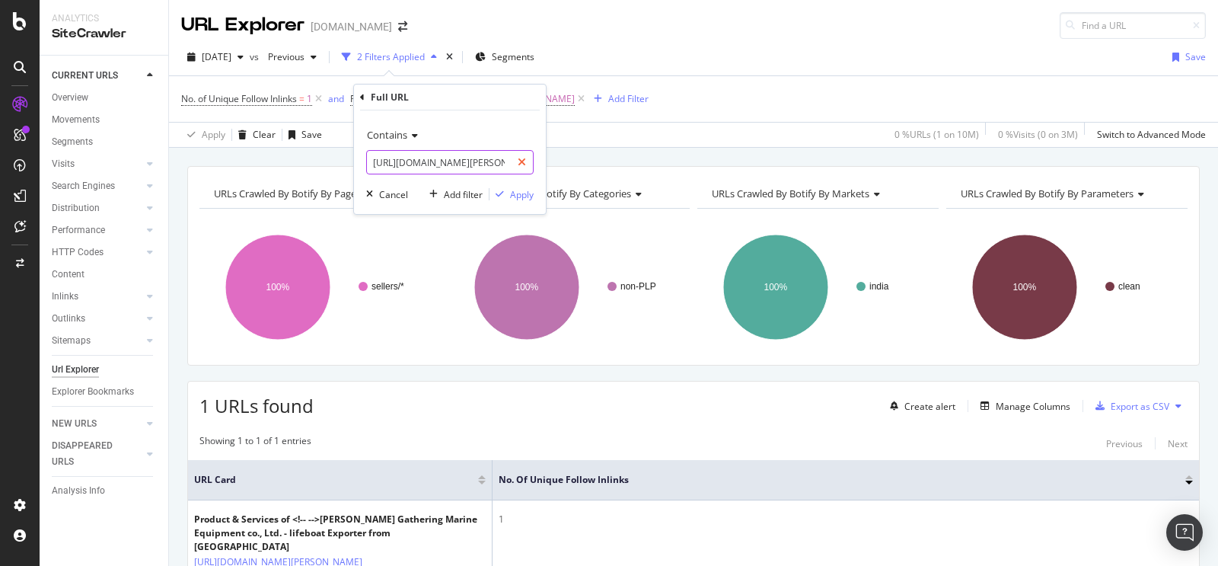
click at [527, 162] on div at bounding box center [522, 162] width 22 height 24
click at [497, 164] on input "text" at bounding box center [450, 162] width 166 height 24
paste input "[URL][DOMAIN_NAME][PERSON_NAME]"
type input "[URL][DOMAIN_NAME][PERSON_NAME]"
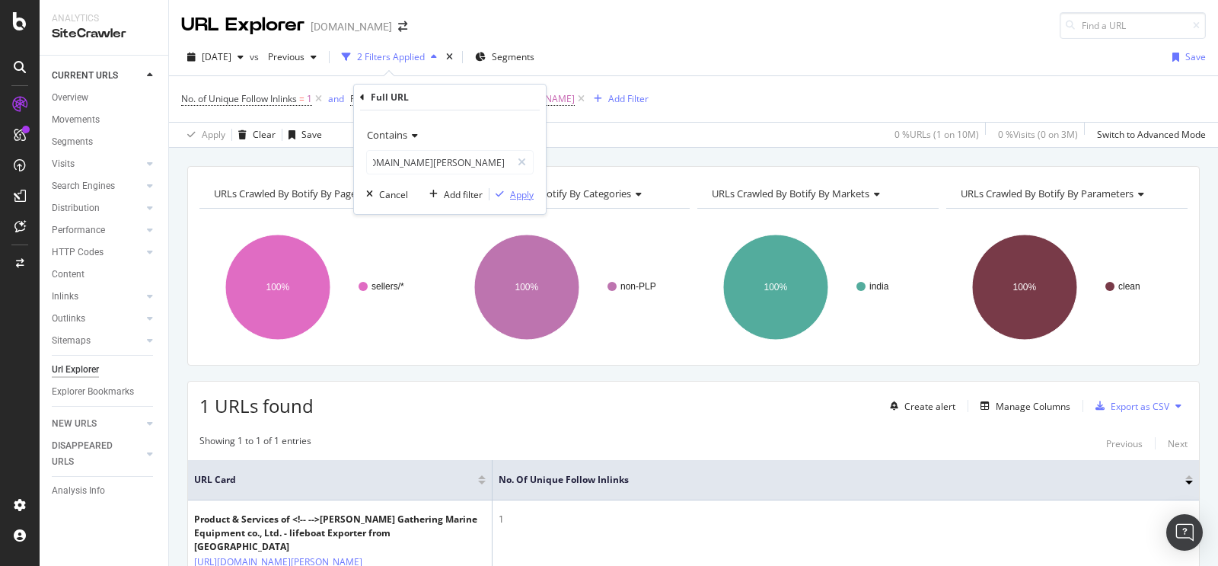
click at [508, 190] on div "button" at bounding box center [499, 194] width 21 height 9
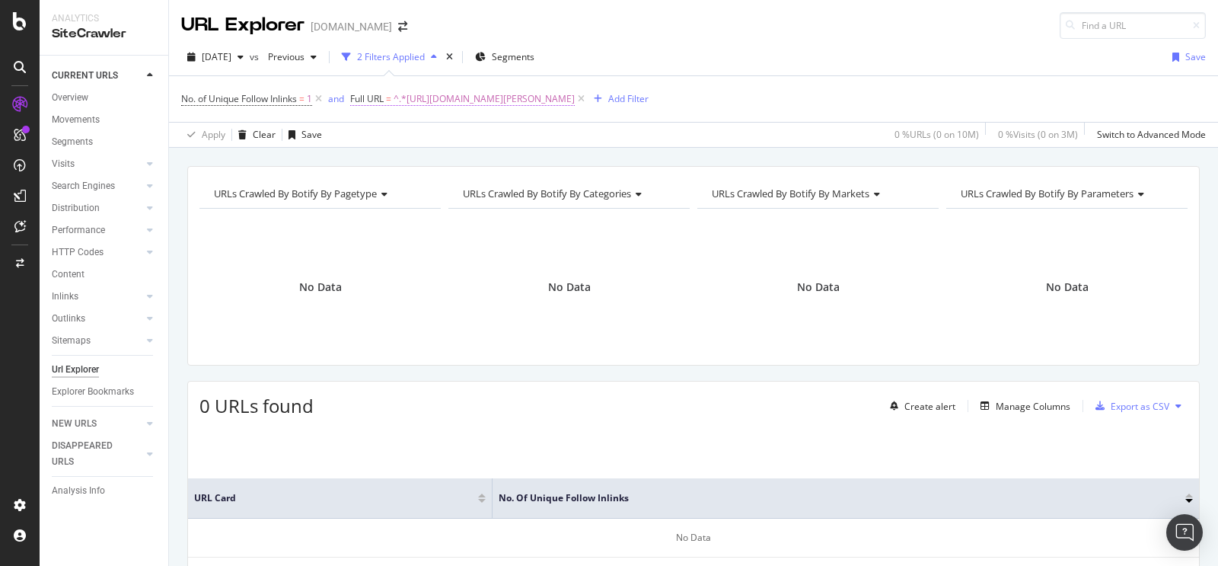
click at [573, 97] on span "^.*[URL][DOMAIN_NAME][PERSON_NAME]" at bounding box center [484, 98] width 181 height 21
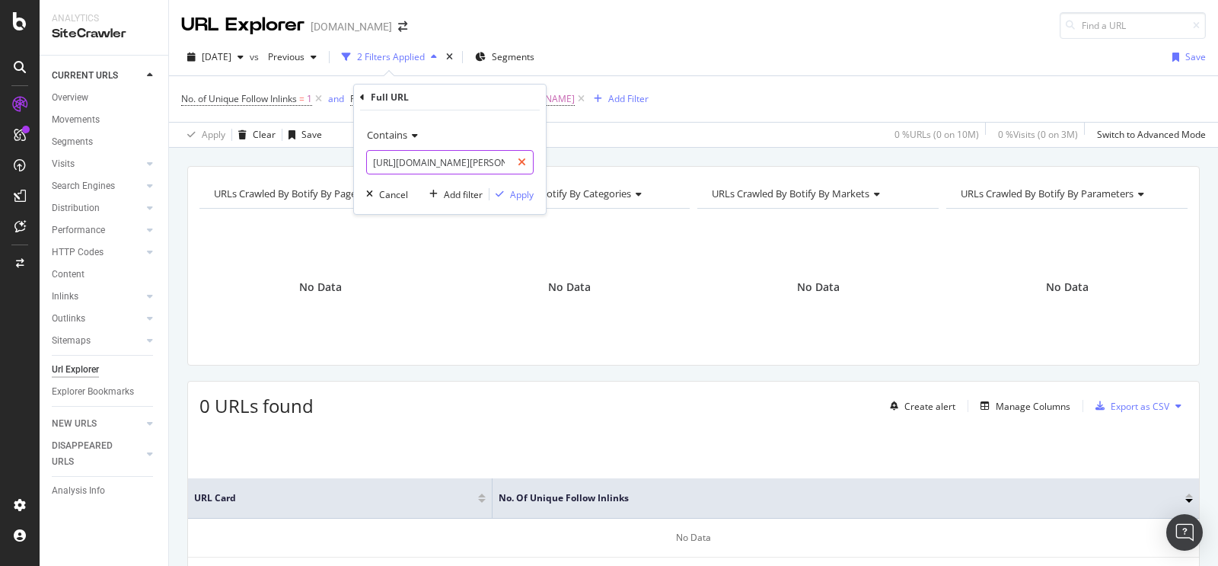
click at [522, 162] on icon at bounding box center [522, 162] width 8 height 11
click at [491, 169] on input "text" at bounding box center [450, 162] width 166 height 24
paste input "[URL][DOMAIN_NAME]"
type input "[URL][DOMAIN_NAME]"
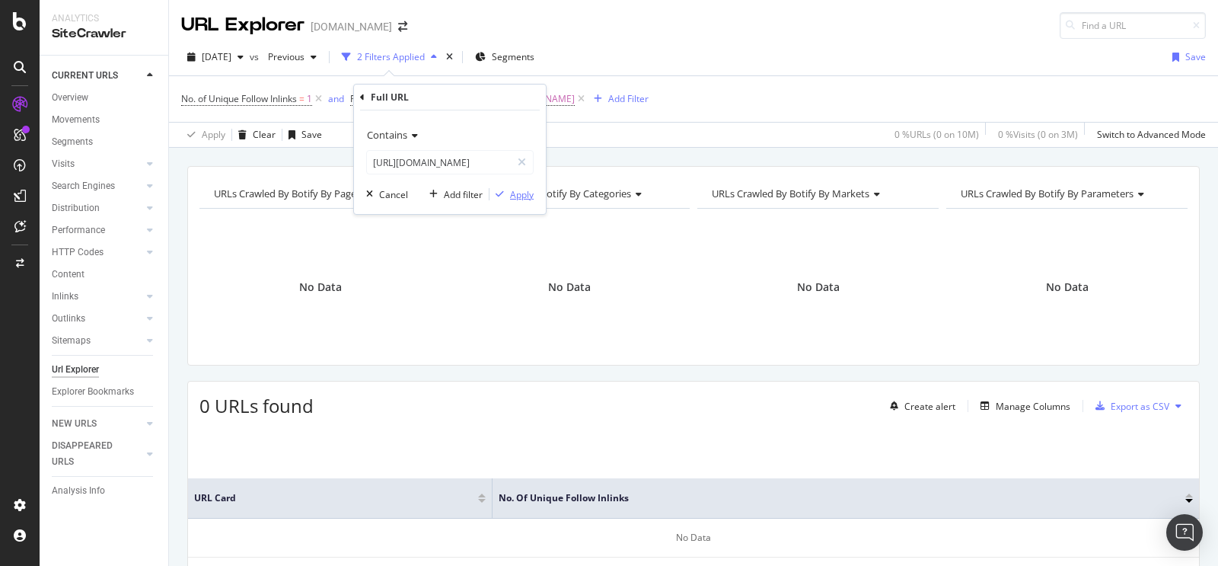
click at [516, 199] on div "Apply" at bounding box center [522, 194] width 24 height 13
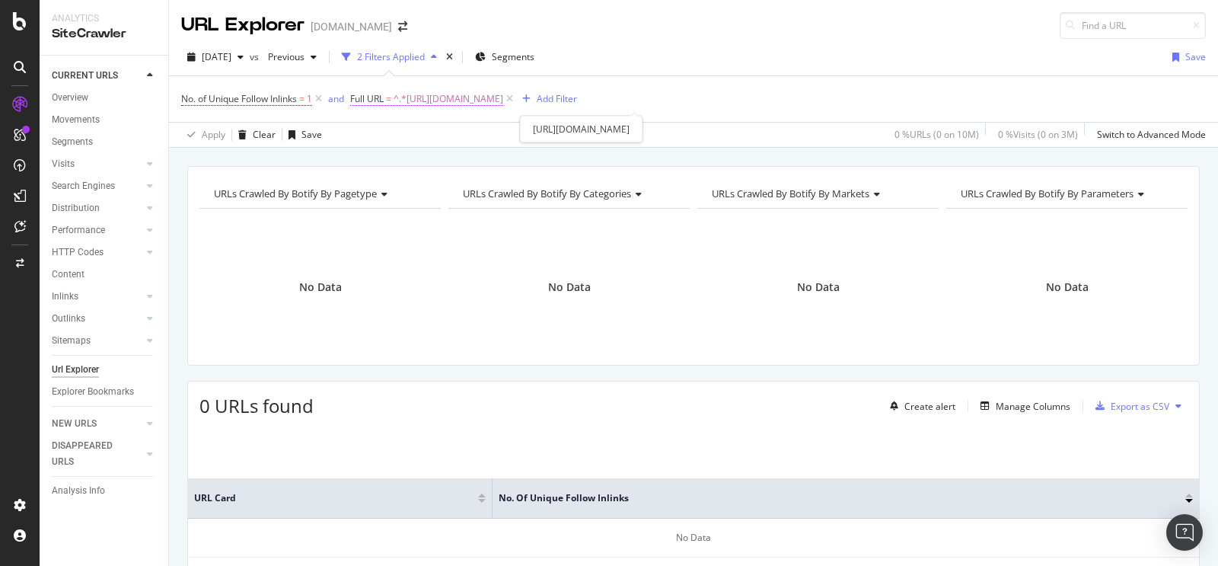
click at [503, 99] on span "^.*[URL][DOMAIN_NAME]" at bounding box center [449, 98] width 110 height 21
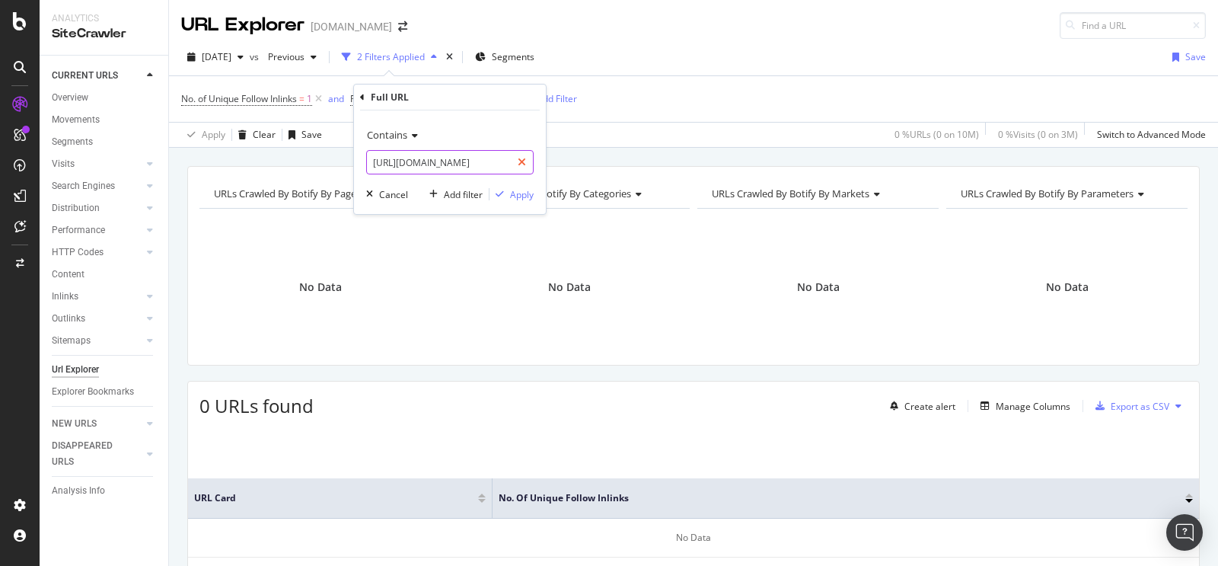
click at [524, 167] on icon at bounding box center [522, 162] width 8 height 11
click at [501, 162] on input "text" at bounding box center [450, 162] width 166 height 24
paste input "[URL][DOMAIN_NAME]"
type input "[URL][DOMAIN_NAME]"
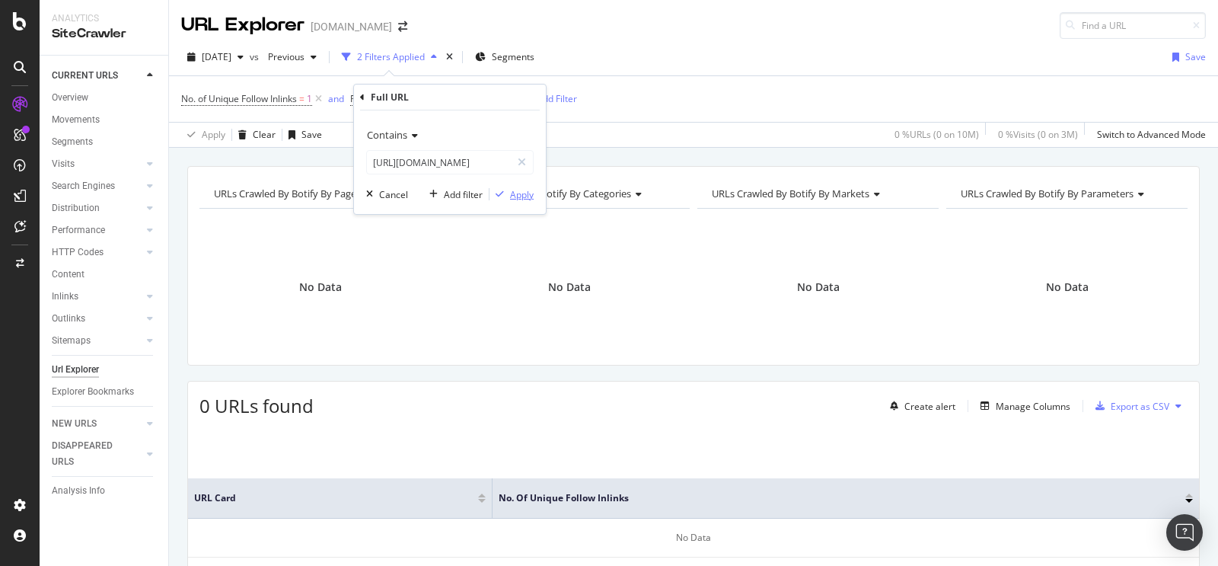
click at [514, 195] on div "Apply" at bounding box center [522, 194] width 24 height 13
click at [503, 97] on span "^.*[URL][DOMAIN_NAME]" at bounding box center [449, 98] width 110 height 21
click at [523, 160] on icon at bounding box center [522, 162] width 8 height 11
click at [499, 161] on input "text" at bounding box center [450, 162] width 166 height 24
paste input "[URL][DOMAIN_NAME]"
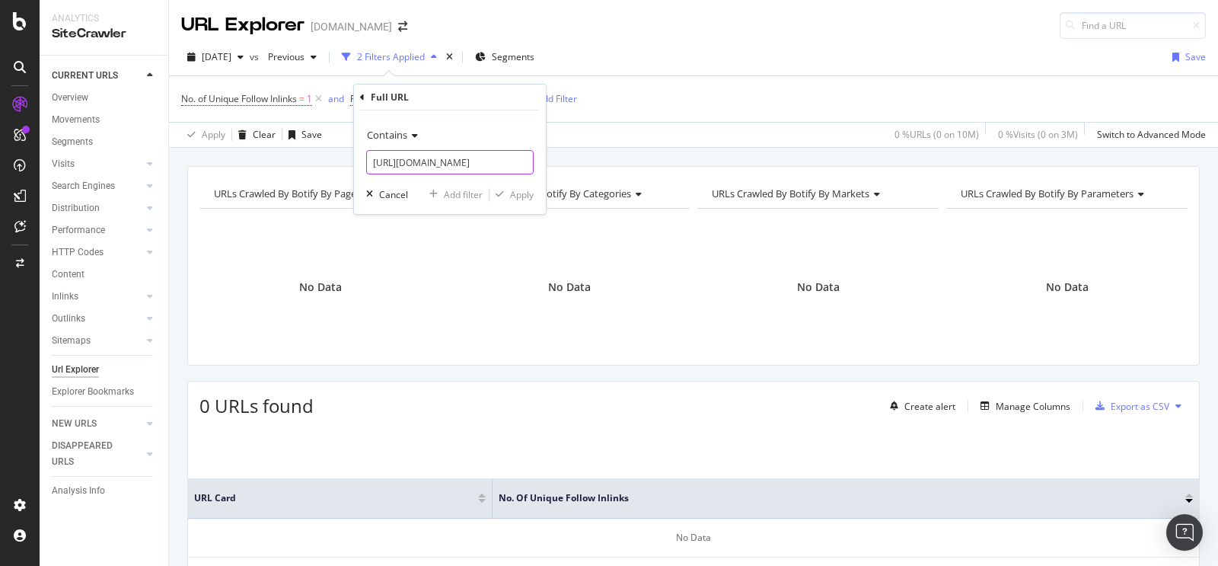
scroll to position [0, 368]
type input "[URL][DOMAIN_NAME]"
click at [513, 190] on div "Apply" at bounding box center [522, 194] width 24 height 13
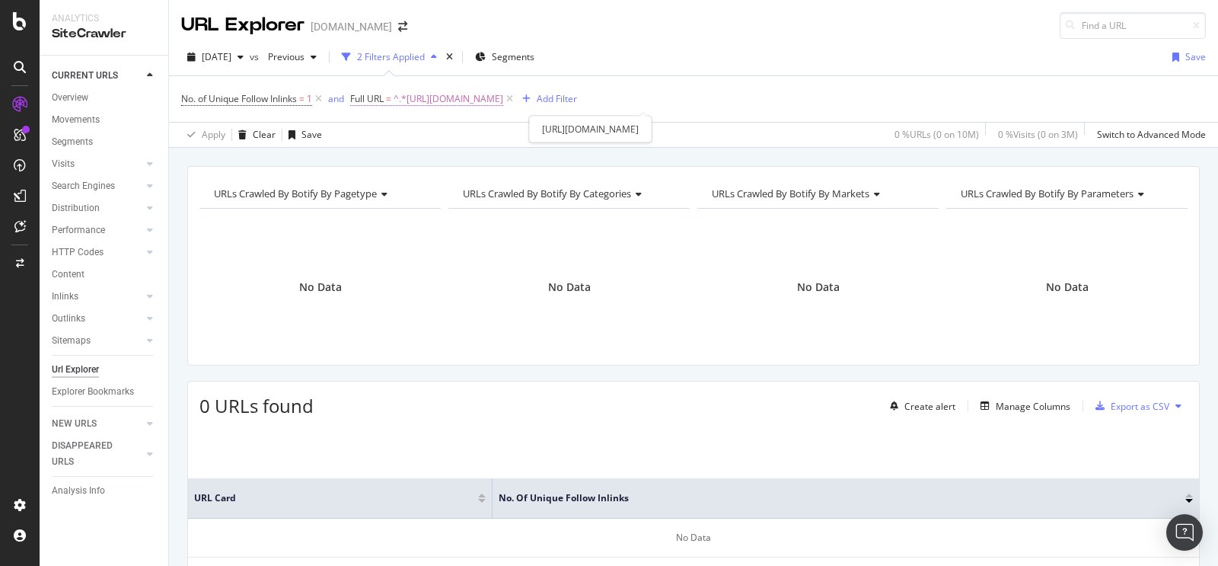
click at [503, 104] on span "^.*[URL][DOMAIN_NAME]" at bounding box center [449, 98] width 110 height 21
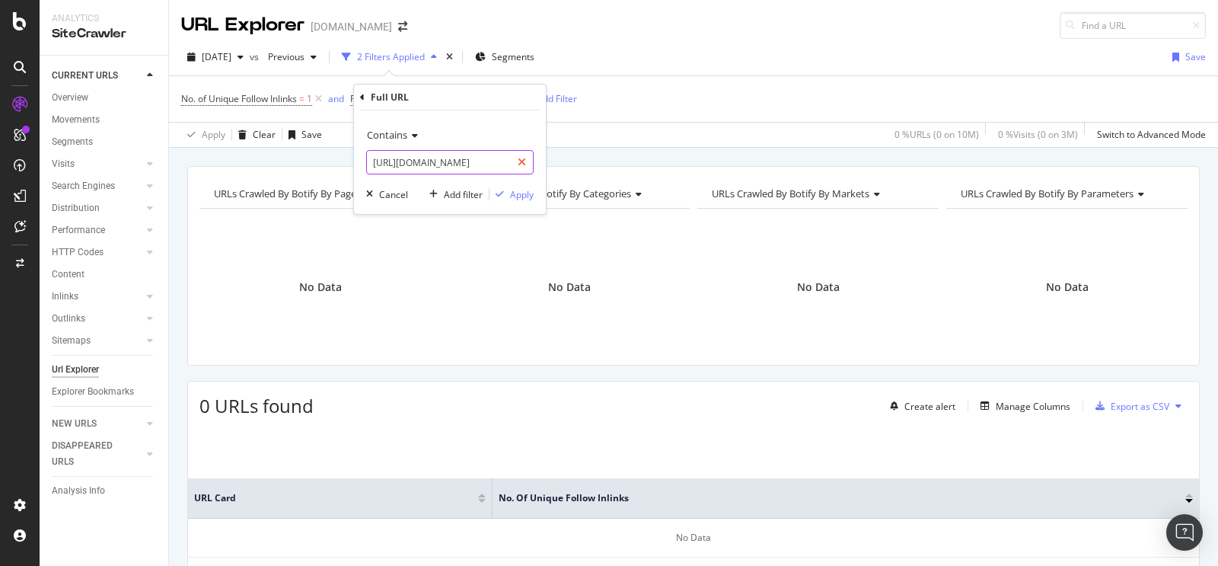
click at [524, 158] on icon at bounding box center [522, 162] width 8 height 11
click at [495, 161] on input "text" at bounding box center [450, 162] width 166 height 24
paste input "[URL][DOMAIN_NAME][PERSON_NAME]"
type input "[URL][DOMAIN_NAME][PERSON_NAME]"
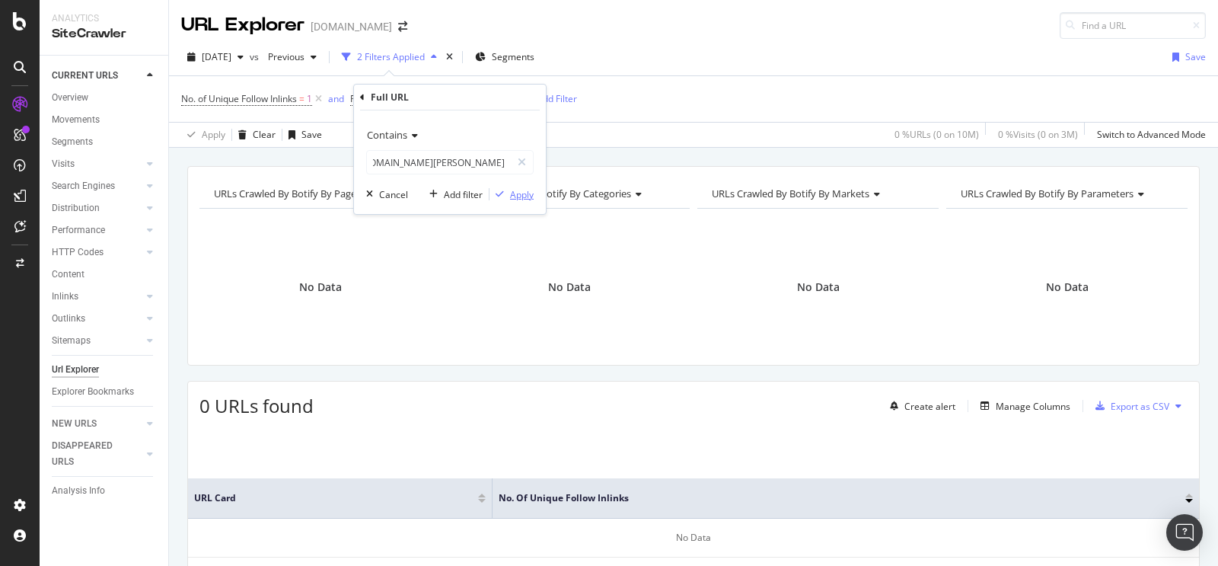
click at [512, 196] on div "Apply" at bounding box center [522, 194] width 24 height 13
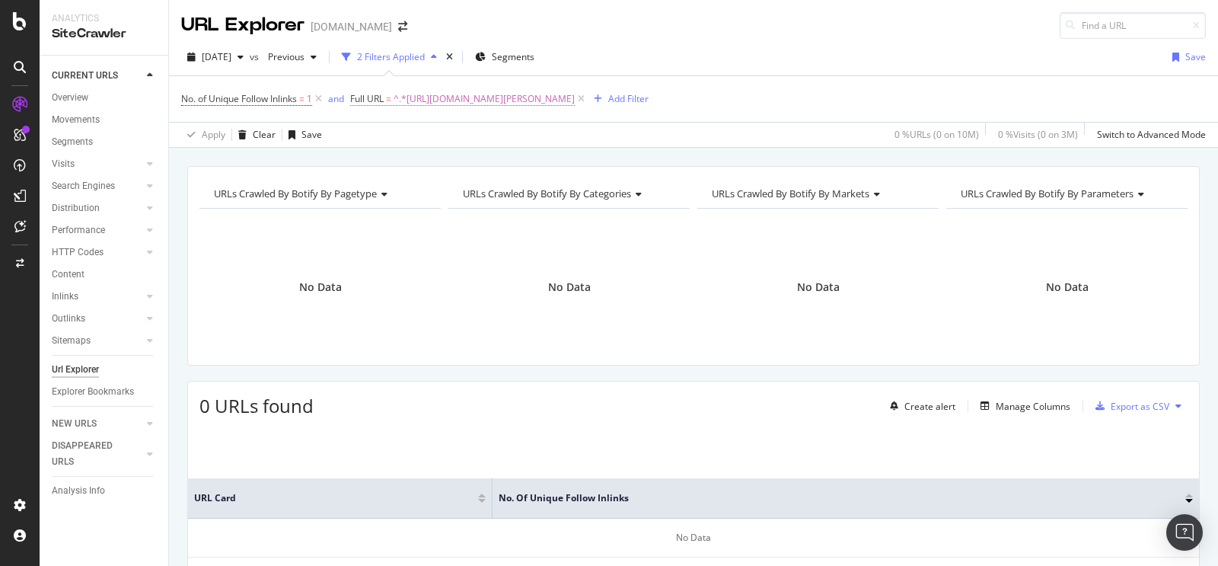
click at [572, 98] on span "^.*[URL][DOMAIN_NAME][PERSON_NAME]" at bounding box center [484, 98] width 181 height 21
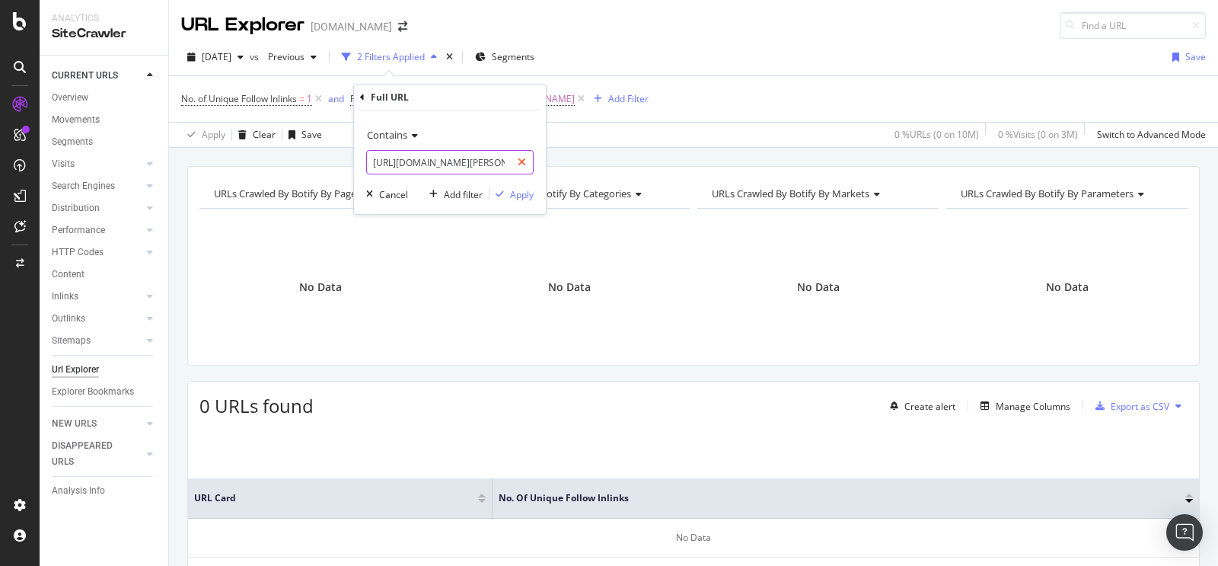
click at [524, 159] on icon at bounding box center [522, 162] width 8 height 11
click at [503, 166] on input "text" at bounding box center [450, 162] width 166 height 24
paste input "[URL][DOMAIN_NAME]"
type input "[URL][DOMAIN_NAME]"
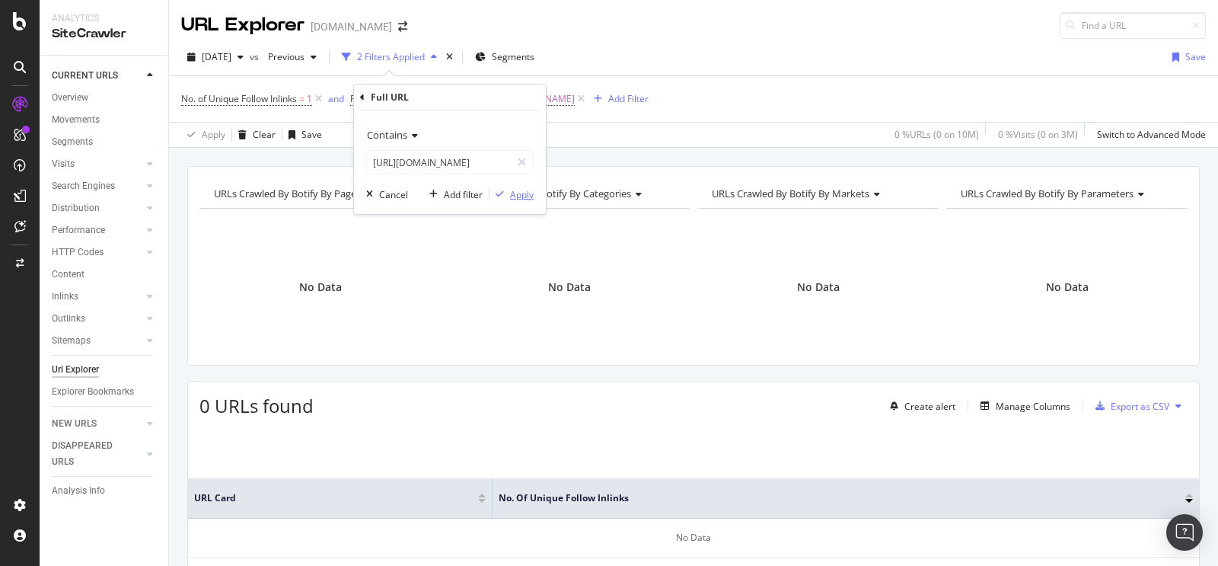
click at [521, 201] on div "Apply" at bounding box center [511, 194] width 44 height 14
click at [503, 100] on span "^.*[URL][DOMAIN_NAME]" at bounding box center [449, 98] width 110 height 21
click at [524, 155] on div at bounding box center [522, 162] width 22 height 24
click at [493, 162] on input "text" at bounding box center [450, 162] width 166 height 24
paste input "[URL][DOMAIN_NAME][PERSON_NAME]"
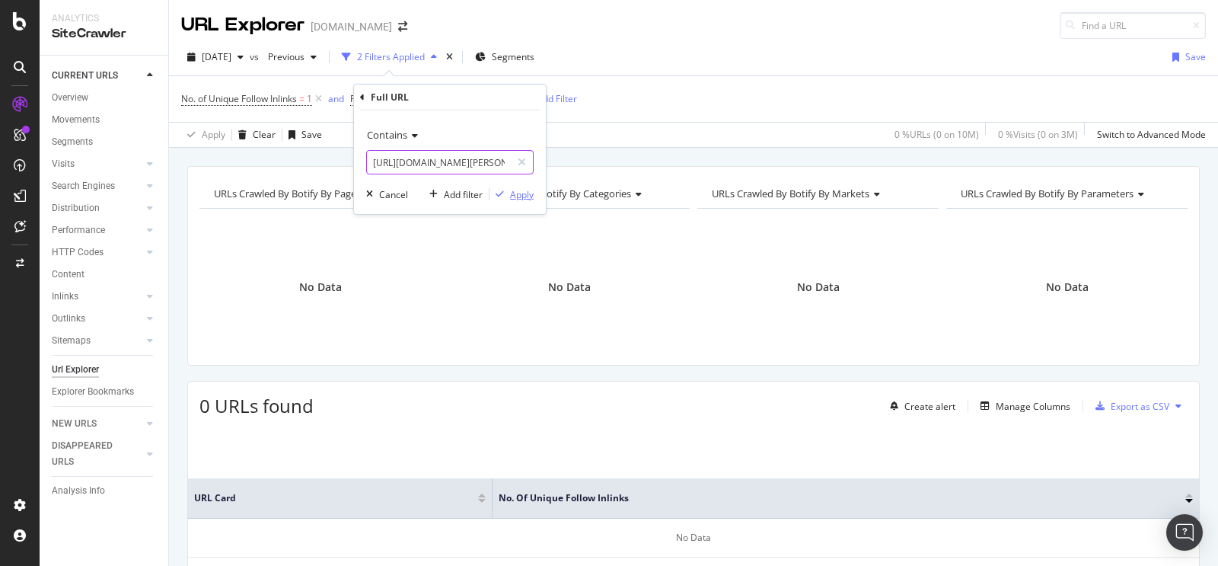
scroll to position [0, 357]
type input "[URL][DOMAIN_NAME][PERSON_NAME]"
click at [517, 196] on div "Apply" at bounding box center [522, 194] width 24 height 13
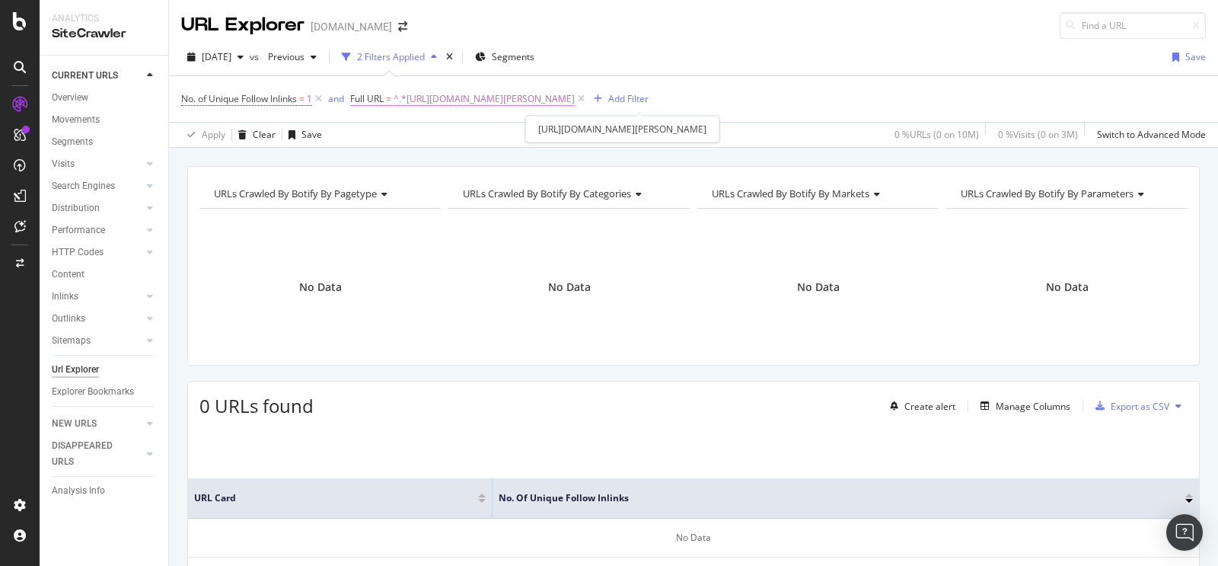
click at [575, 97] on span "^.*[URL][DOMAIN_NAME][PERSON_NAME]" at bounding box center [484, 98] width 181 height 21
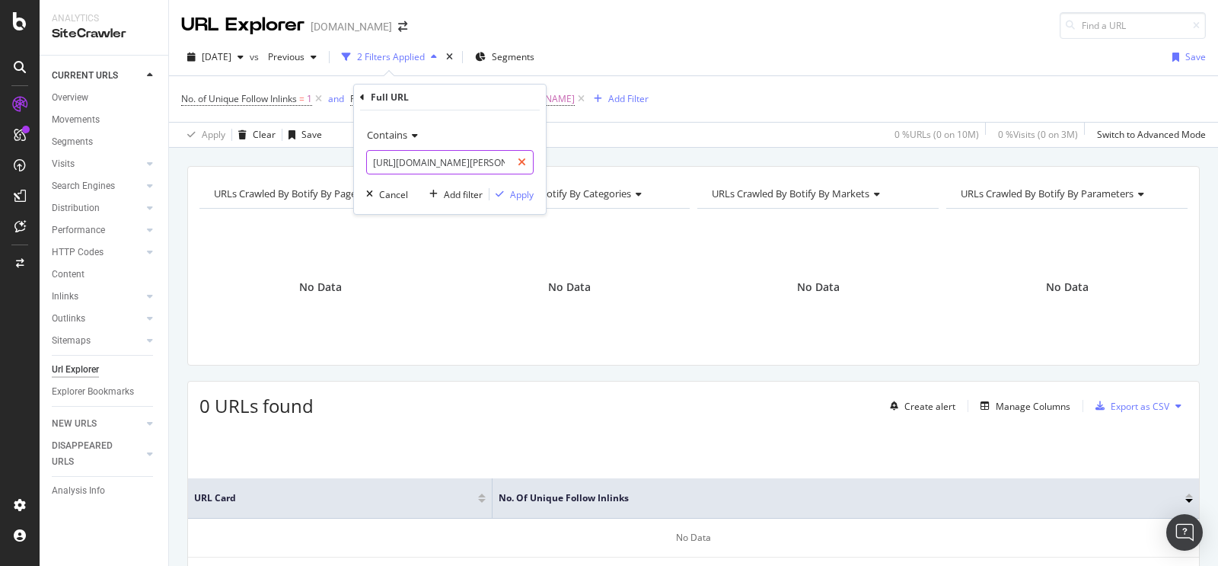
click at [523, 161] on icon at bounding box center [522, 162] width 8 height 11
click at [517, 160] on input "text" at bounding box center [450, 162] width 166 height 24
paste input "[URL][DOMAIN_NAME]"
type input "[URL][DOMAIN_NAME]"
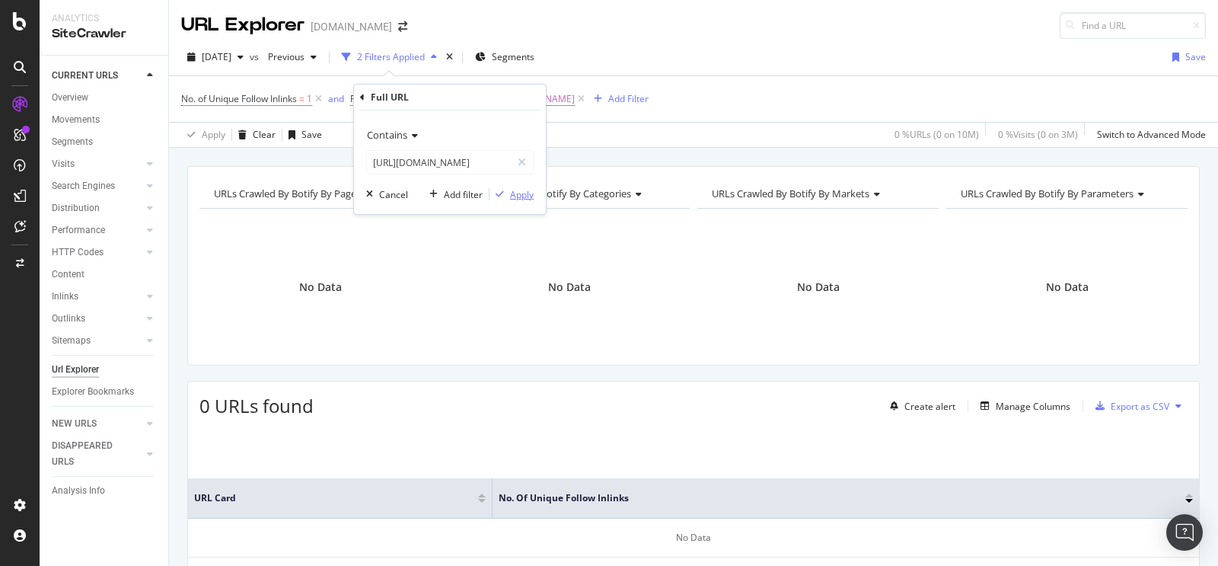
click at [524, 198] on div "Apply" at bounding box center [522, 194] width 24 height 13
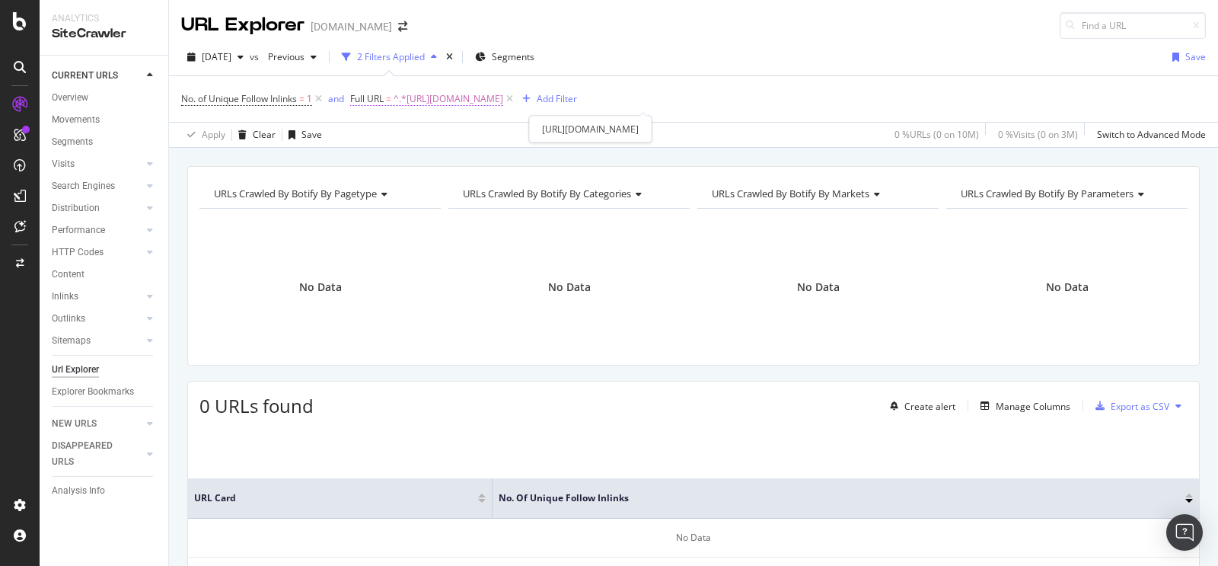
click at [503, 91] on span "^.*[URL][DOMAIN_NAME]" at bounding box center [449, 98] width 110 height 21
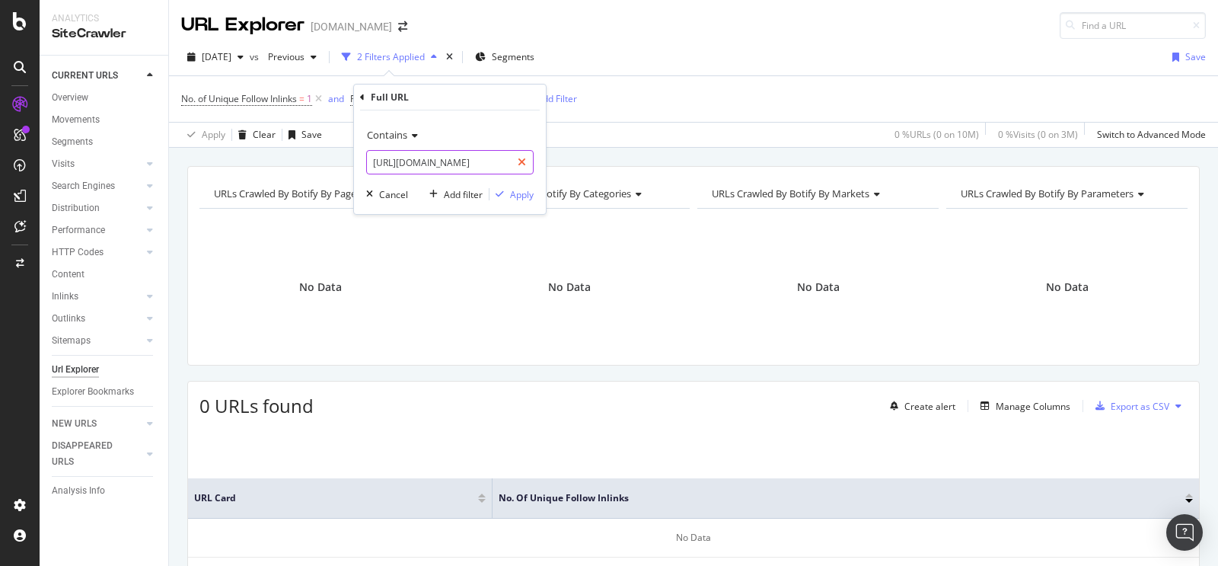
click at [519, 157] on icon at bounding box center [522, 162] width 8 height 11
click at [493, 161] on input "text" at bounding box center [450, 162] width 166 height 24
paste input "[URL][DOMAIN_NAME][PERSON_NAME]"
type input "[URL][DOMAIN_NAME][PERSON_NAME]"
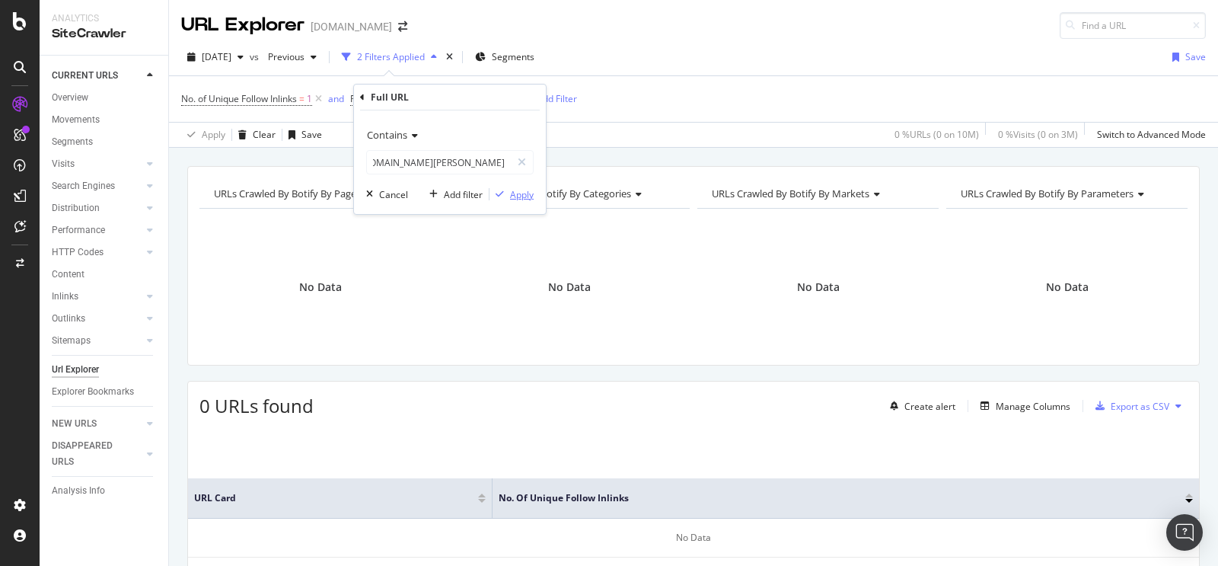
click at [518, 194] on div "Apply" at bounding box center [522, 194] width 24 height 13
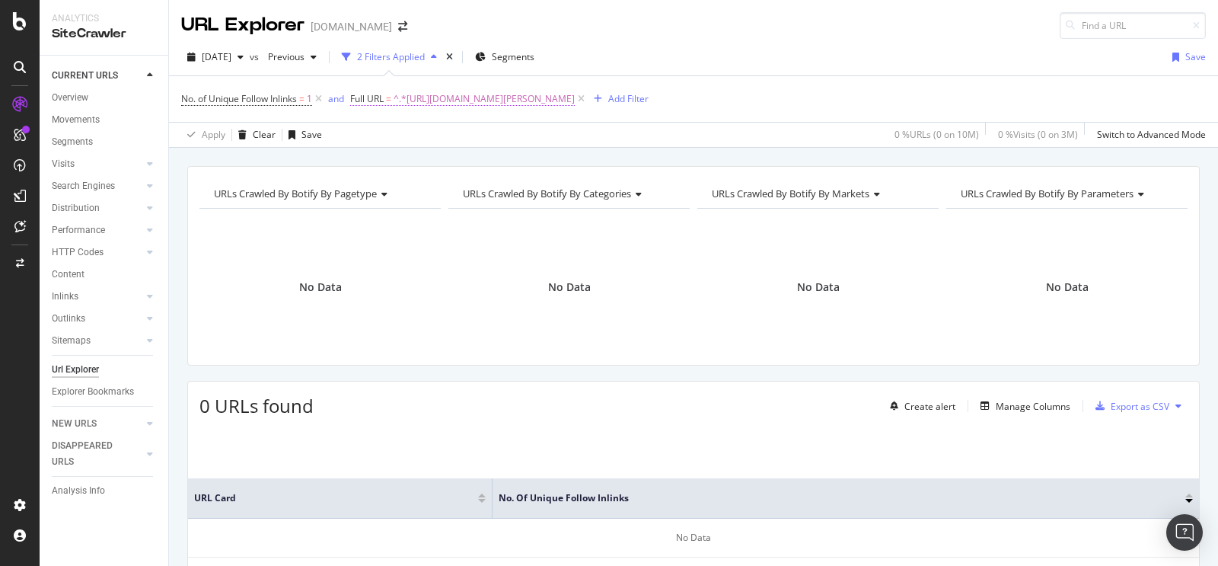
click at [575, 93] on span "^.*[URL][DOMAIN_NAME][PERSON_NAME]" at bounding box center [484, 98] width 181 height 21
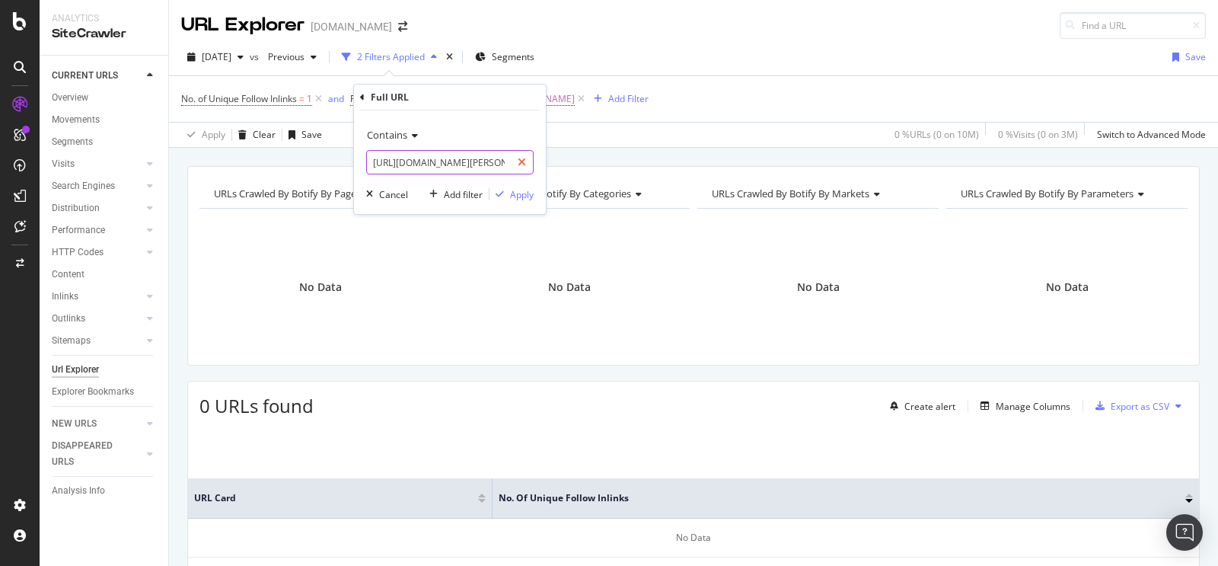
click at [527, 155] on div at bounding box center [522, 162] width 22 height 24
click at [515, 166] on input "text" at bounding box center [450, 162] width 166 height 24
paste input "[URL][DOMAIN_NAME]"
type input "[URL][DOMAIN_NAME]"
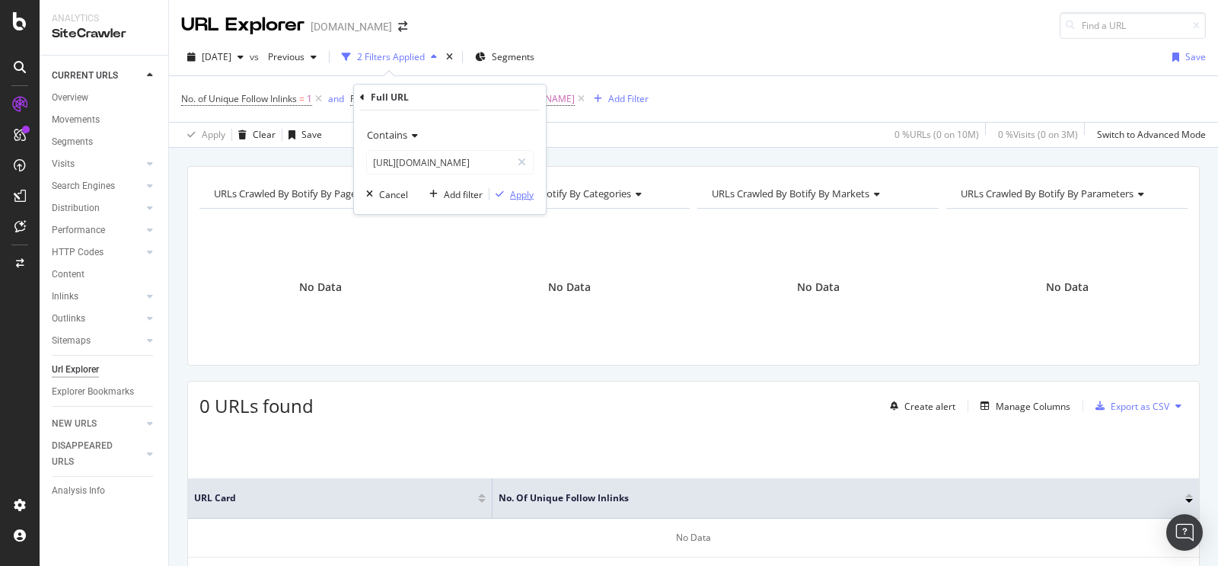
click at [524, 194] on div "Apply" at bounding box center [522, 194] width 24 height 13
click at [503, 93] on span "^.*[URL][DOMAIN_NAME]" at bounding box center [449, 98] width 110 height 21
click at [520, 157] on icon at bounding box center [522, 162] width 8 height 11
click at [508, 164] on input "text" at bounding box center [450, 162] width 166 height 24
paste input "[URL][DOMAIN_NAME][PERSON_NAME]"
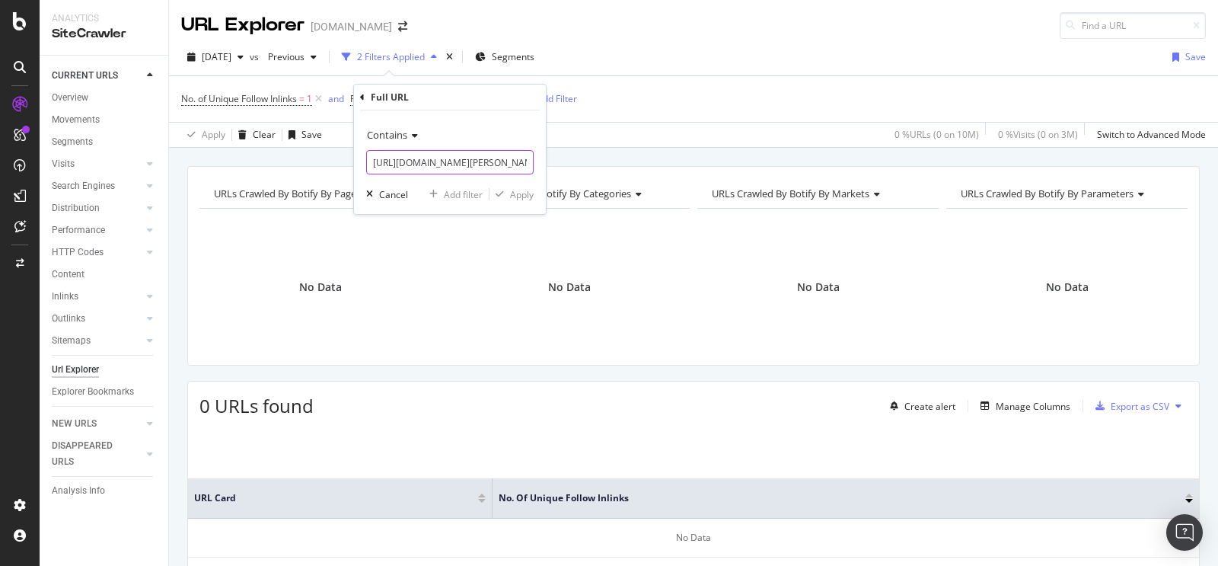
scroll to position [0, 327]
type input "[URL][DOMAIN_NAME][PERSON_NAME]"
click at [527, 193] on div "Apply" at bounding box center [522, 194] width 24 height 13
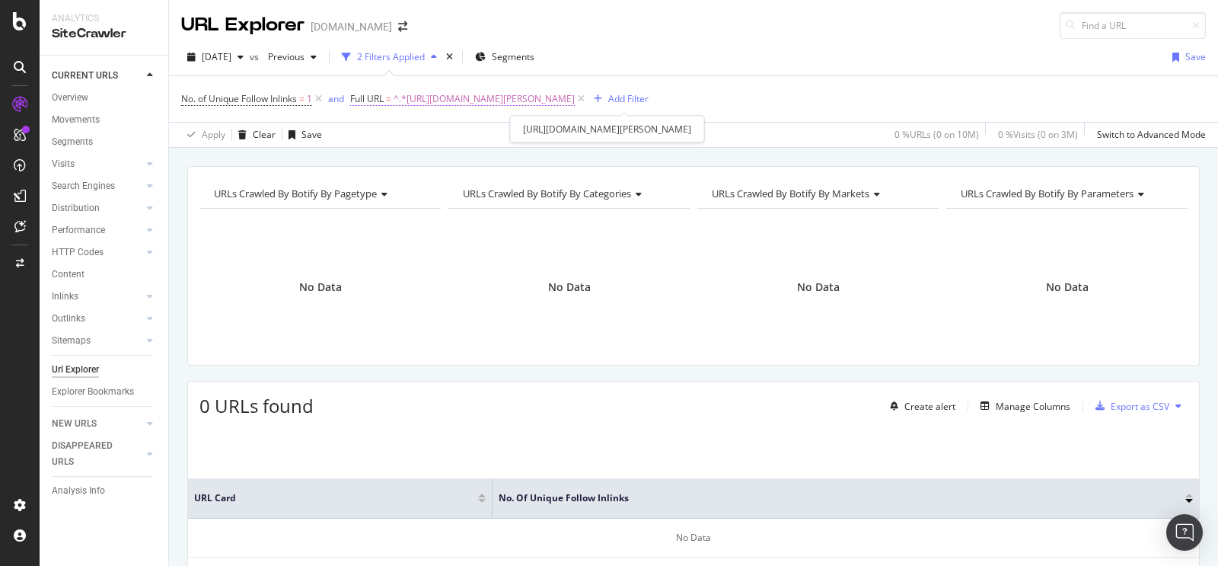
click at [566, 97] on span "^.*[URL][DOMAIN_NAME][PERSON_NAME]" at bounding box center [484, 98] width 181 height 21
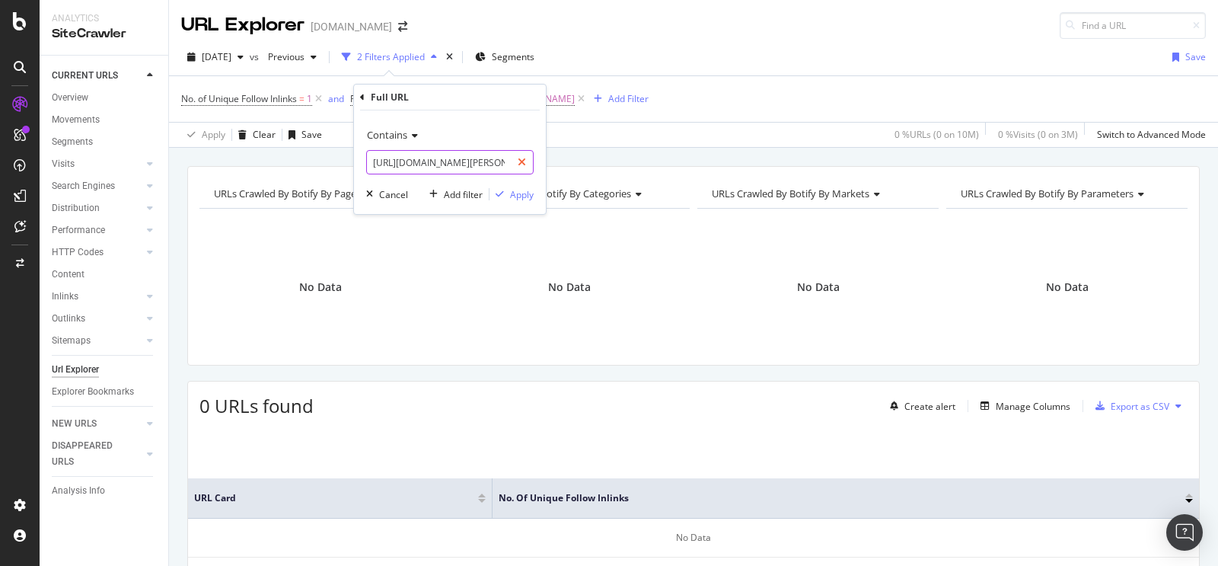
click at [524, 161] on icon at bounding box center [522, 162] width 8 height 11
click at [507, 162] on input "text" at bounding box center [450, 162] width 166 height 24
paste input "[URL][DOMAIN_NAME]"
type input "[URL][DOMAIN_NAME]"
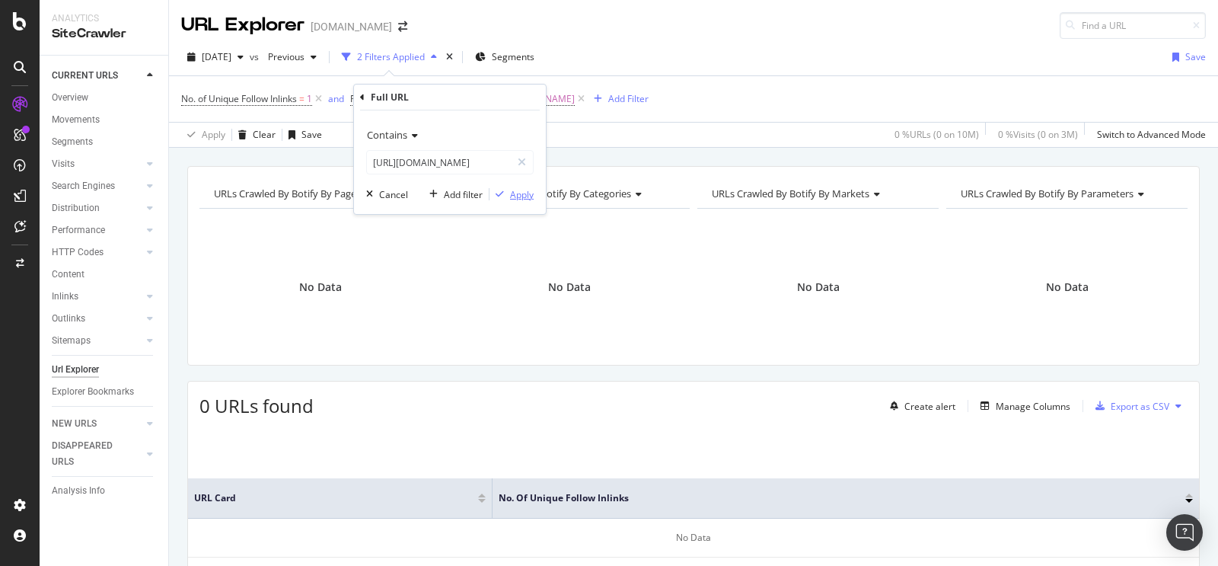
click at [519, 196] on div "Apply" at bounding box center [522, 194] width 24 height 13
click at [503, 91] on span "^.*[URL][DOMAIN_NAME]" at bounding box center [449, 98] width 110 height 21
click at [518, 158] on icon at bounding box center [522, 162] width 8 height 11
click at [485, 164] on input "text" at bounding box center [450, 162] width 166 height 24
paste input "[URL][DOMAIN_NAME]"
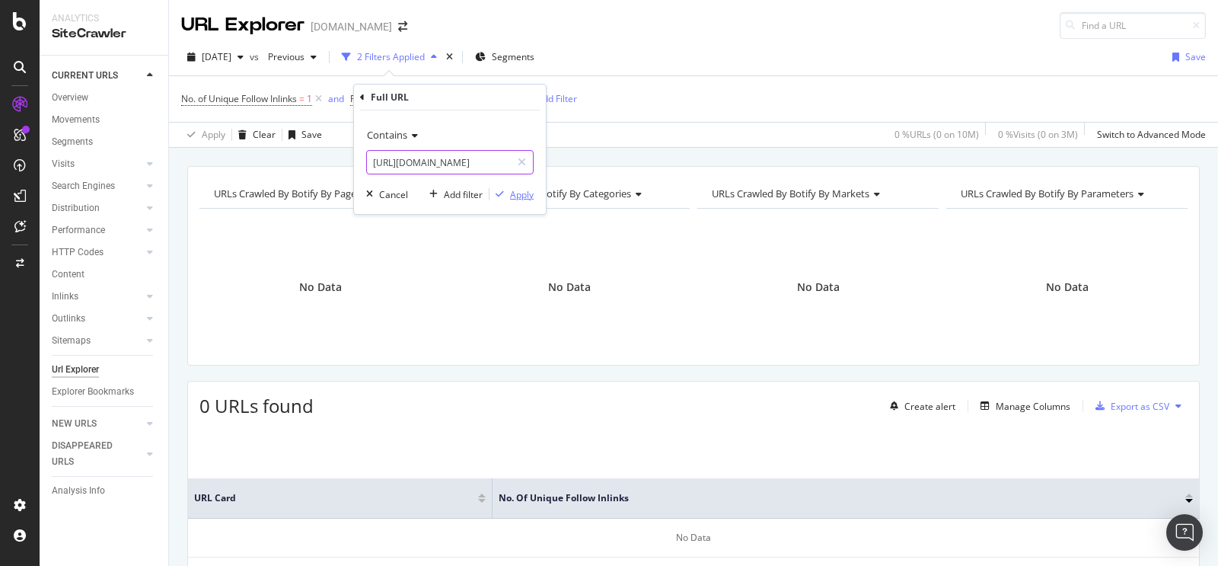
scroll to position [0, 222]
type input "[URL][DOMAIN_NAME]"
click at [512, 198] on div "Apply" at bounding box center [522, 194] width 24 height 13
click at [503, 96] on span "^.*[URL][DOMAIN_NAME]" at bounding box center [449, 98] width 110 height 21
click at [521, 159] on icon at bounding box center [522, 162] width 8 height 11
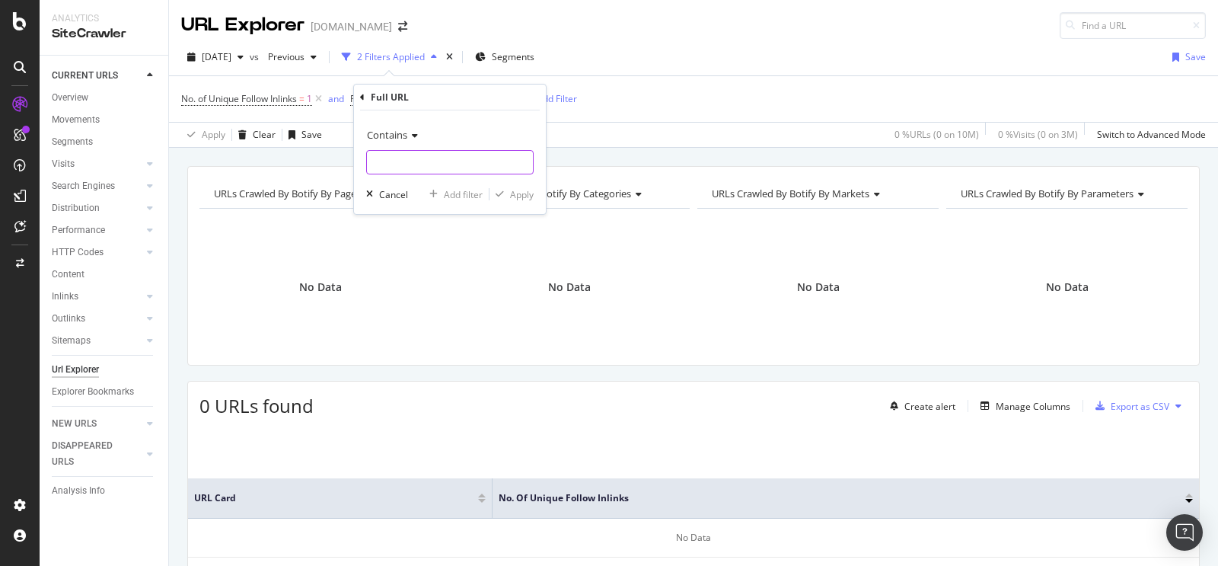
click at [509, 162] on input "text" at bounding box center [450, 162] width 166 height 24
paste input "[URL][DOMAIN_NAME]"
type input "[URL][DOMAIN_NAME]"
click at [520, 194] on div "Apply" at bounding box center [522, 194] width 24 height 13
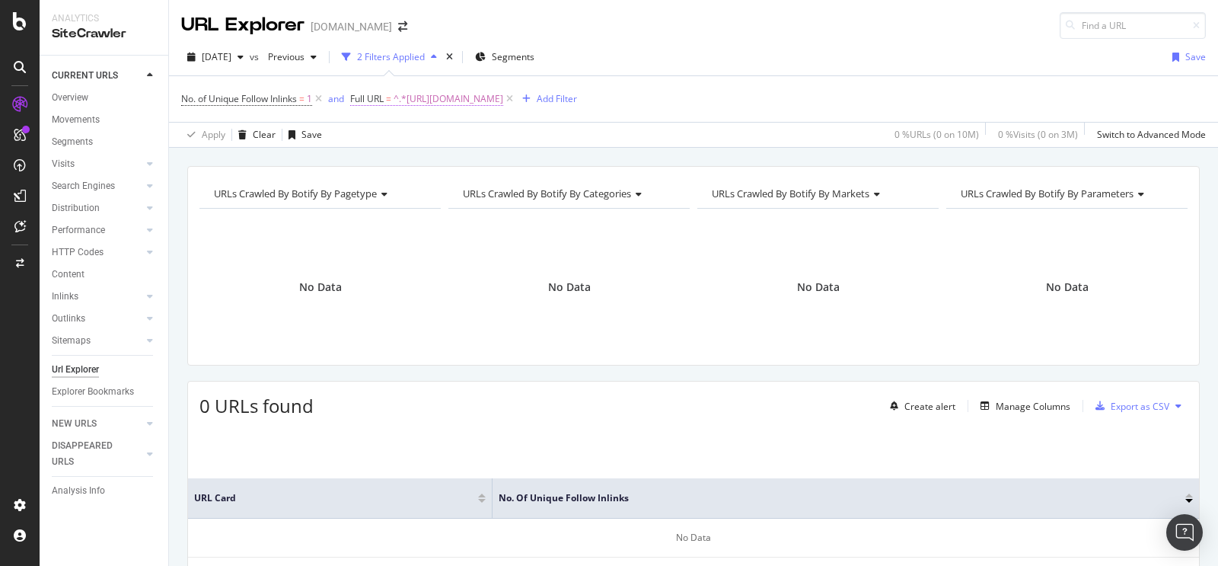
click at [503, 99] on span "^.*[URL][DOMAIN_NAME]" at bounding box center [449, 98] width 110 height 21
click at [522, 157] on icon at bounding box center [522, 162] width 8 height 11
click at [494, 161] on input "text" at bounding box center [450, 162] width 166 height 24
paste input "[URL][DOMAIN_NAME]"
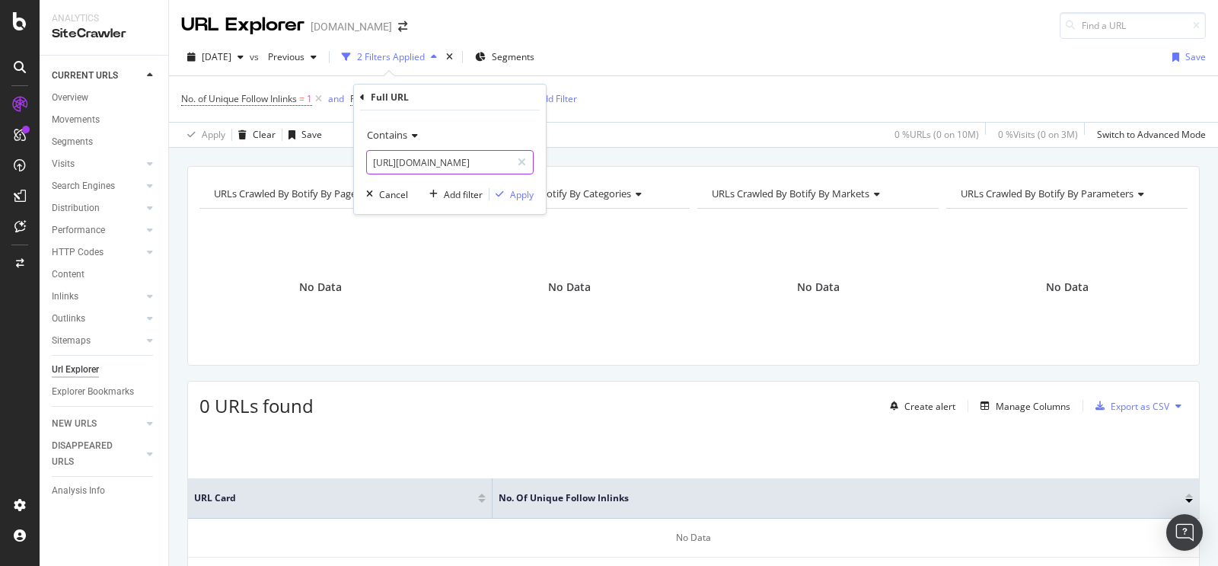
type input "[URL][DOMAIN_NAME]"
click at [525, 183] on div "Contains [URL][DOMAIN_NAME] Cancel Add filter Apply" at bounding box center [450, 162] width 192 height 104
click at [526, 186] on button "Apply" at bounding box center [511, 193] width 44 height 15
click at [503, 104] on span "^.*[URL][DOMAIN_NAME]" at bounding box center [449, 98] width 110 height 21
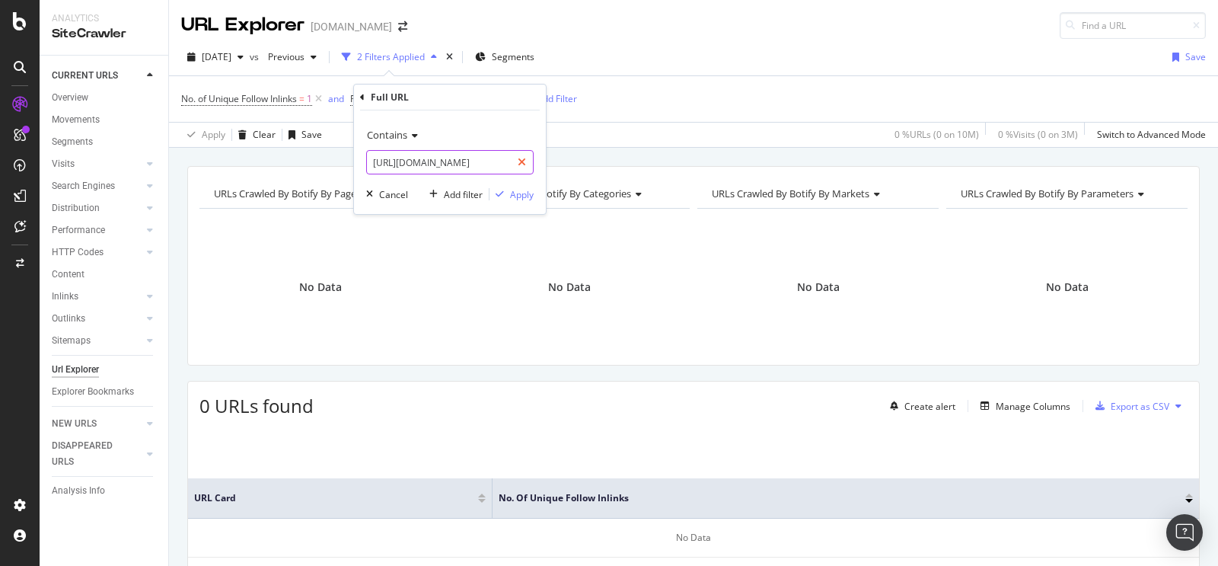
click at [524, 161] on icon at bounding box center [522, 162] width 8 height 11
click at [498, 164] on input "text" at bounding box center [450, 162] width 166 height 24
paste input "[URL][DOMAIN_NAME]"
type input "[URL][DOMAIN_NAME]"
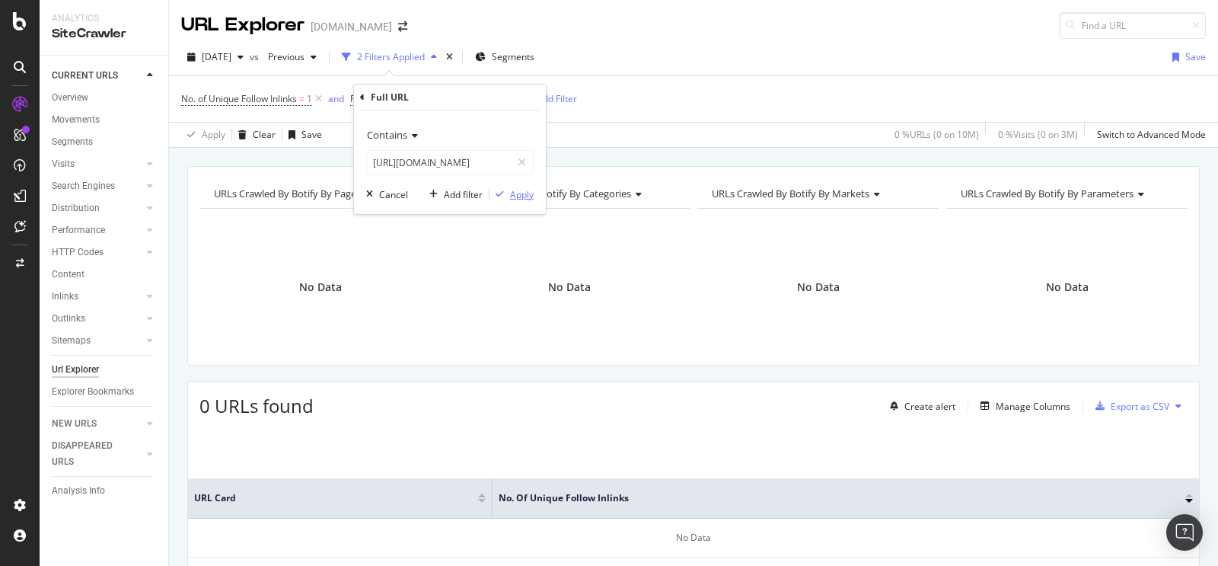
click at [517, 193] on div "Apply" at bounding box center [522, 194] width 24 height 13
click at [503, 96] on span "^.*[URL][DOMAIN_NAME]" at bounding box center [449, 98] width 110 height 21
click at [522, 161] on icon at bounding box center [522, 162] width 8 height 11
click at [504, 160] on input "text" at bounding box center [450, 162] width 166 height 24
paste input "[URL][DOMAIN_NAME]"
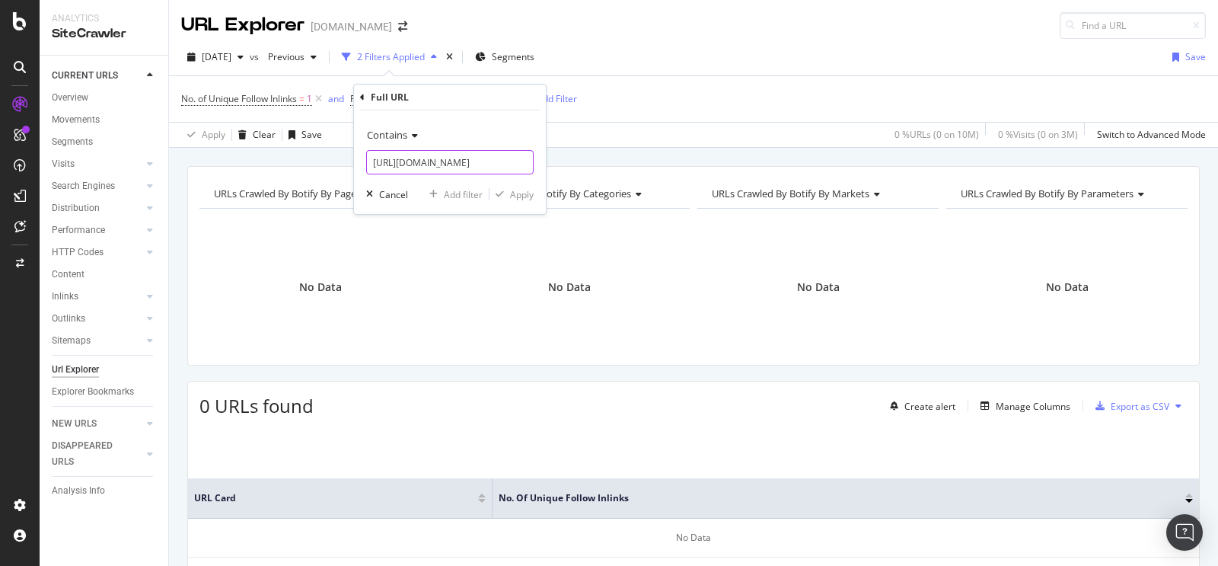
scroll to position [0, 206]
type input "[URL][DOMAIN_NAME]"
click at [521, 189] on div "Apply" at bounding box center [522, 194] width 24 height 13
click at [503, 104] on span "^.*[URL][DOMAIN_NAME]" at bounding box center [449, 98] width 110 height 21
click at [525, 155] on div at bounding box center [522, 162] width 22 height 24
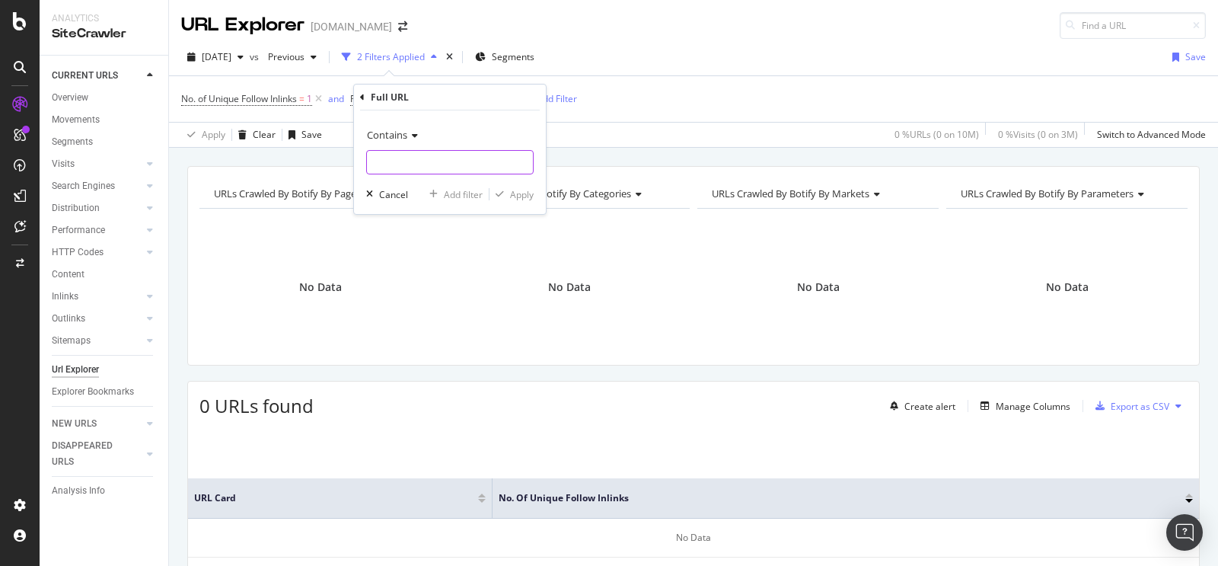
click at [499, 162] on input "text" at bounding box center [450, 162] width 166 height 24
paste input "[URL][DOMAIN_NAME]"
type input "[URL][DOMAIN_NAME]"
click at [518, 186] on button "Apply" at bounding box center [511, 193] width 44 height 15
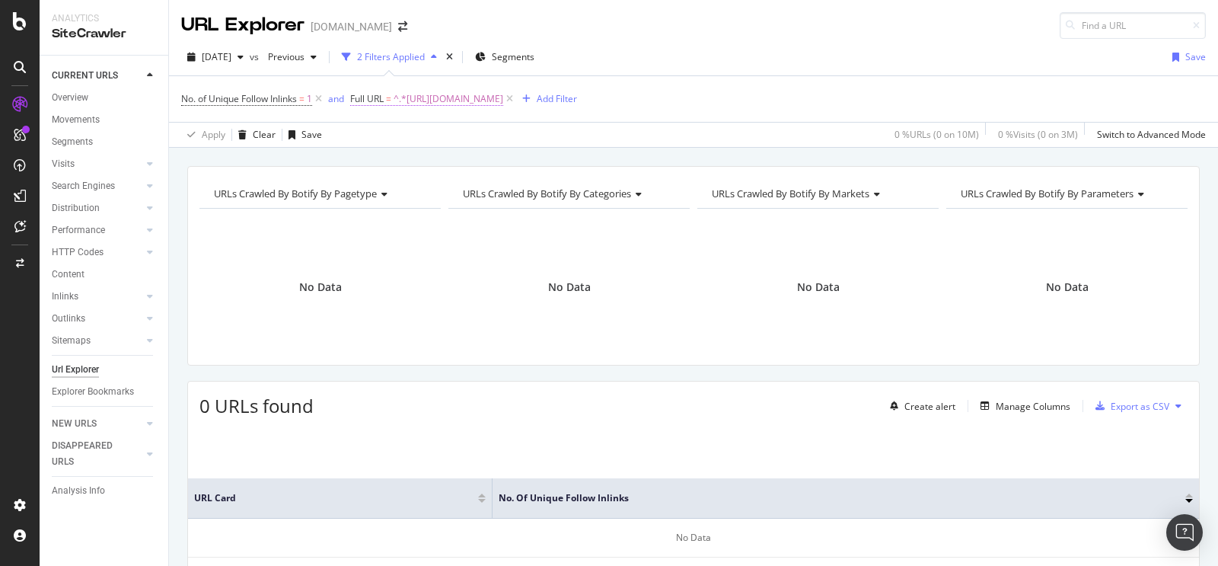
click at [503, 96] on span "^.*[URL][DOMAIN_NAME]" at bounding box center [449, 98] width 110 height 21
click at [521, 157] on icon at bounding box center [522, 162] width 8 height 11
click at [509, 160] on input "text" at bounding box center [450, 162] width 166 height 24
paste input "[URL][DOMAIN_NAME]"
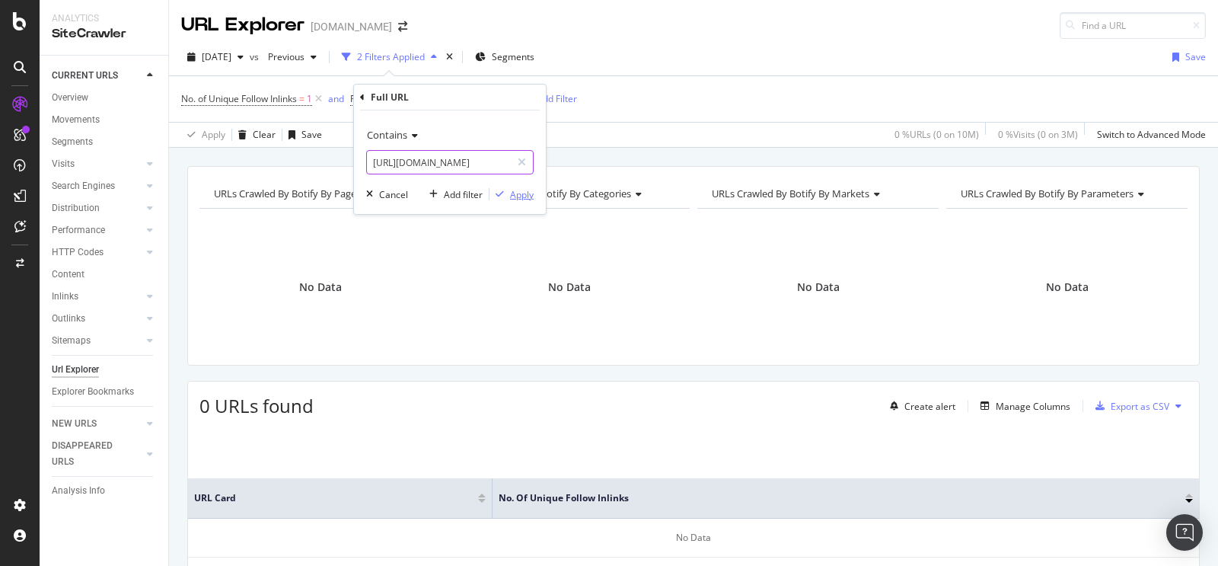
type input "[URL][DOMAIN_NAME]"
click at [527, 193] on div "Apply" at bounding box center [522, 194] width 24 height 13
click at [503, 97] on span "^.*[URL][DOMAIN_NAME]" at bounding box center [449, 98] width 110 height 21
click at [522, 160] on icon at bounding box center [522, 162] width 8 height 11
click at [495, 161] on input "text" at bounding box center [450, 162] width 166 height 24
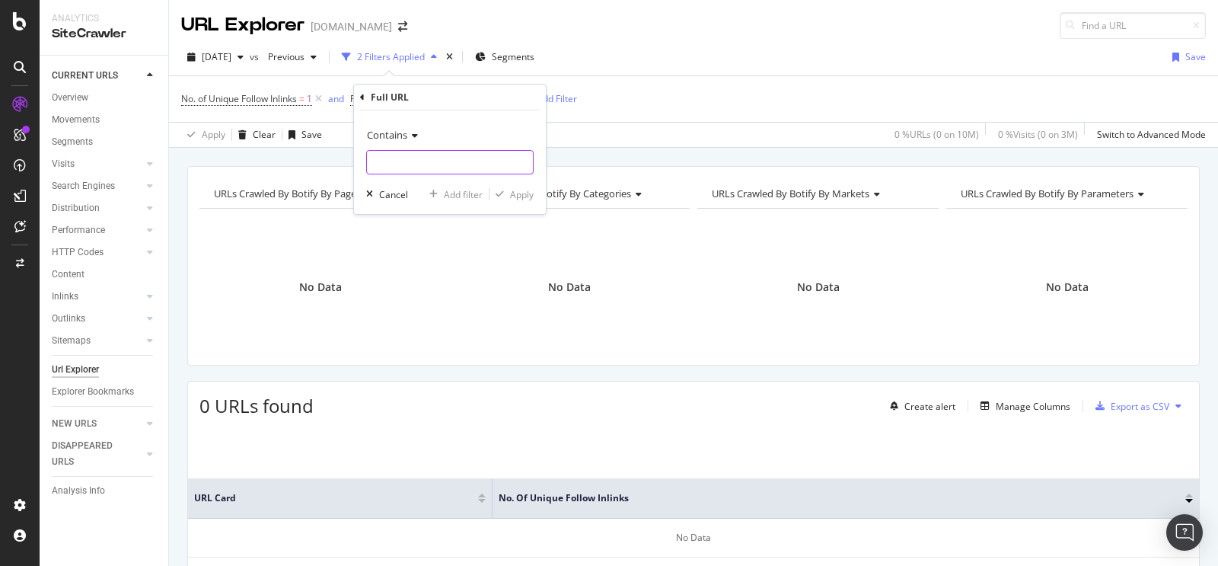
paste input "[URL][DOMAIN_NAME]"
type input "[URL][DOMAIN_NAME]"
click at [521, 198] on div "Apply" at bounding box center [522, 194] width 24 height 13
click at [503, 94] on span "^.*[URL][DOMAIN_NAME]" at bounding box center [449, 98] width 110 height 21
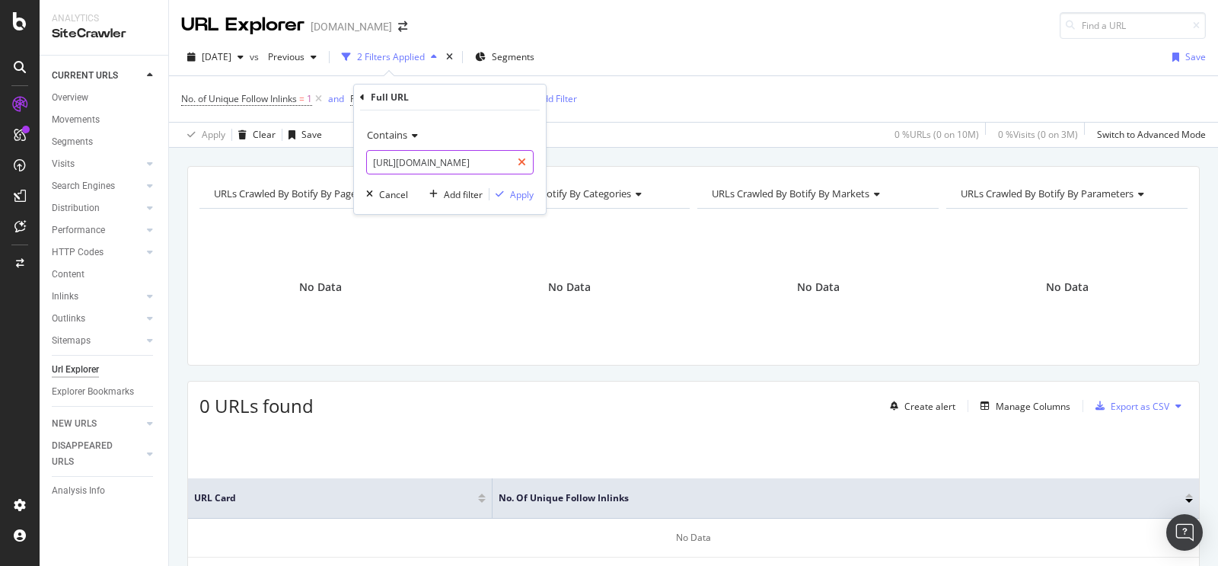
click at [529, 159] on div at bounding box center [522, 162] width 22 height 24
click at [497, 166] on input "text" at bounding box center [450, 162] width 166 height 24
paste input "[URL][DOMAIN_NAME]"
type input "[URL][DOMAIN_NAME]"
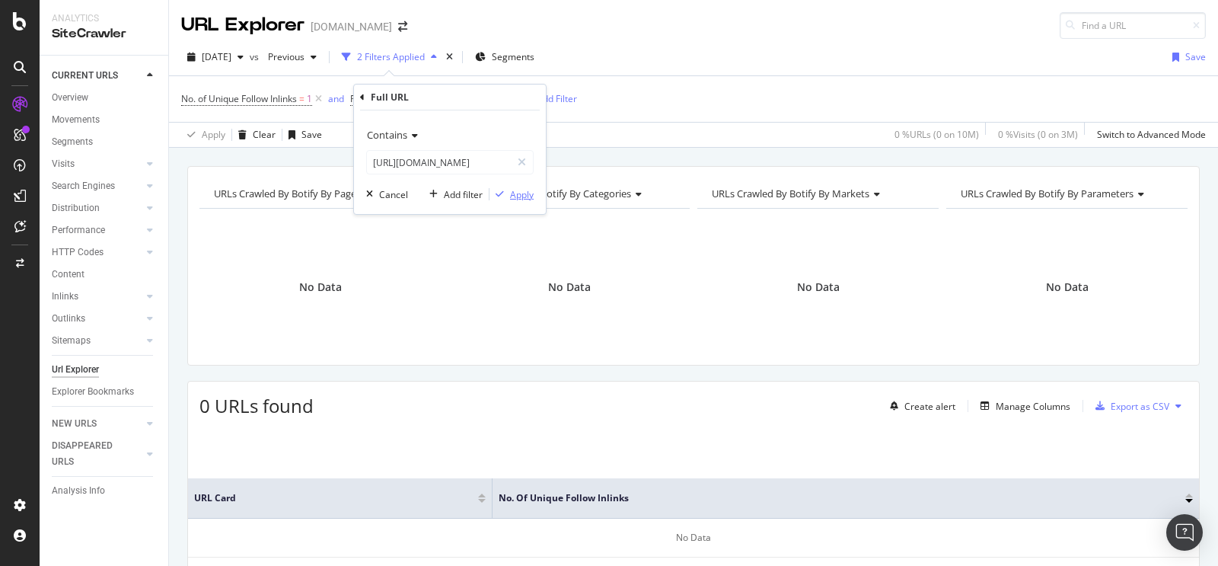
click at [513, 196] on div "Apply" at bounding box center [522, 194] width 24 height 13
click at [503, 108] on span "^.*[URL][DOMAIN_NAME]" at bounding box center [449, 98] width 110 height 21
click at [503, 96] on span "^.*[URL][DOMAIN_NAME]" at bounding box center [449, 98] width 110 height 21
click at [527, 160] on div at bounding box center [522, 162] width 22 height 24
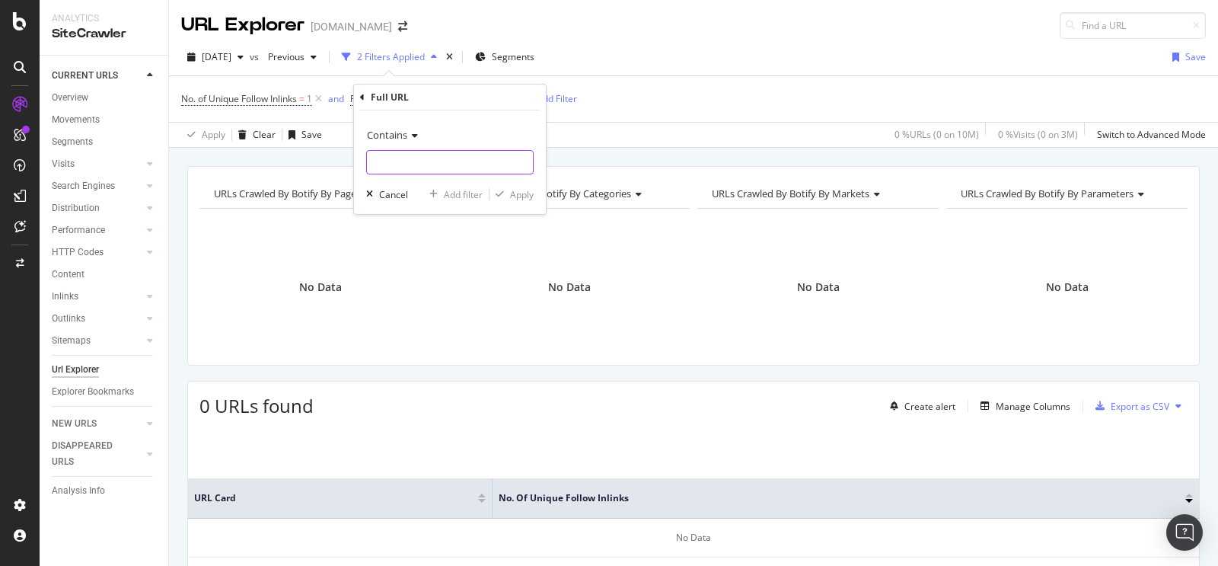
click at [510, 158] on input "text" at bounding box center [450, 162] width 166 height 24
paste input "[URL][DOMAIN_NAME]"
type input "[URL][DOMAIN_NAME]"
click at [511, 194] on div "Apply" at bounding box center [522, 194] width 24 height 13
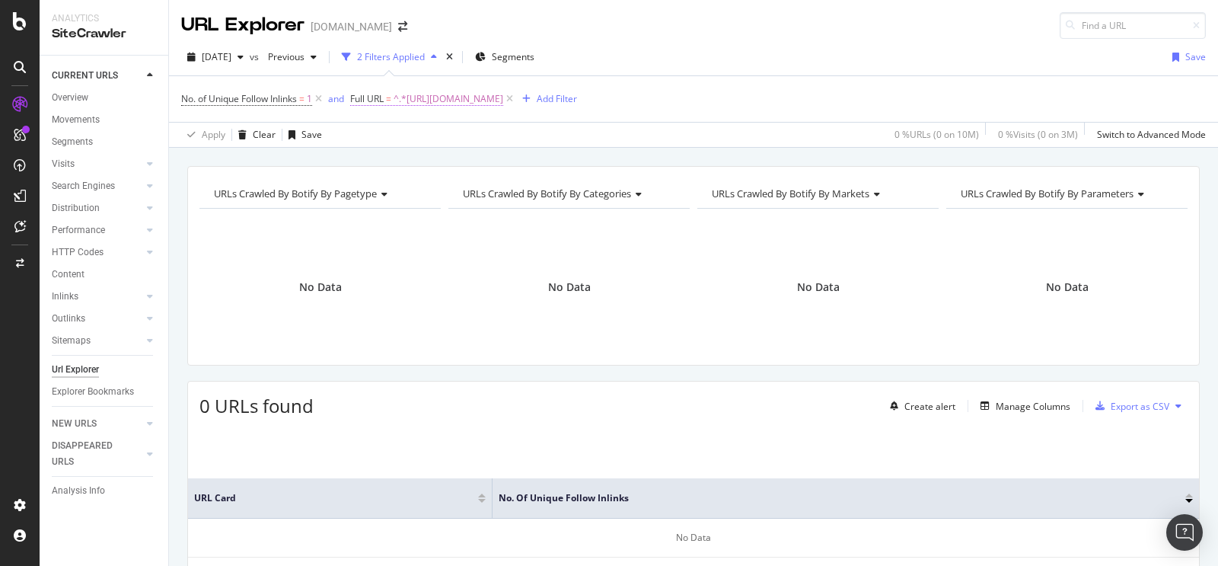
click at [503, 98] on span "^.*[URL][DOMAIN_NAME]" at bounding box center [449, 98] width 110 height 21
click at [523, 158] on icon at bounding box center [522, 162] width 8 height 11
click at [495, 159] on input "text" at bounding box center [450, 162] width 166 height 24
paste input "[URL][DOMAIN_NAME]"
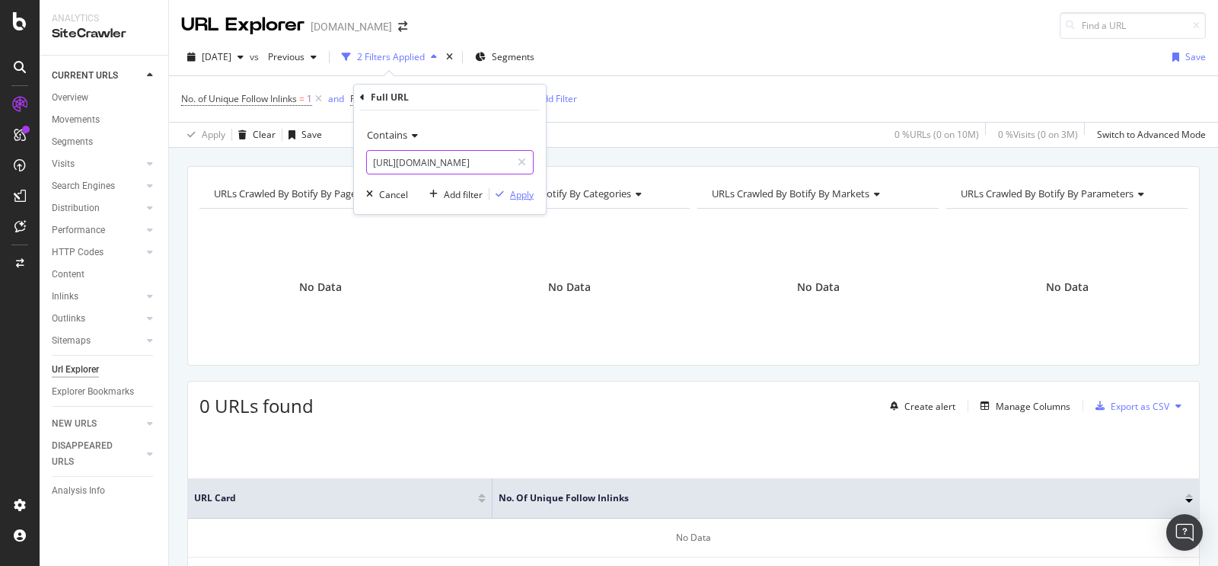
type input "[URL][DOMAIN_NAME]"
click at [518, 195] on div "Apply" at bounding box center [522, 194] width 24 height 13
click at [503, 100] on span "^.*[URL][DOMAIN_NAME]" at bounding box center [449, 98] width 110 height 21
click at [526, 158] on div at bounding box center [522, 162] width 22 height 24
click at [516, 165] on input "text" at bounding box center [450, 162] width 166 height 24
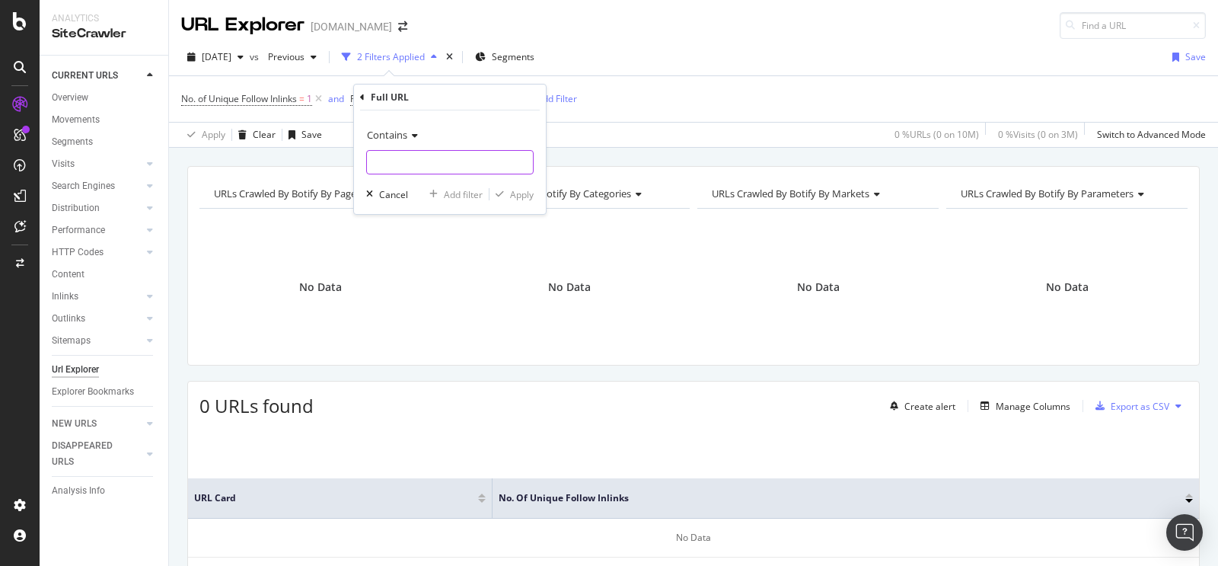
paste input "[URL][DOMAIN_NAME]"
type input "[URL][DOMAIN_NAME]"
click at [527, 193] on div "Apply" at bounding box center [522, 194] width 24 height 13
click at [495, 97] on span "^.*[URL][DOMAIN_NAME]" at bounding box center [449, 98] width 110 height 21
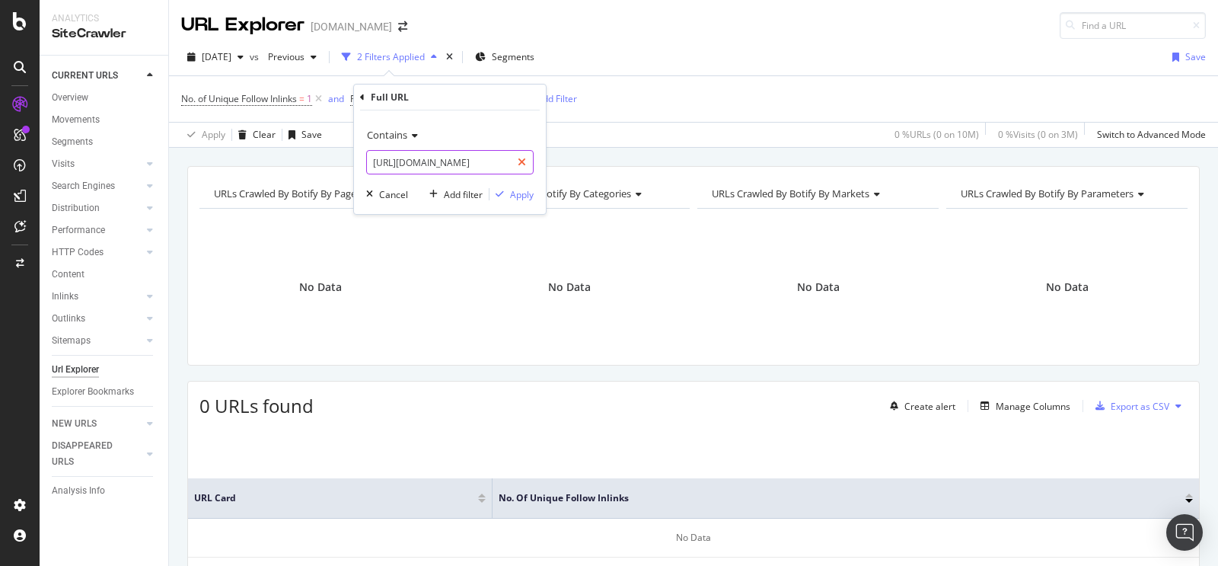
click at [523, 158] on icon at bounding box center [522, 162] width 8 height 11
click at [486, 161] on input "text" at bounding box center [450, 162] width 166 height 24
click at [493, 163] on input "text" at bounding box center [450, 162] width 166 height 24
paste input "[URL][DOMAIN_NAME]"
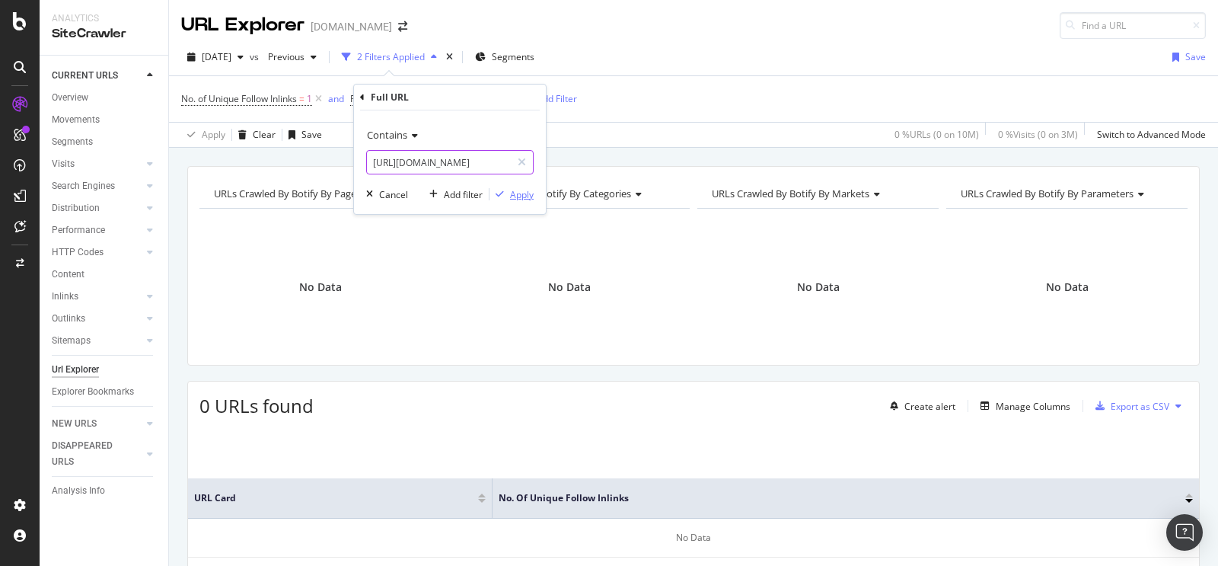
type input "[URL][DOMAIN_NAME]"
click at [515, 193] on div "Apply" at bounding box center [522, 194] width 24 height 13
click at [503, 103] on span "^.*[URL][DOMAIN_NAME]" at bounding box center [449, 98] width 110 height 21
click at [520, 158] on icon at bounding box center [522, 162] width 8 height 11
click at [478, 162] on input "text" at bounding box center [450, 162] width 166 height 24
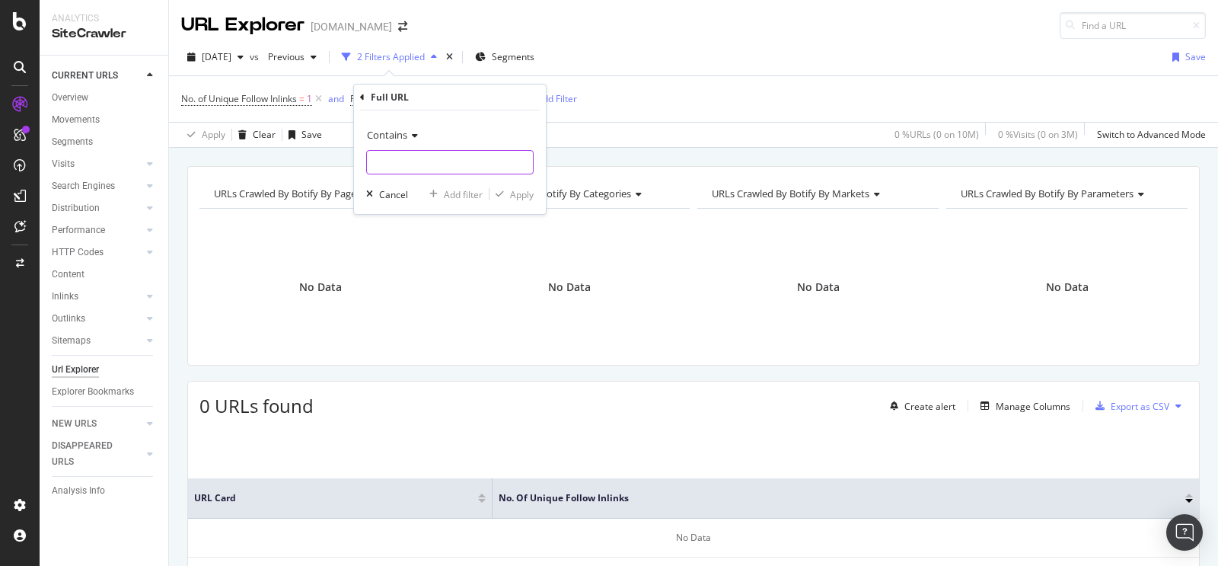
paste input "[URL][DOMAIN_NAME]"
type input "[URL][DOMAIN_NAME]"
click at [508, 194] on div "button" at bounding box center [499, 194] width 21 height 9
click at [503, 94] on span "^.*[URL][DOMAIN_NAME]" at bounding box center [449, 98] width 110 height 21
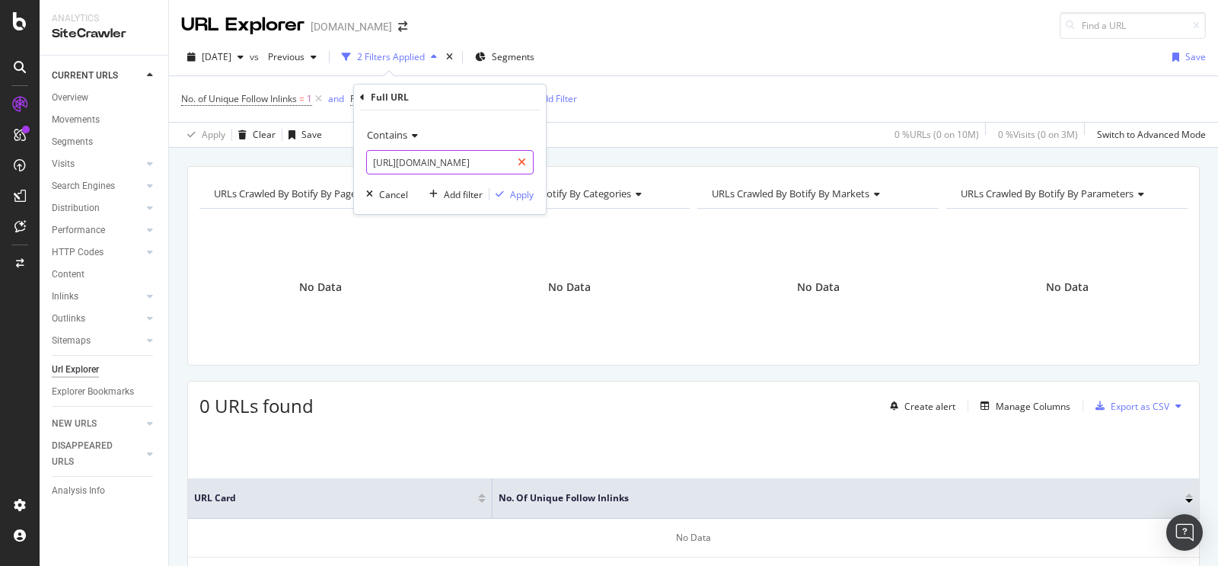
click at [527, 157] on div at bounding box center [522, 162] width 22 height 24
click at [491, 161] on input "text" at bounding box center [450, 162] width 166 height 24
paste input "[URL][DOMAIN_NAME]"
type input "[URL][DOMAIN_NAME]"
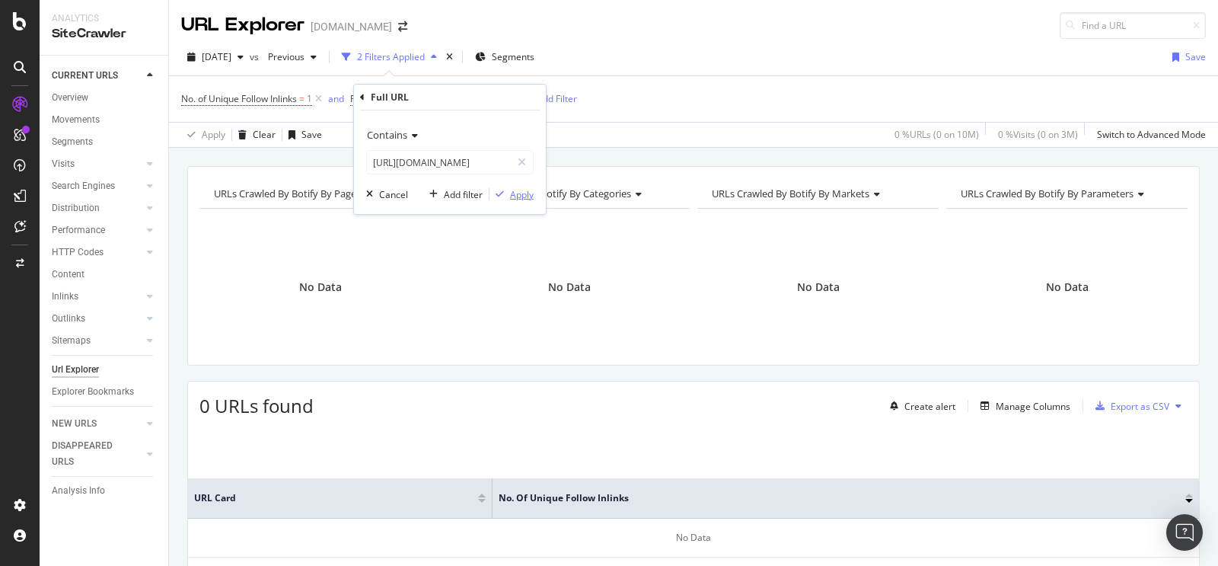
click at [521, 199] on div "Apply" at bounding box center [522, 194] width 24 height 13
click at [503, 92] on span "^.*[URL][DOMAIN_NAME]" at bounding box center [449, 98] width 110 height 21
click at [518, 158] on icon at bounding box center [522, 162] width 8 height 11
click at [502, 161] on input "text" at bounding box center [450, 162] width 166 height 24
paste input "[URL][DOMAIN_NAME]"
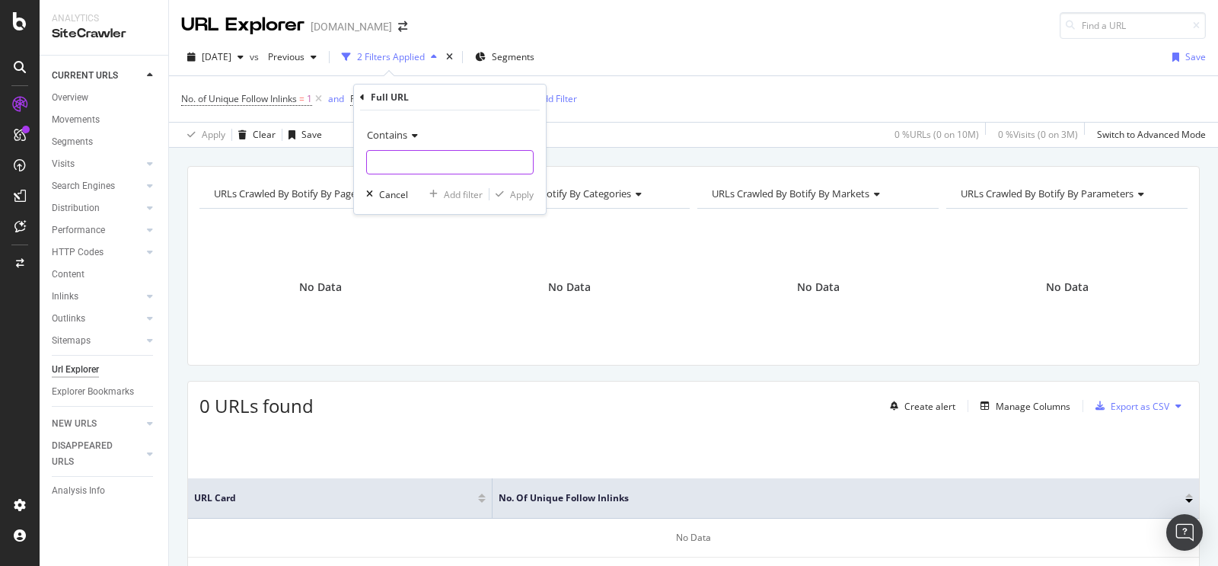
type input "[URL][DOMAIN_NAME]"
click at [515, 199] on div "Apply" at bounding box center [522, 194] width 24 height 13
click at [503, 97] on span "^.*[URL][DOMAIN_NAME]" at bounding box center [449, 98] width 110 height 21
click at [524, 152] on div at bounding box center [522, 162] width 22 height 24
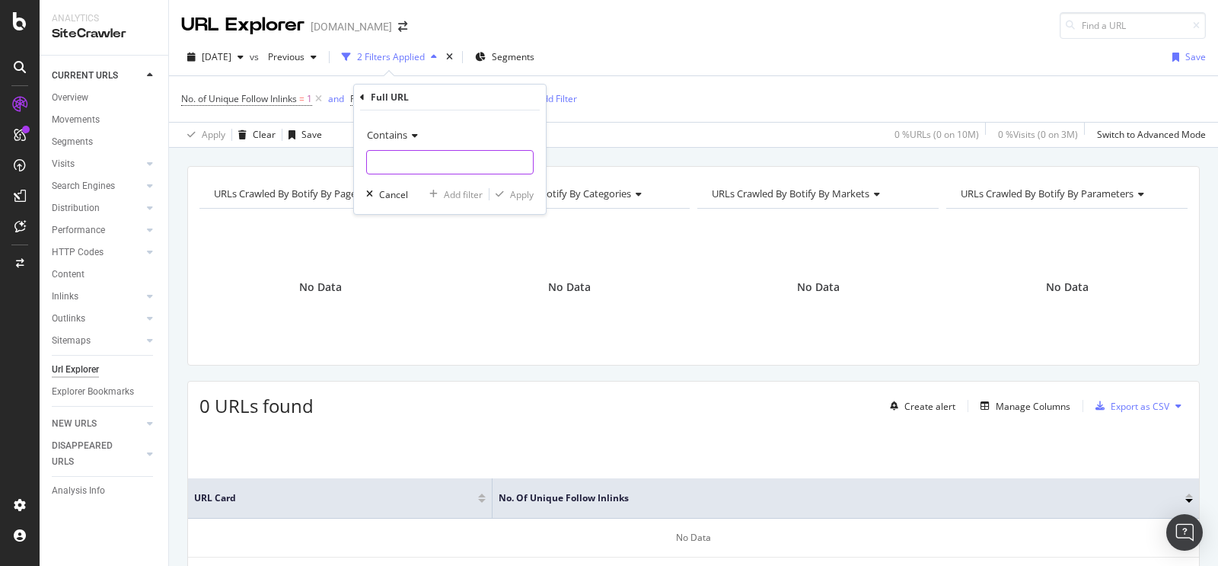
click at [501, 158] on input "text" at bounding box center [450, 162] width 166 height 24
paste input "[URL][DOMAIN_NAME]"
type input "[URL][DOMAIN_NAME]"
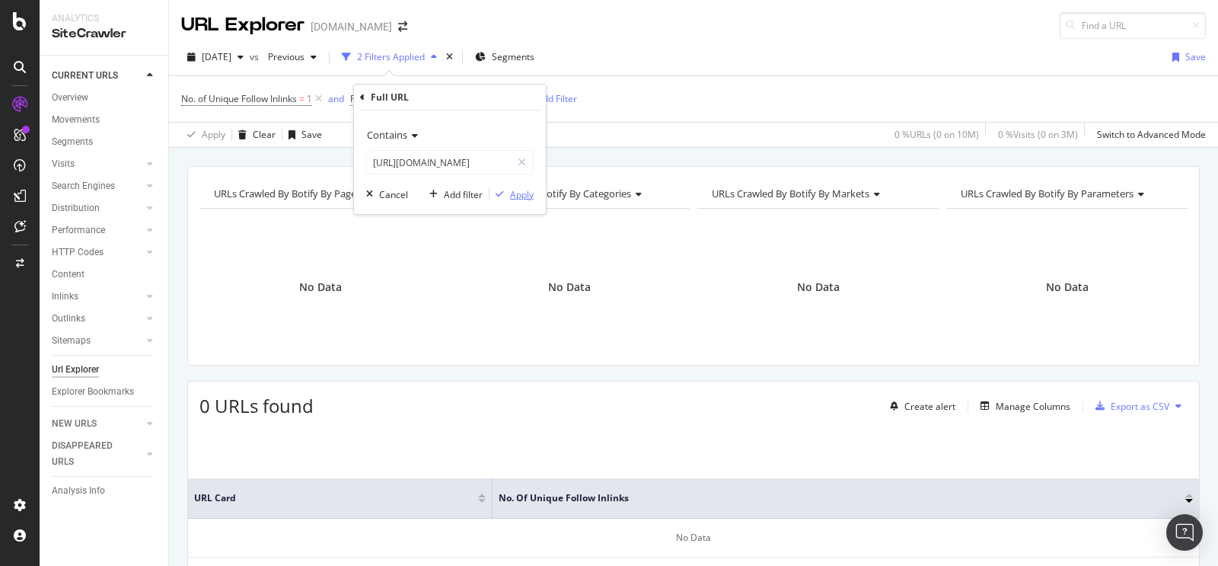
click at [510, 191] on div "Apply" at bounding box center [522, 194] width 24 height 13
click at [503, 103] on span "^.*[URL][DOMAIN_NAME]" at bounding box center [449, 98] width 110 height 21
click at [526, 161] on div at bounding box center [522, 162] width 22 height 24
click at [517, 167] on input "text" at bounding box center [450, 162] width 166 height 24
paste input "[URL][DOMAIN_NAME]"
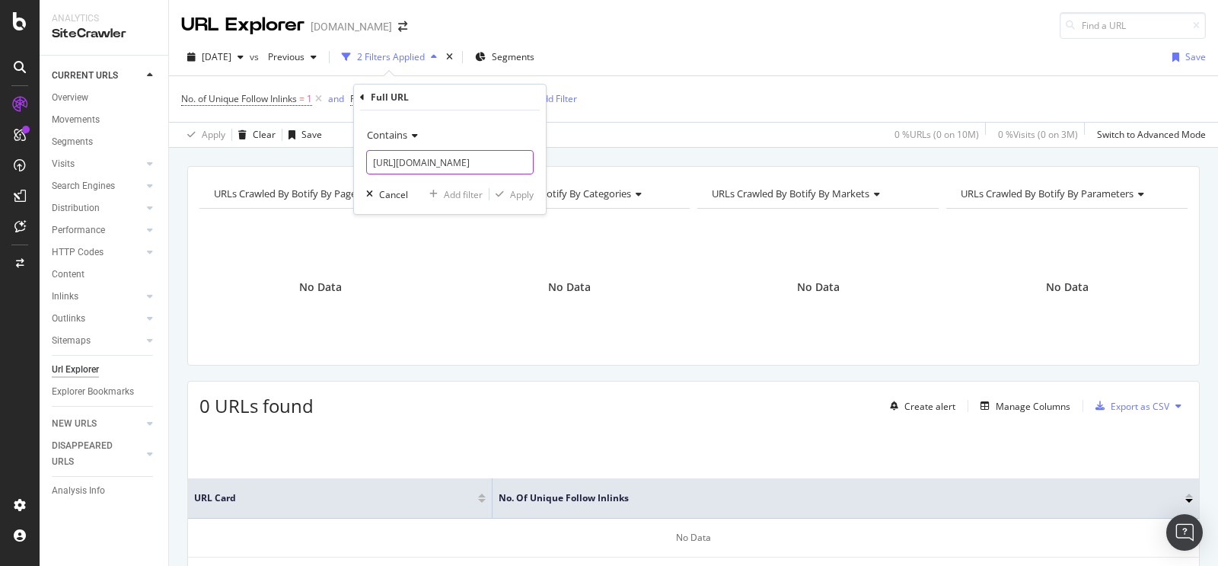
scroll to position [0, 383]
type input "[URL][DOMAIN_NAME]"
click at [518, 193] on div "Apply" at bounding box center [522, 194] width 24 height 13
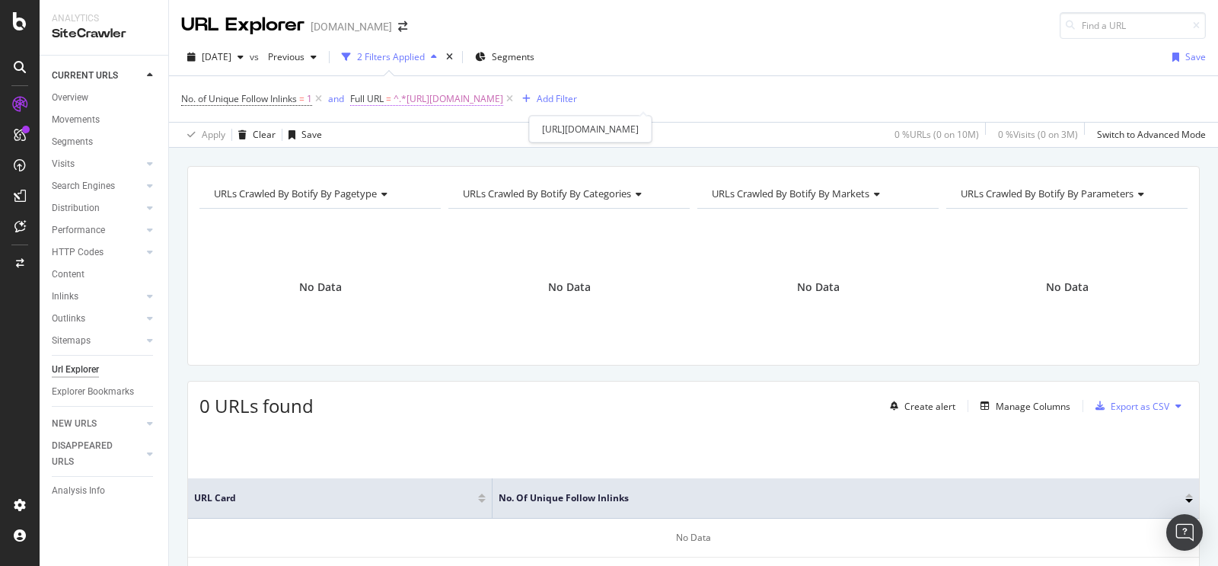
click at [503, 91] on span "^.*[URL][DOMAIN_NAME]" at bounding box center [449, 98] width 110 height 21
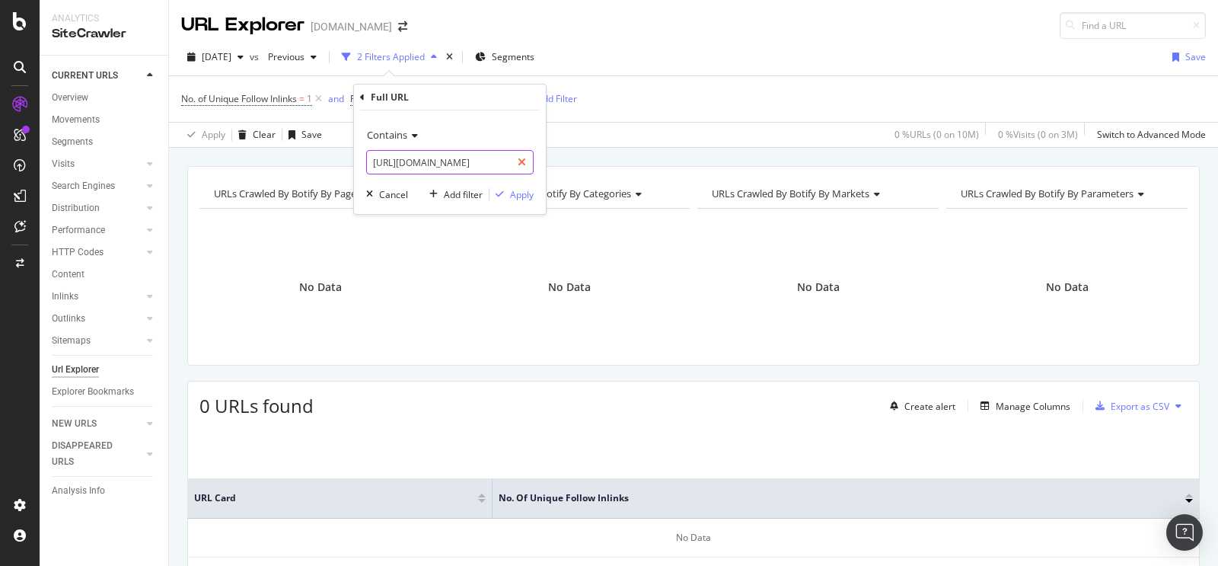
click at [517, 157] on div at bounding box center [522, 162] width 22 height 24
click at [488, 165] on input "text" at bounding box center [450, 162] width 166 height 24
paste input "[URL][DOMAIN_NAME]"
type input "[URL][DOMAIN_NAME]"
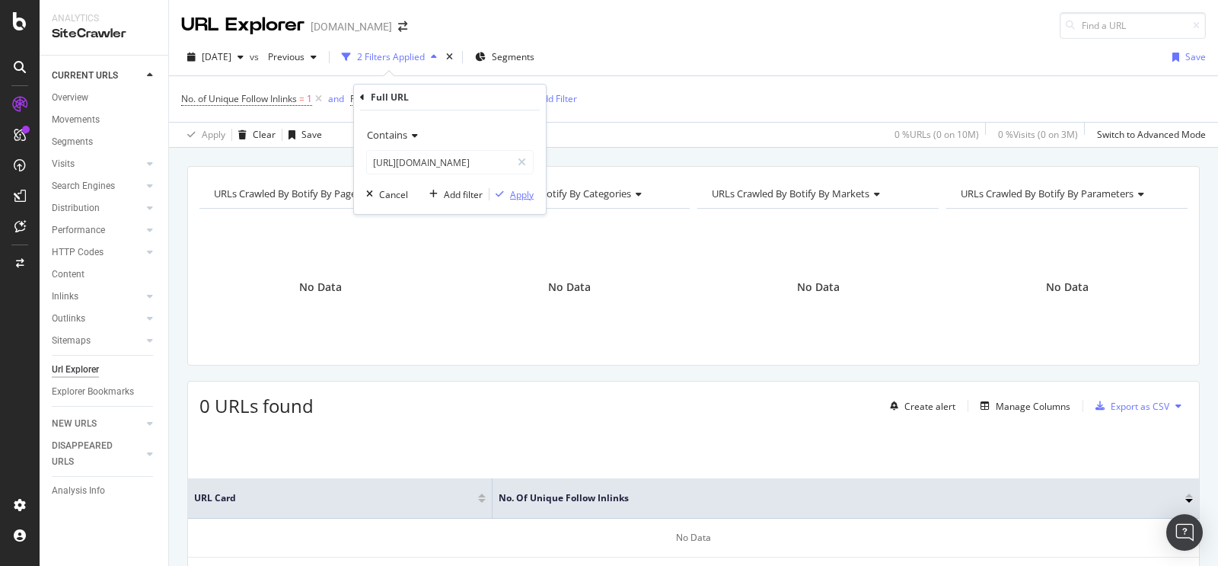
click at [510, 192] on div "Apply" at bounding box center [522, 194] width 24 height 13
click at [503, 91] on span "^.*[URL][DOMAIN_NAME]" at bounding box center [449, 98] width 110 height 21
click at [519, 155] on div at bounding box center [522, 162] width 22 height 24
click at [476, 160] on input "text" at bounding box center [450, 162] width 166 height 24
paste input "[URL][DOMAIN_NAME]"
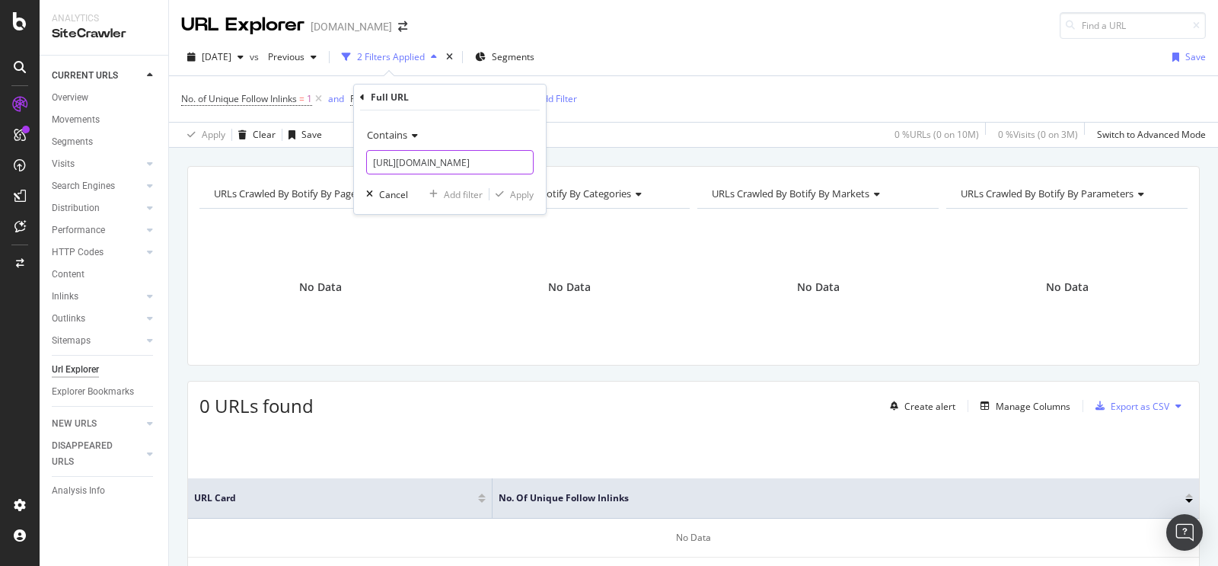
scroll to position [0, 209]
type input "[URL][DOMAIN_NAME]"
click at [502, 194] on icon "button" at bounding box center [500, 194] width 8 height 9
click at [503, 103] on span "^.*[URL][DOMAIN_NAME]" at bounding box center [449, 98] width 110 height 21
click at [527, 156] on div at bounding box center [522, 162] width 22 height 24
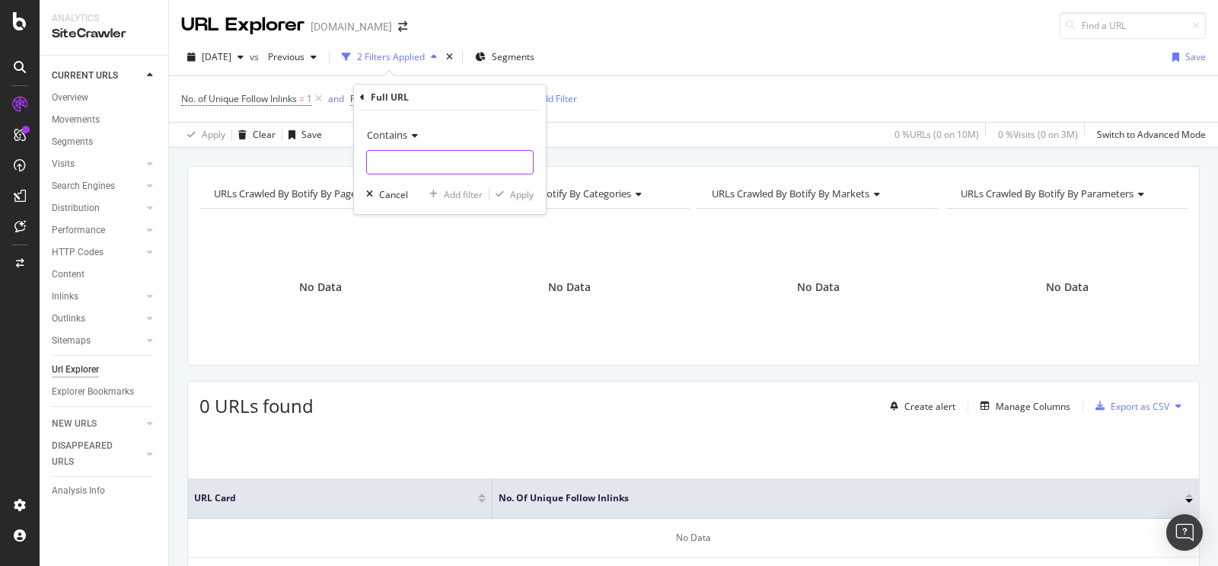
click at [508, 162] on input "text" at bounding box center [450, 162] width 166 height 24
paste input "[URL][DOMAIN_NAME]"
type input "[URL][DOMAIN_NAME]"
click at [526, 190] on div "Apply" at bounding box center [522, 194] width 24 height 13
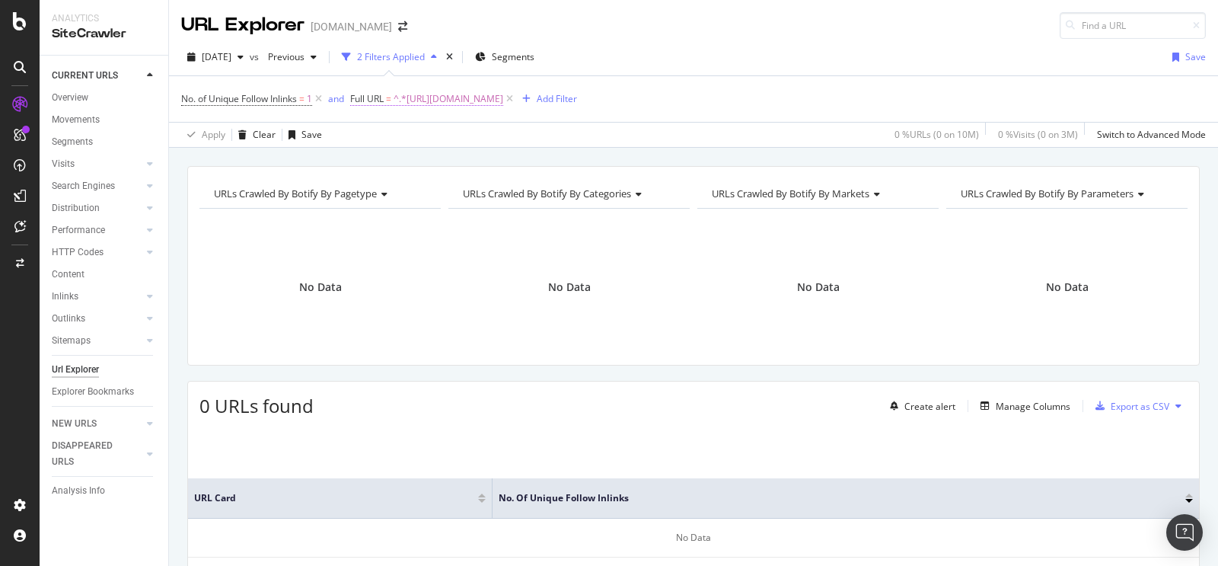
click at [503, 105] on span "^.*[URL][DOMAIN_NAME]" at bounding box center [449, 98] width 110 height 21
click at [522, 162] on icon at bounding box center [522, 162] width 8 height 11
click at [492, 165] on input "text" at bounding box center [450, 162] width 166 height 24
paste input "[URL][DOMAIN_NAME]"
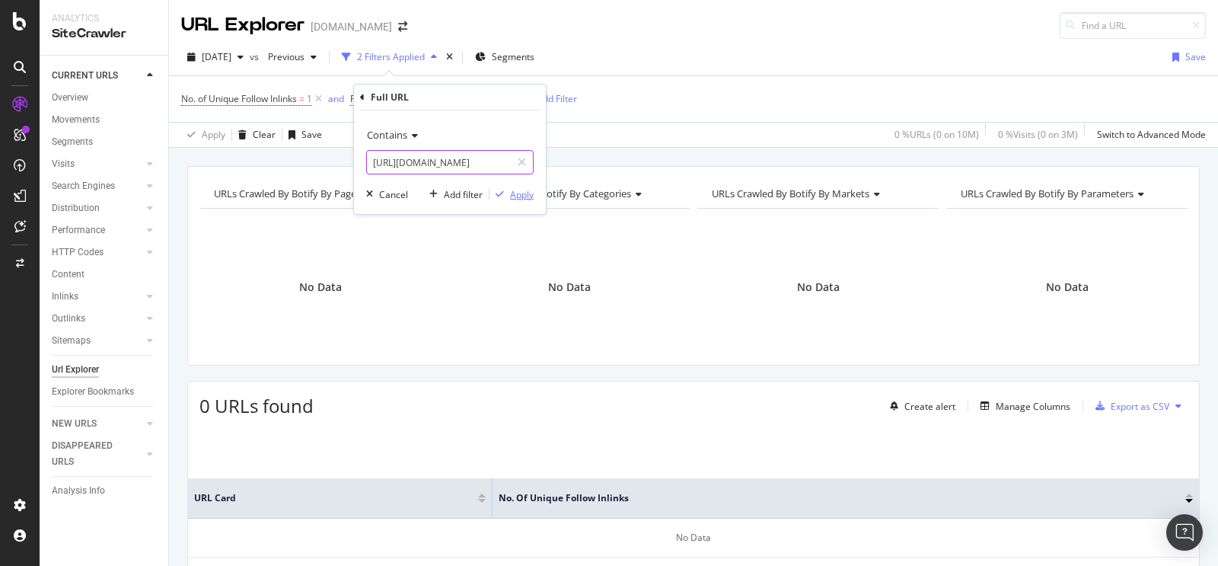
type input "[URL][DOMAIN_NAME]"
click at [512, 192] on div "Apply" at bounding box center [522, 194] width 24 height 13
click at [503, 101] on span "^.*[URL][DOMAIN_NAME]" at bounding box center [449, 98] width 110 height 21
click at [517, 163] on div at bounding box center [522, 162] width 22 height 24
click at [501, 165] on input "text" at bounding box center [450, 162] width 166 height 24
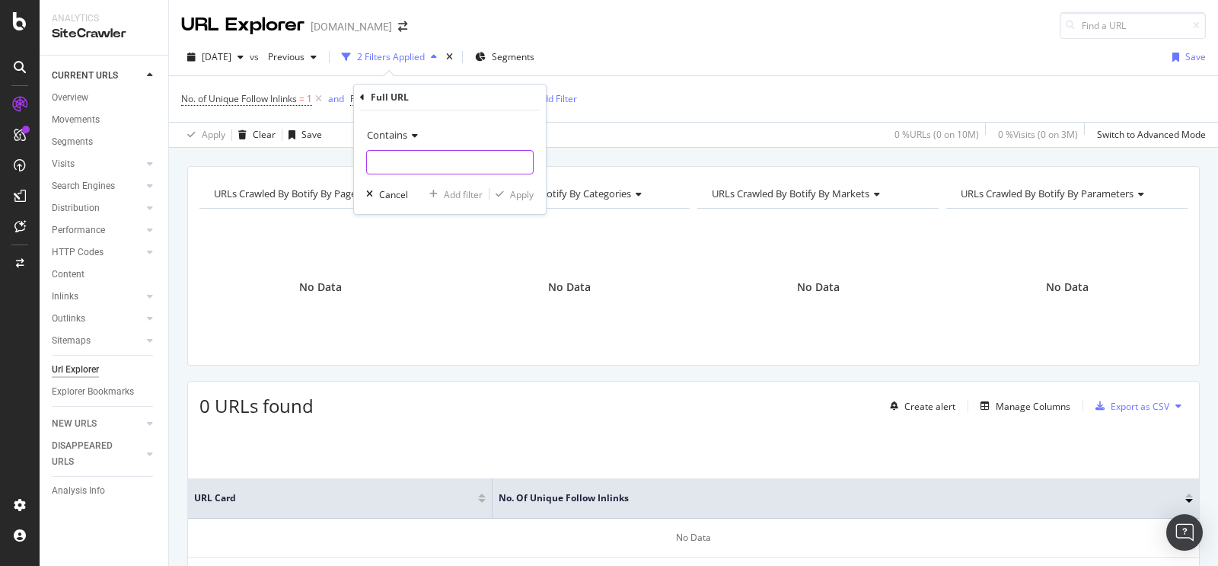
paste input "[URL][DOMAIN_NAME]"
type input "[URL][DOMAIN_NAME]"
click at [516, 195] on div "Apply" at bounding box center [522, 194] width 24 height 13
click at [503, 106] on span "^.*[URL][DOMAIN_NAME]" at bounding box center [449, 98] width 110 height 21
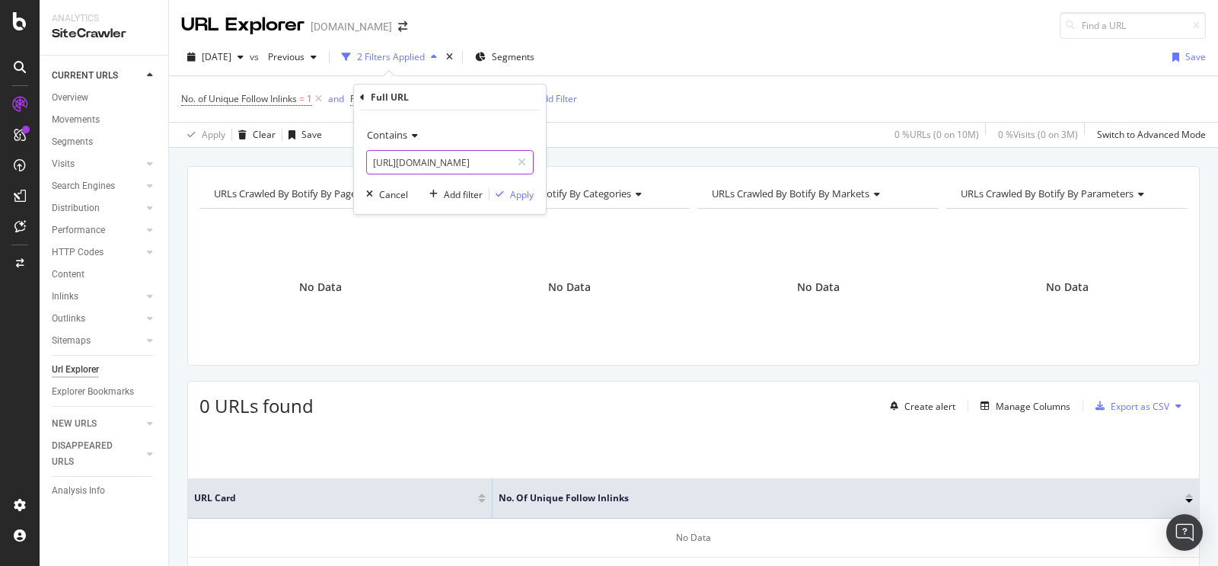
click at [508, 160] on input "[URL][DOMAIN_NAME]" at bounding box center [439, 162] width 144 height 24
click at [525, 161] on icon at bounding box center [522, 162] width 8 height 11
click at [506, 166] on input "text" at bounding box center [450, 162] width 166 height 24
paste input "[URL][DOMAIN_NAME]"
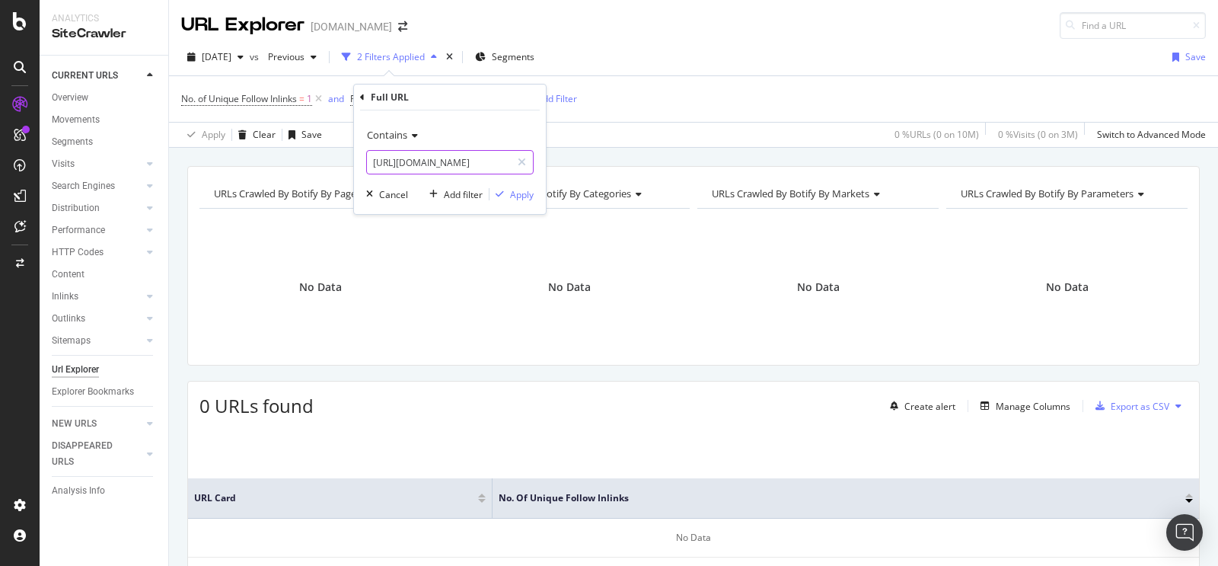
type input "[URL][DOMAIN_NAME]"
click at [524, 185] on div "Contains [URL][DOMAIN_NAME] Cancel Add filter Apply" at bounding box center [450, 162] width 192 height 104
click at [533, 191] on div "Apply" at bounding box center [522, 194] width 24 height 13
click at [503, 100] on span "^.*[URL][DOMAIN_NAME]" at bounding box center [449, 98] width 110 height 21
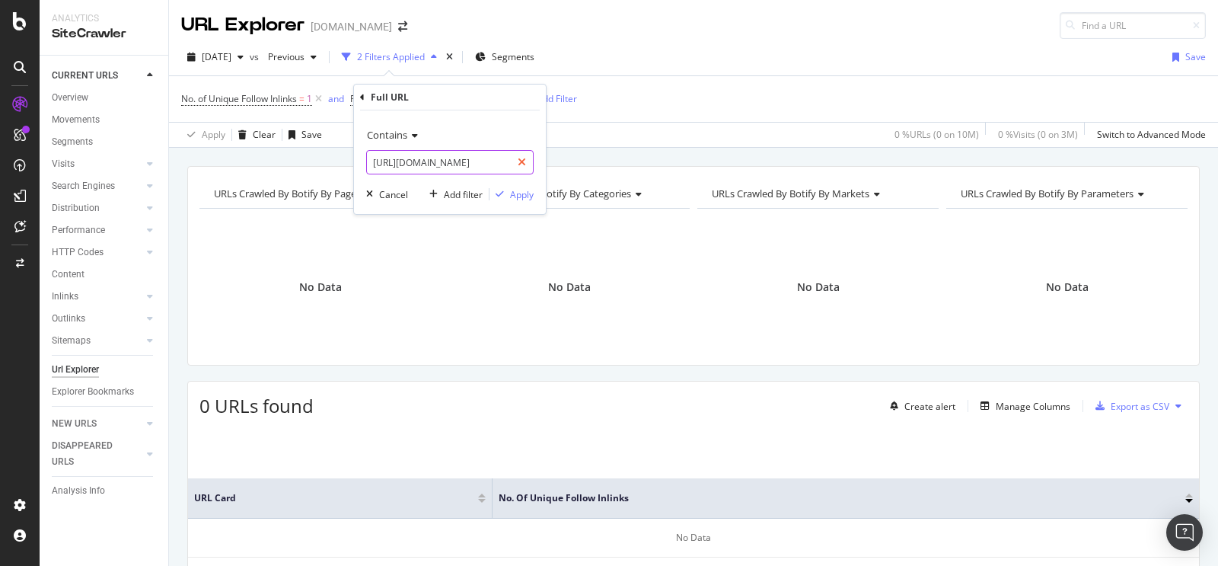
click at [528, 164] on div at bounding box center [522, 162] width 22 height 24
click at [483, 167] on input "text" at bounding box center [450, 162] width 166 height 24
paste input "[URL][DOMAIN_NAME]"
type input "[URL][DOMAIN_NAME]"
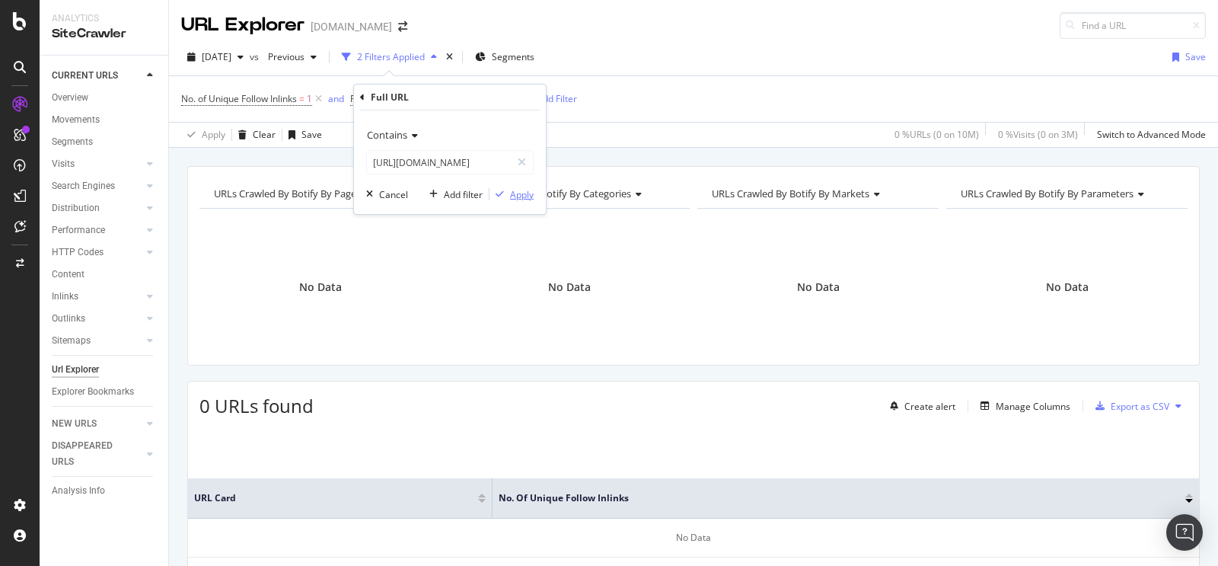
click at [510, 196] on div "Apply" at bounding box center [522, 194] width 24 height 13
click at [503, 91] on span "^.*[URL][DOMAIN_NAME]" at bounding box center [449, 98] width 110 height 21
click at [524, 158] on icon at bounding box center [522, 162] width 8 height 11
click at [489, 162] on input "text" at bounding box center [450, 162] width 166 height 24
paste input "[URL][DOMAIN_NAME]"
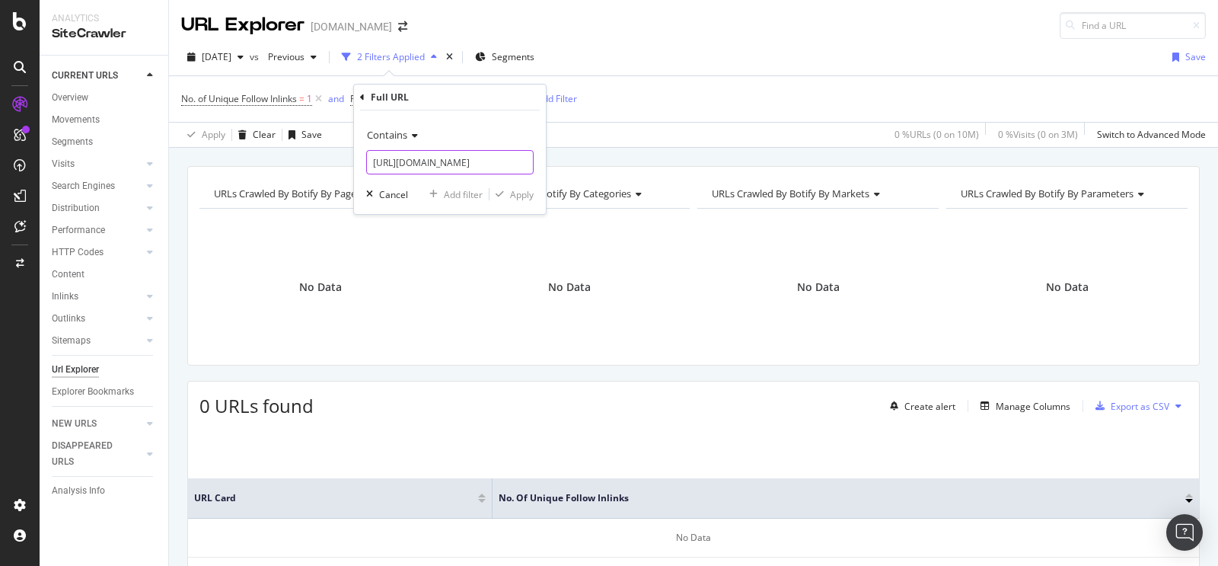
scroll to position [0, 223]
type input "[URL][DOMAIN_NAME]"
click at [513, 194] on div "Apply" at bounding box center [522, 194] width 24 height 13
click at [503, 102] on span "^.*[URL][DOMAIN_NAME]" at bounding box center [449, 98] width 110 height 21
click at [524, 161] on icon at bounding box center [522, 162] width 8 height 11
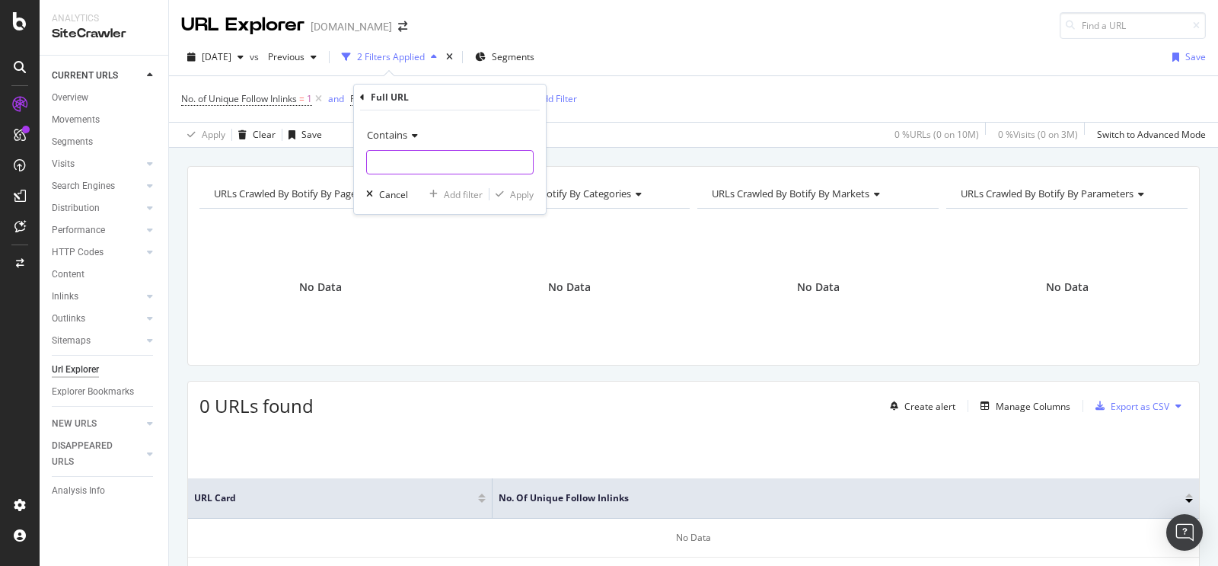
click at [482, 163] on input "text" at bounding box center [450, 162] width 166 height 24
paste input "[URL][DOMAIN_NAME]"
type input "[URL][DOMAIN_NAME]"
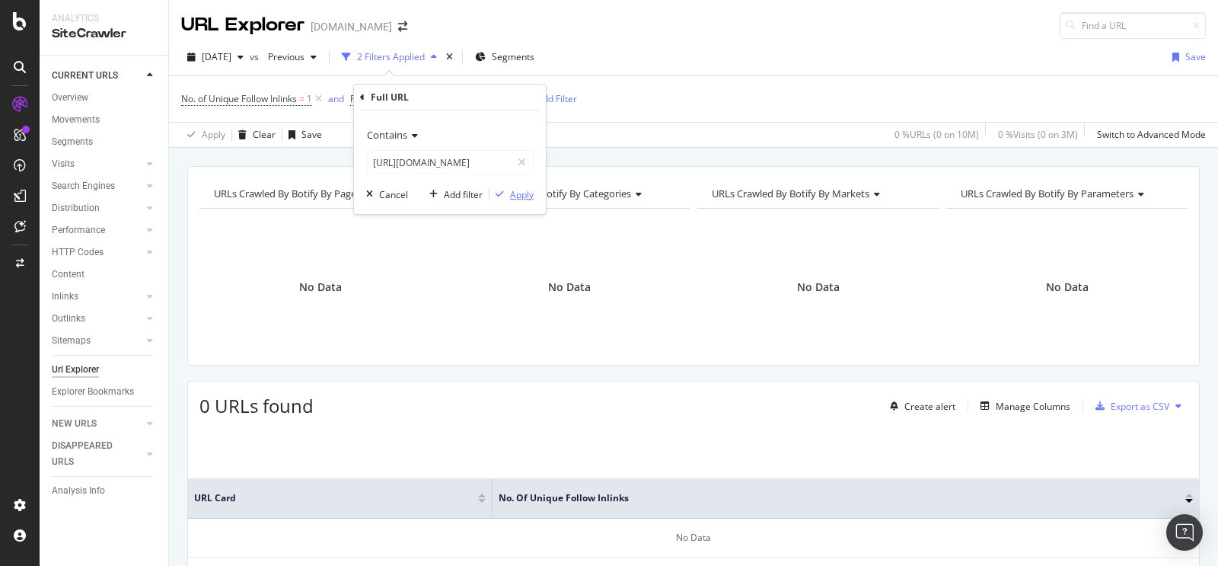
click at [522, 189] on div "Apply" at bounding box center [522, 194] width 24 height 13
click at [503, 106] on span "^.*[URL][DOMAIN_NAME]" at bounding box center [449, 98] width 110 height 21
click at [523, 163] on icon at bounding box center [522, 162] width 8 height 11
click at [500, 159] on input "text" at bounding box center [450, 162] width 166 height 24
paste input "[URL][DOMAIN_NAME]"
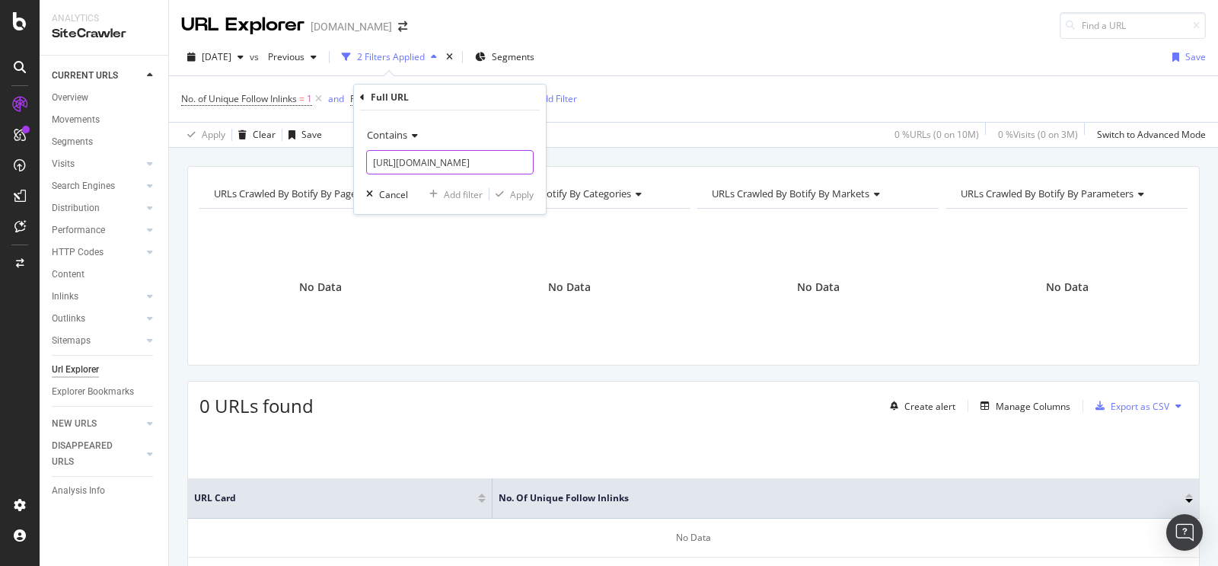
scroll to position [0, 209]
type input "[URL][DOMAIN_NAME]"
click at [512, 199] on div "Apply" at bounding box center [522, 194] width 24 height 13
click at [503, 98] on span "^.*[URL][DOMAIN_NAME]" at bounding box center [449, 98] width 110 height 21
click at [524, 157] on icon at bounding box center [522, 162] width 8 height 11
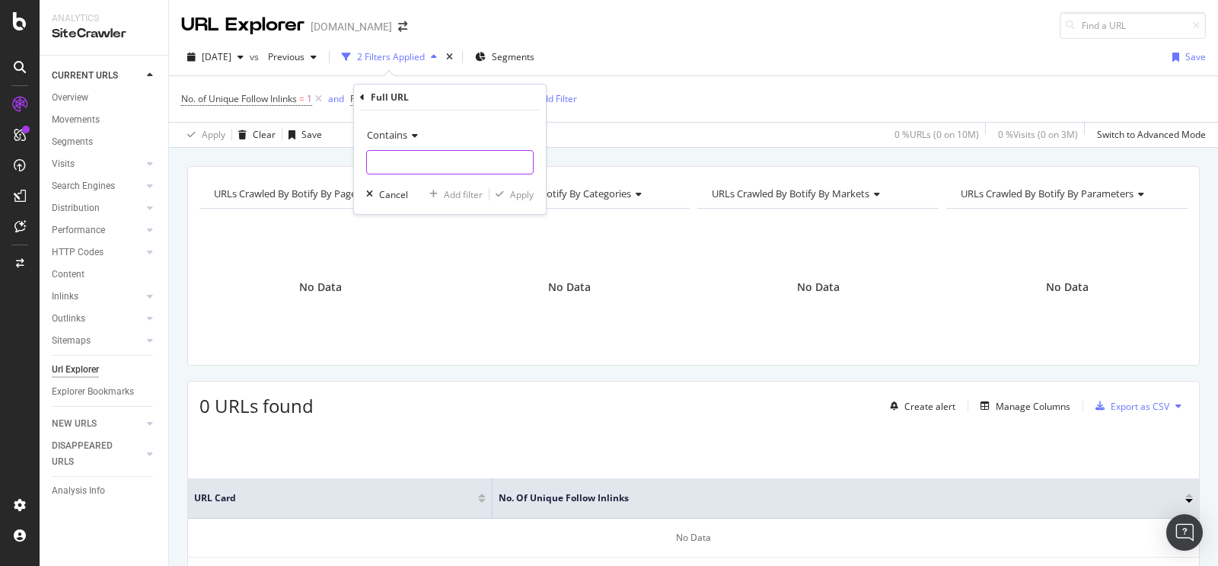
click at [504, 164] on input "text" at bounding box center [450, 162] width 166 height 24
paste input "[URL][DOMAIN_NAME]"
type input "[URL][DOMAIN_NAME]"
click at [516, 196] on div "Apply" at bounding box center [522, 194] width 24 height 13
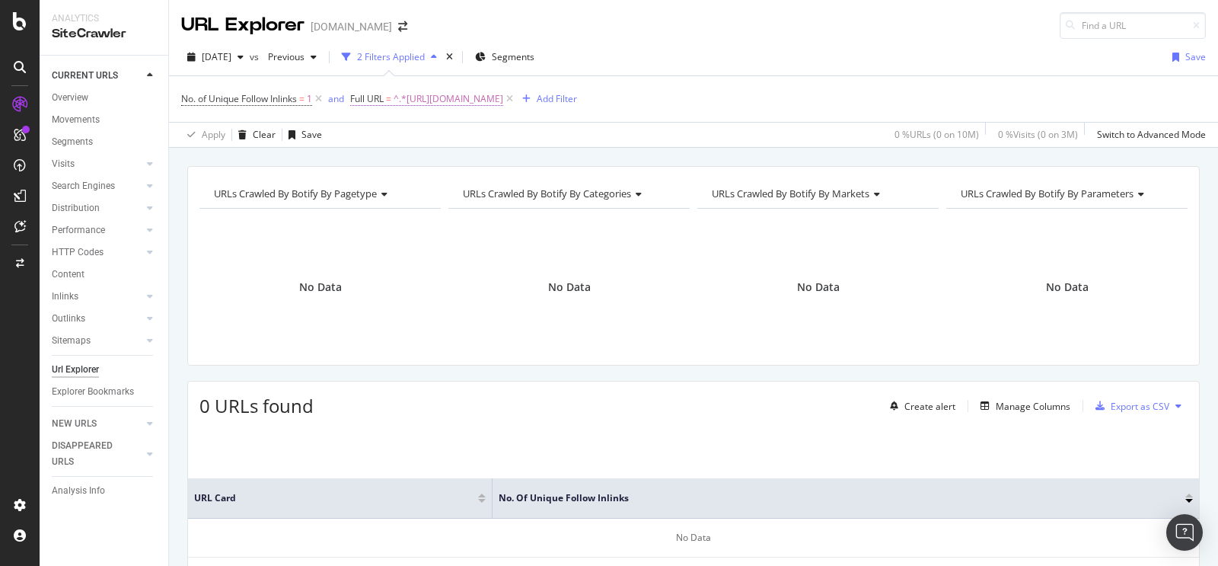
click at [503, 91] on span "^.*[URL][DOMAIN_NAME]" at bounding box center [449, 98] width 110 height 21
click at [528, 157] on div at bounding box center [522, 162] width 22 height 24
click at [467, 171] on input "text" at bounding box center [450, 162] width 166 height 24
paste input "[URL][DOMAIN_NAME]"
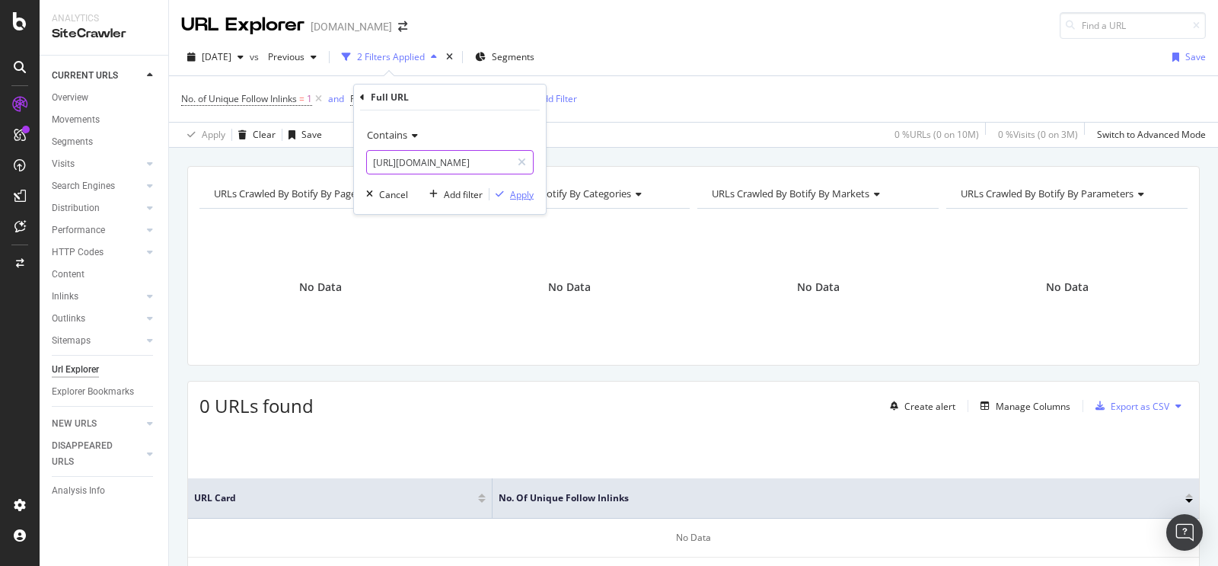
type input "[URL][DOMAIN_NAME]"
click at [516, 199] on div "Apply" at bounding box center [522, 194] width 24 height 13
click at [498, 94] on span "^.*[URL][DOMAIN_NAME]" at bounding box center [449, 98] width 110 height 21
click at [524, 157] on icon at bounding box center [522, 162] width 8 height 11
click at [498, 155] on input "text" at bounding box center [450, 162] width 166 height 24
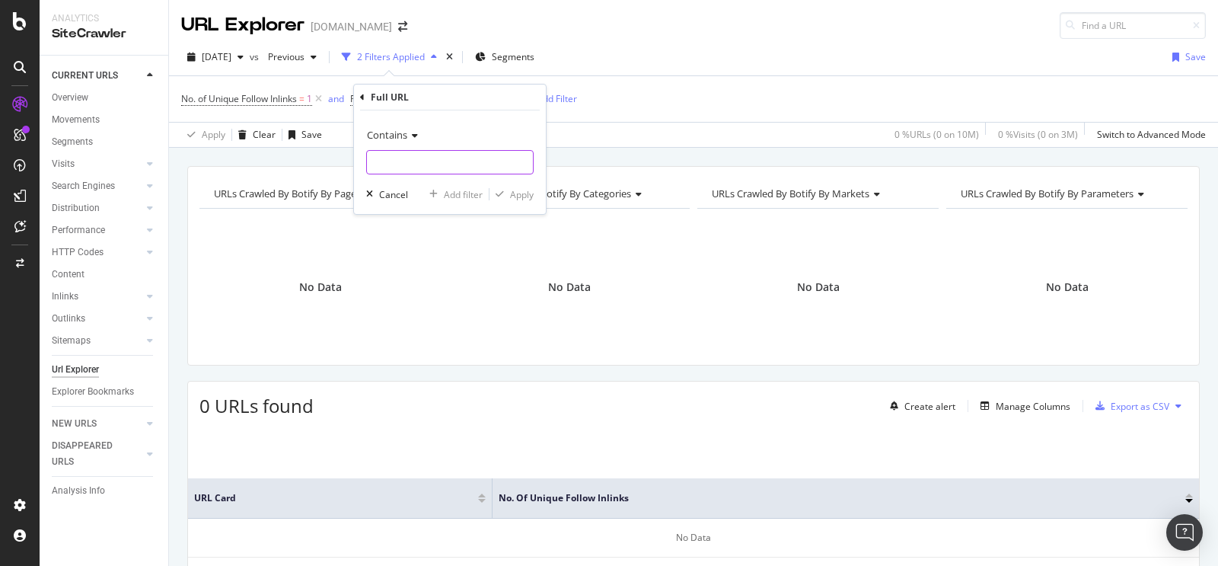
paste input "[URL][DOMAIN_NAME]"
type input "[URL][DOMAIN_NAME]"
click at [521, 191] on div "Apply" at bounding box center [522, 194] width 24 height 13
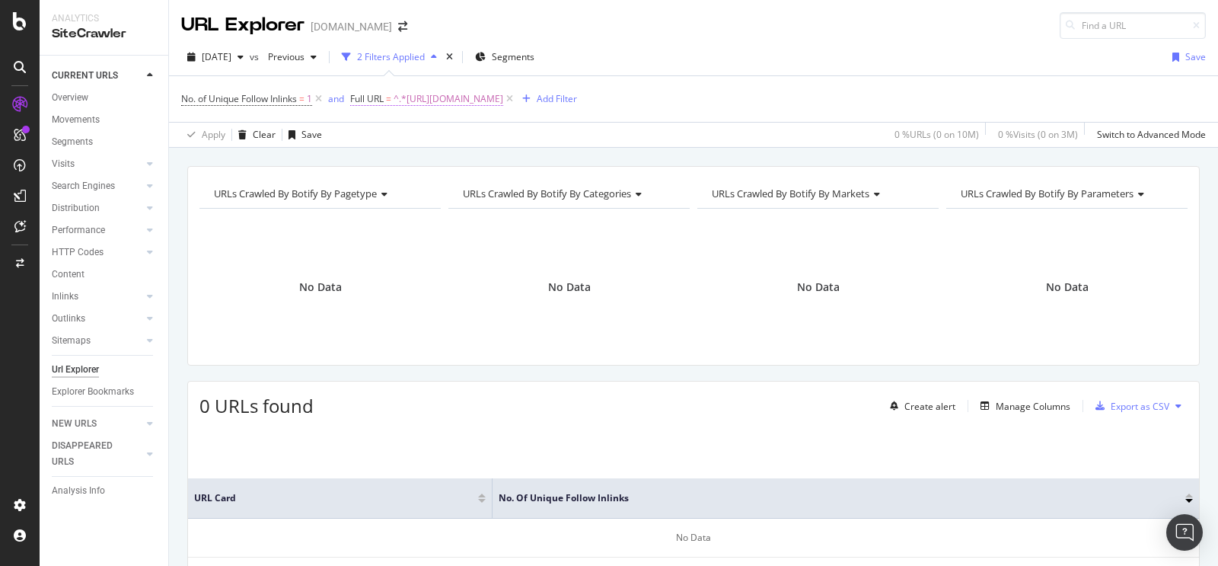
click at [503, 107] on span "^.*[URL][DOMAIN_NAME]" at bounding box center [449, 98] width 110 height 21
click at [526, 164] on div at bounding box center [522, 162] width 22 height 24
click at [484, 164] on input "text" at bounding box center [450, 162] width 166 height 24
paste input "[URL][DOMAIN_NAME]"
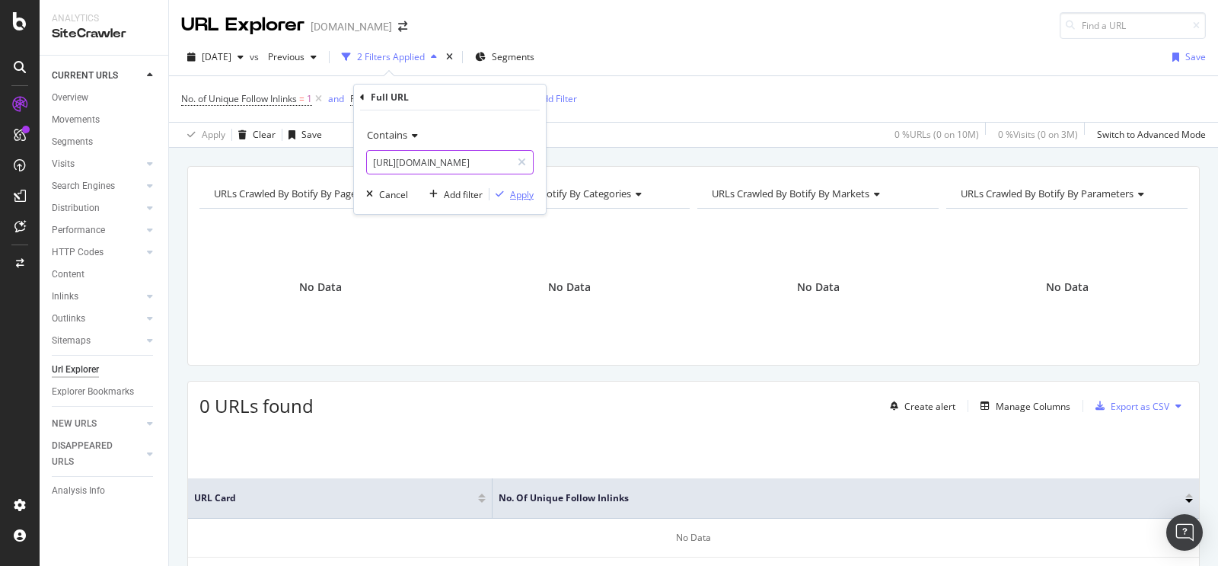
type input "[URL][DOMAIN_NAME]"
click at [508, 194] on div "button" at bounding box center [499, 194] width 21 height 9
click at [503, 102] on span "^.*[URL][DOMAIN_NAME]" at bounding box center [449, 98] width 110 height 21
click at [527, 158] on div at bounding box center [522, 162] width 22 height 24
click at [500, 164] on input "text" at bounding box center [450, 162] width 166 height 24
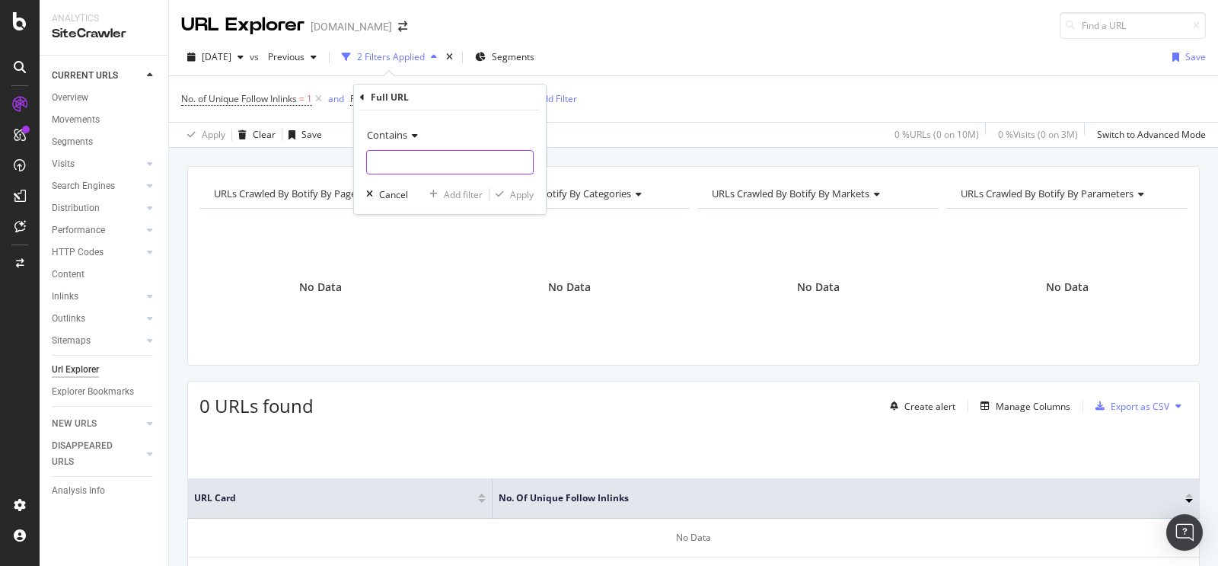
paste input "[URL][DOMAIN_NAME]"
type input "[URL][DOMAIN_NAME]"
click at [515, 190] on div "Apply" at bounding box center [522, 194] width 24 height 13
click at [503, 91] on span "^.*[URL][DOMAIN_NAME]" at bounding box center [449, 98] width 110 height 21
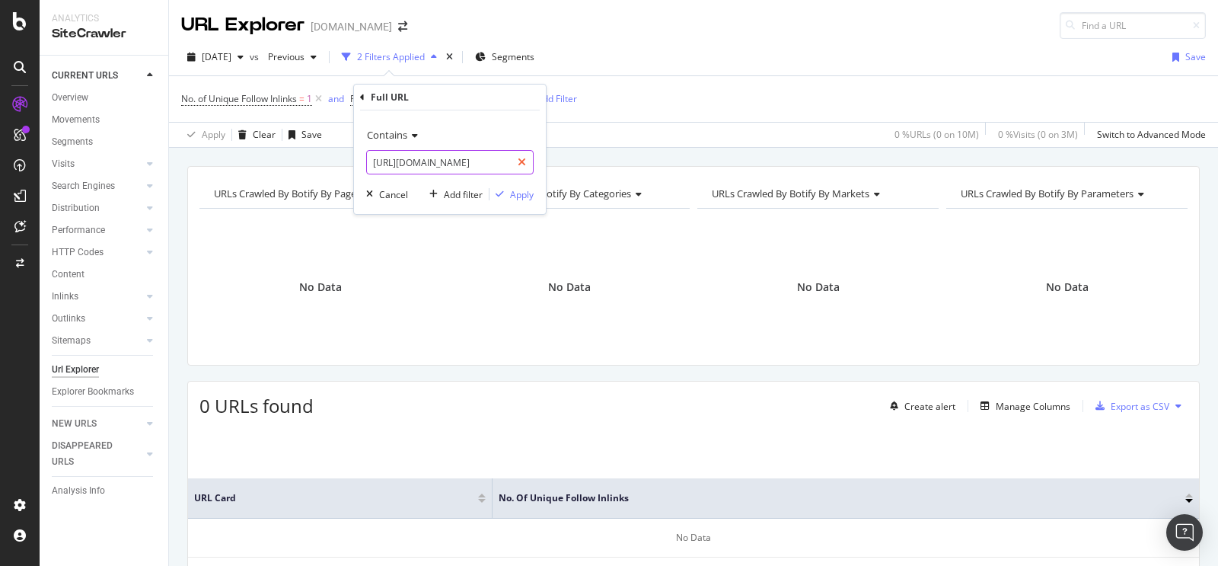
click at [524, 158] on icon at bounding box center [522, 162] width 8 height 11
click at [487, 161] on input "text" at bounding box center [450, 162] width 166 height 24
paste input "[URL][DOMAIN_NAME]"
type input "[URL][DOMAIN_NAME]"
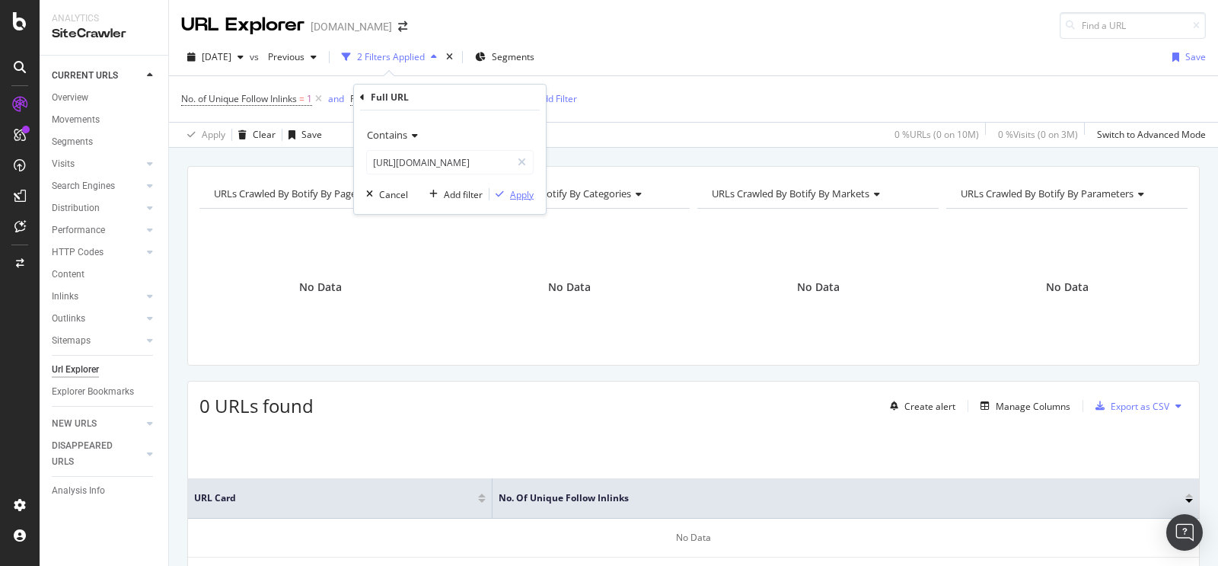
click at [518, 190] on div "Apply" at bounding box center [522, 194] width 24 height 13
click at [503, 98] on span "^.*[URL][DOMAIN_NAME]" at bounding box center [449, 98] width 110 height 21
click at [520, 164] on icon at bounding box center [522, 162] width 8 height 11
click at [491, 164] on input "text" at bounding box center [450, 162] width 166 height 24
paste input "[URL][DOMAIN_NAME]"
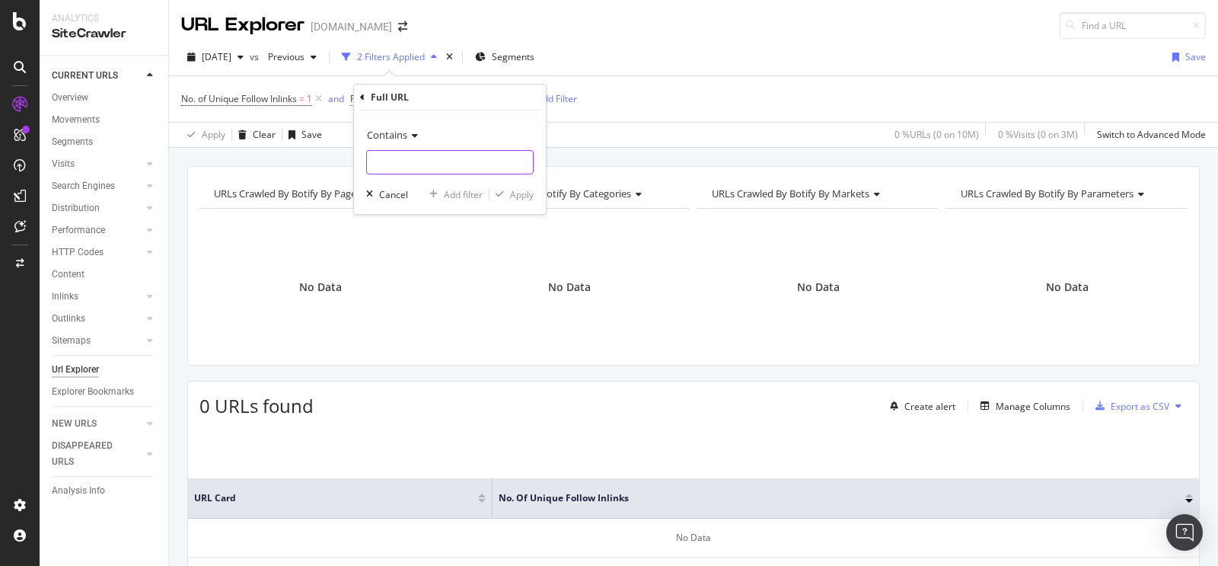
type input "[URL][DOMAIN_NAME]"
click at [526, 194] on div "Apply" at bounding box center [522, 194] width 24 height 13
click at [503, 103] on span "^.*[URL][DOMAIN_NAME]" at bounding box center [449, 98] width 110 height 21
click at [517, 162] on div at bounding box center [522, 162] width 22 height 24
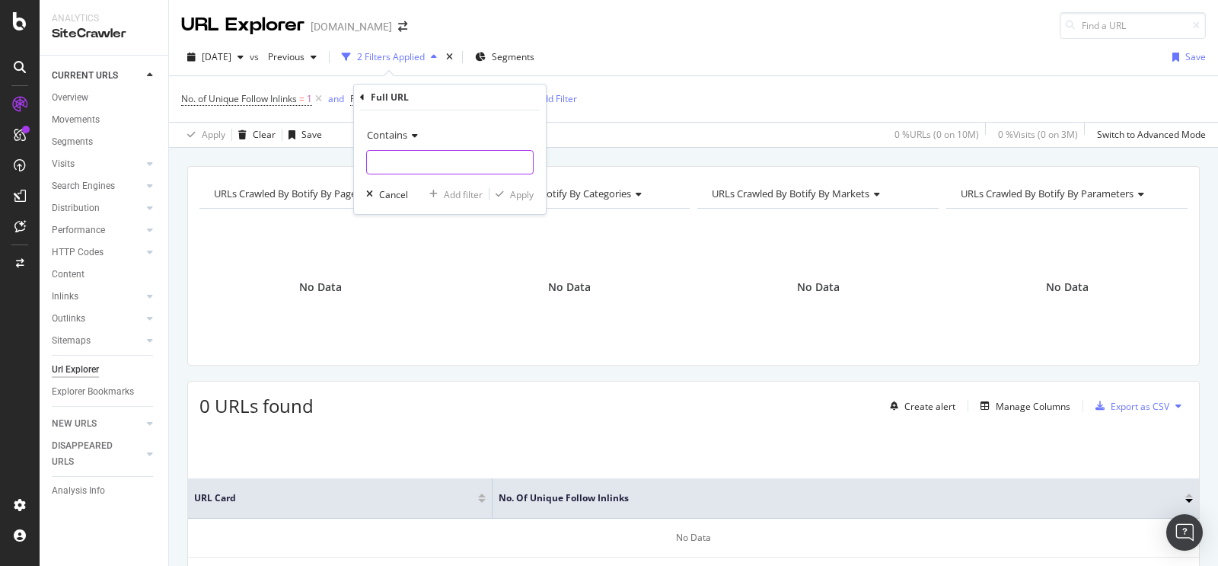
click at [499, 161] on input "text" at bounding box center [450, 162] width 166 height 24
paste input "[URL][DOMAIN_NAME]"
type input "[URL][DOMAIN_NAME]"
click at [516, 196] on div "Apply" at bounding box center [522, 194] width 24 height 13
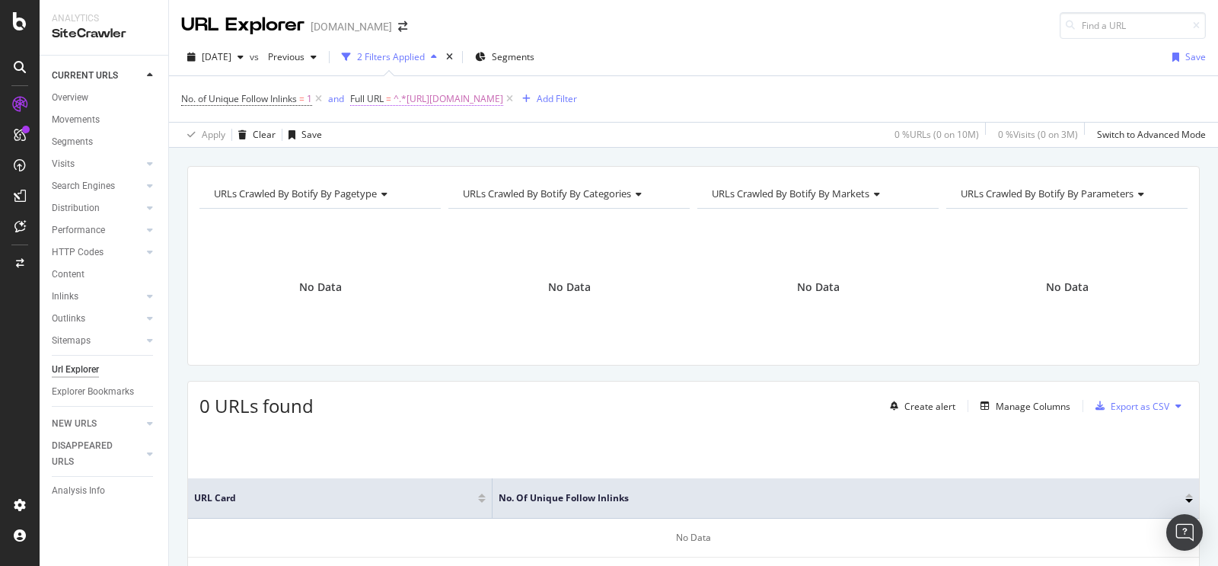
click at [503, 100] on span "^.*[URL][DOMAIN_NAME]" at bounding box center [449, 98] width 110 height 21
click at [526, 159] on div at bounding box center [522, 162] width 22 height 24
click at [511, 161] on input "text" at bounding box center [450, 162] width 166 height 24
paste input "[URL][DOMAIN_NAME]"
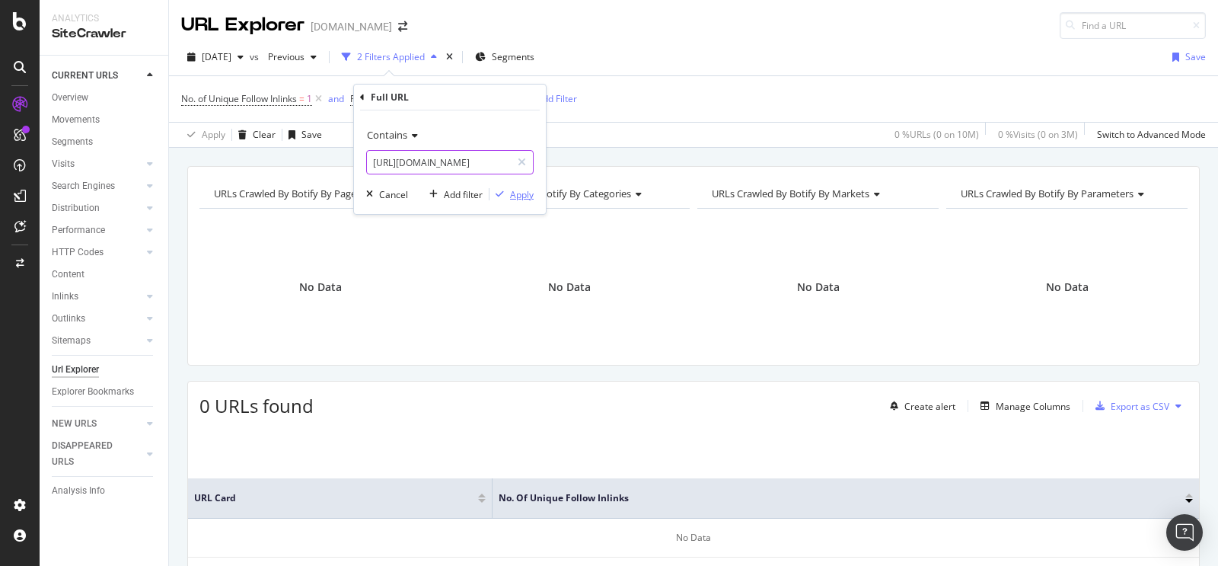
type input "[URL][DOMAIN_NAME]"
click at [518, 196] on div "Apply" at bounding box center [522, 194] width 24 height 13
click at [503, 97] on span "^.*[URL][DOMAIN_NAME]" at bounding box center [449, 98] width 110 height 21
click at [521, 164] on icon at bounding box center [522, 162] width 8 height 11
click at [477, 170] on input "text" at bounding box center [450, 162] width 166 height 24
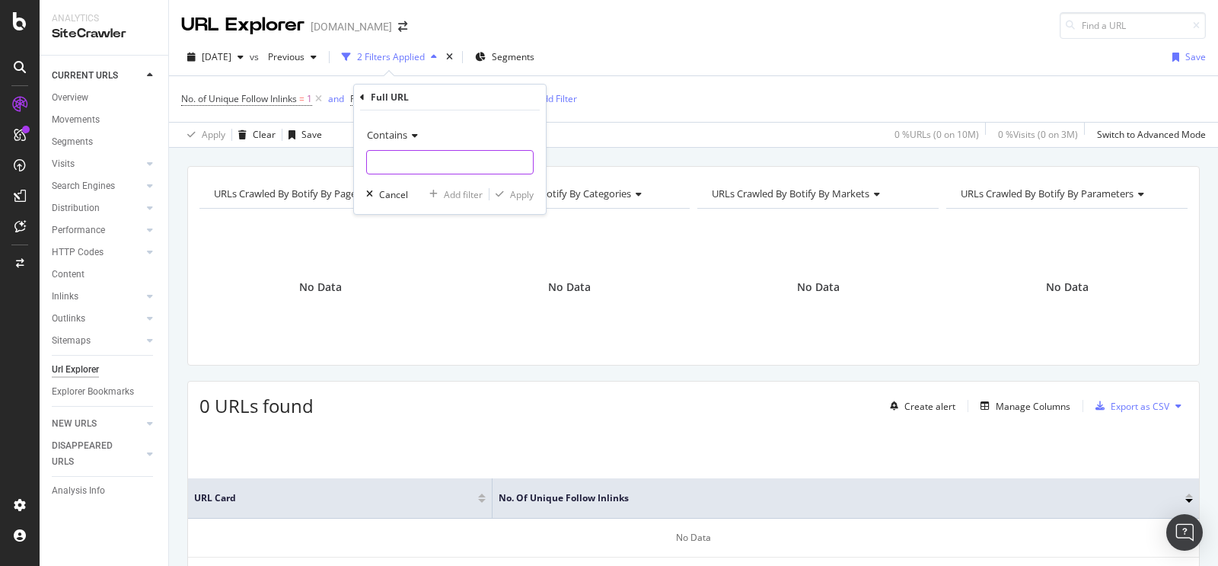
paste input "[URL][DOMAIN_NAME]"
type input "[URL][DOMAIN_NAME]"
click at [523, 197] on div "Apply" at bounding box center [522, 194] width 24 height 13
click at [503, 102] on span "^.*[URL][DOMAIN_NAME]" at bounding box center [449, 98] width 110 height 21
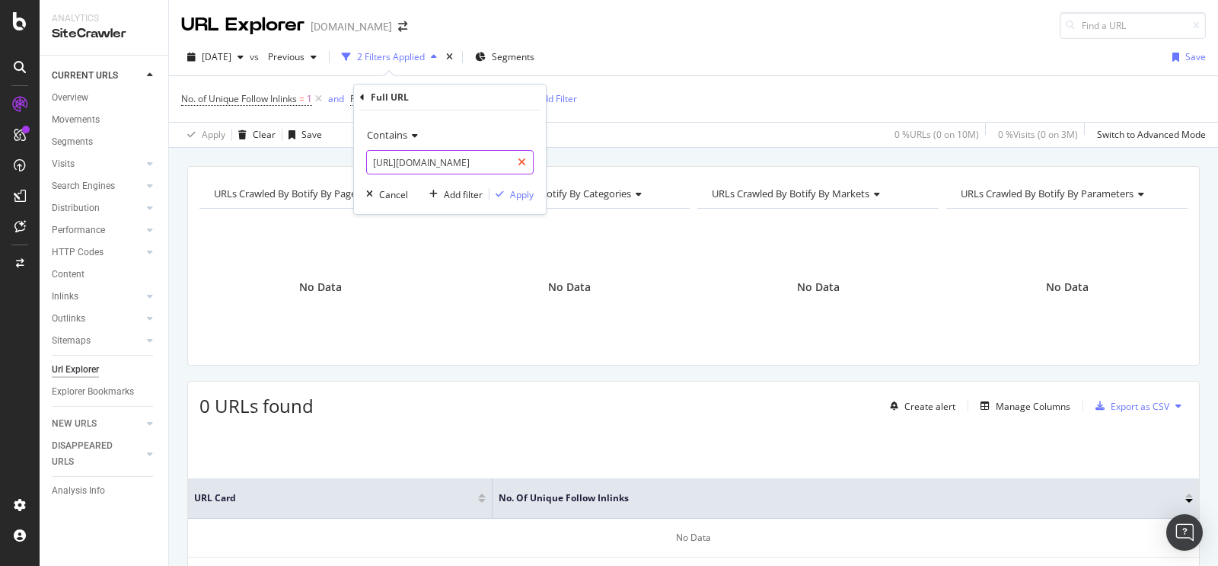
click at [524, 161] on icon at bounding box center [522, 162] width 8 height 11
click at [497, 167] on input "text" at bounding box center [450, 162] width 166 height 24
paste input "[URL][DOMAIN_NAME]"
type input "[URL][DOMAIN_NAME]"
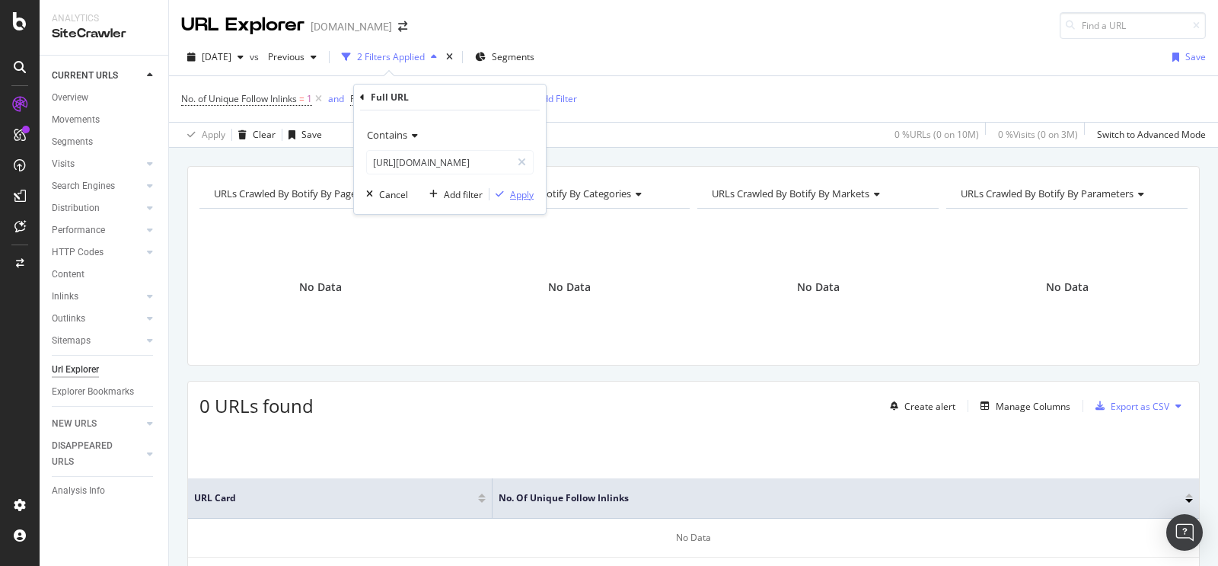
click at [531, 188] on div "Apply" at bounding box center [522, 194] width 24 height 13
click at [503, 100] on span "^.*[URL][DOMAIN_NAME]" at bounding box center [449, 98] width 110 height 21
click at [522, 155] on div at bounding box center [522, 162] width 22 height 24
click at [501, 158] on input "text" at bounding box center [450, 162] width 166 height 24
paste input "[URL][DOMAIN_NAME]"
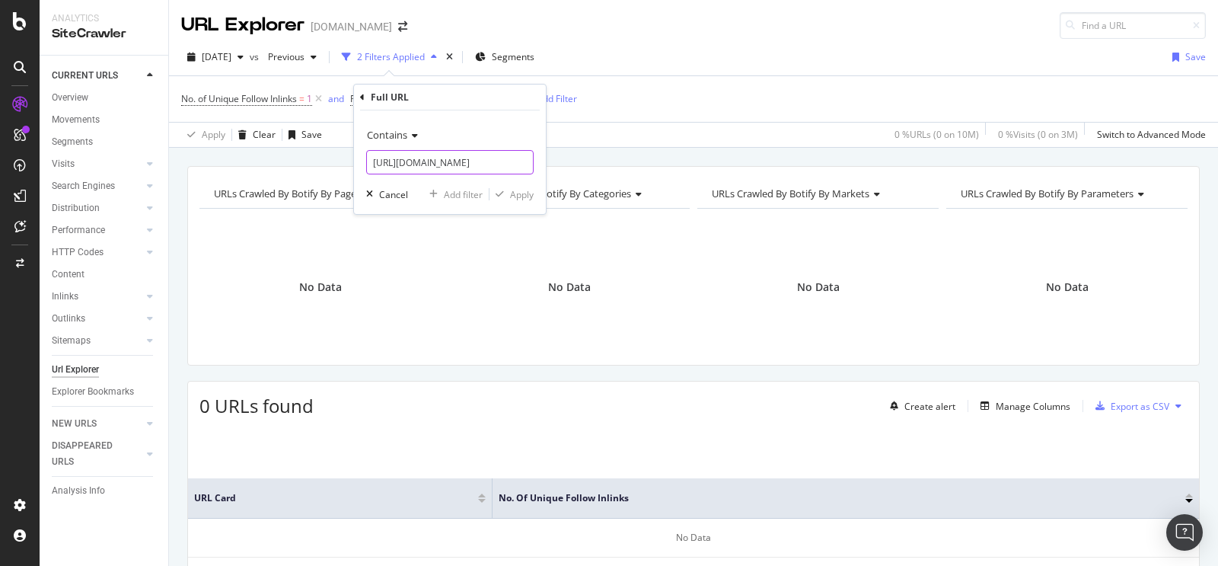
scroll to position [0, 207]
type input "[URL][DOMAIN_NAME]"
click at [530, 190] on div "Apply" at bounding box center [522, 194] width 24 height 13
click at [485, 101] on span "^.*[URL][DOMAIN_NAME]" at bounding box center [449, 98] width 110 height 21
click at [483, 159] on input "[URL][DOMAIN_NAME]" at bounding box center [439, 162] width 144 height 24
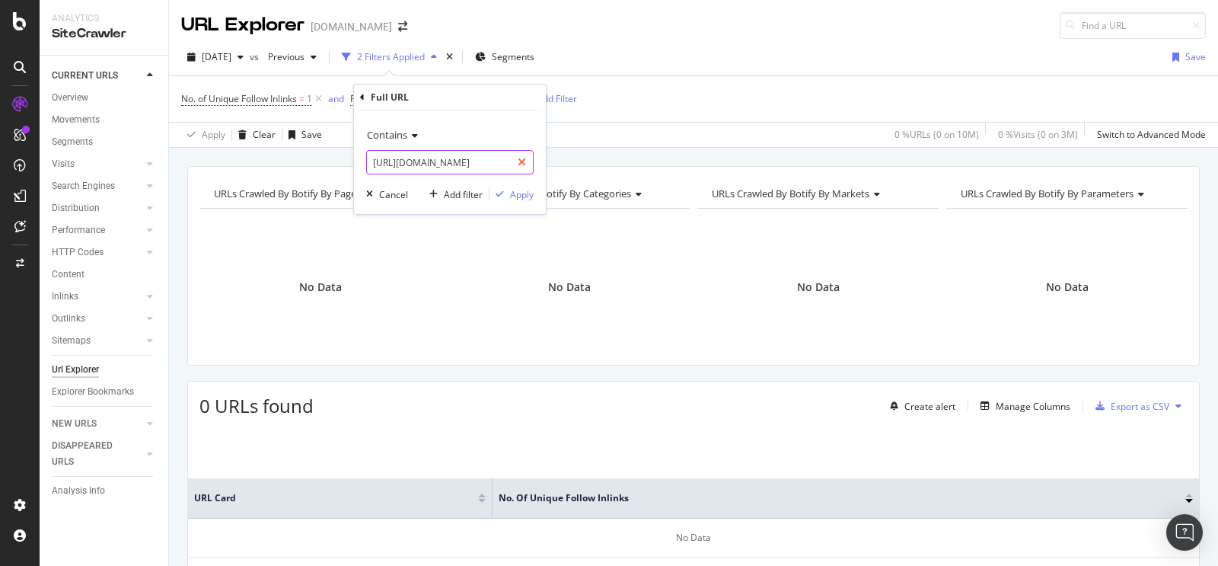
click at [522, 163] on icon at bounding box center [522, 162] width 8 height 11
click at [487, 166] on input "text" at bounding box center [450, 162] width 166 height 24
paste input "[URL][DOMAIN_NAME]"
type input "[URL][DOMAIN_NAME]"
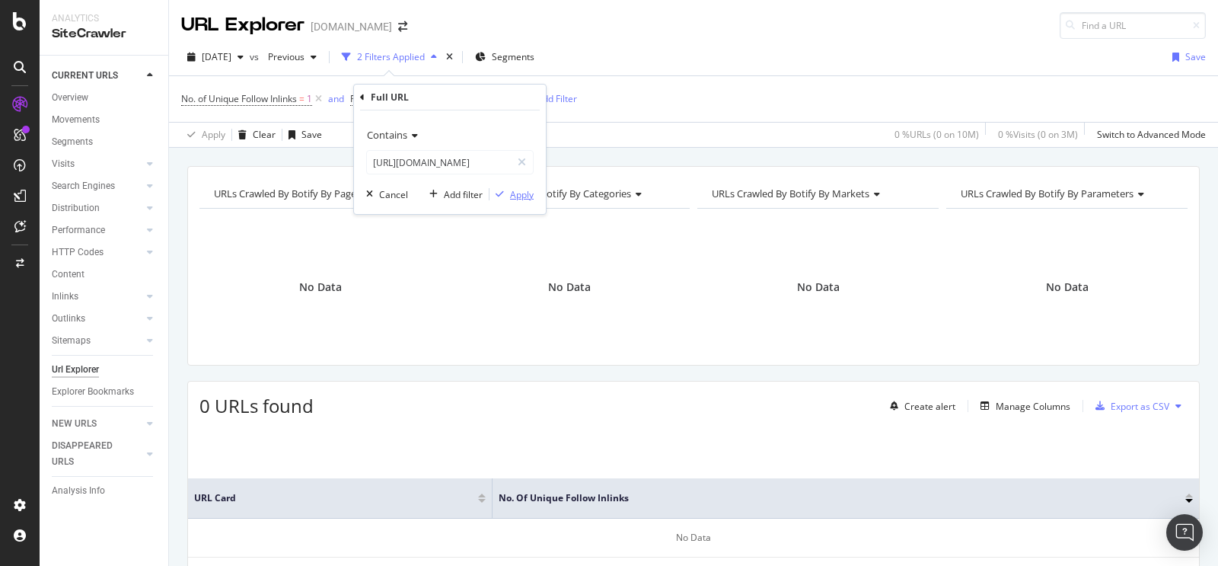
click at [516, 193] on div "Apply" at bounding box center [522, 194] width 24 height 13
click at [501, 96] on span "^.*[URL][DOMAIN_NAME]" at bounding box center [449, 98] width 110 height 21
click at [522, 157] on icon at bounding box center [522, 162] width 8 height 11
click at [483, 164] on input "text" at bounding box center [450, 162] width 166 height 24
paste input "[URL][DOMAIN_NAME]"
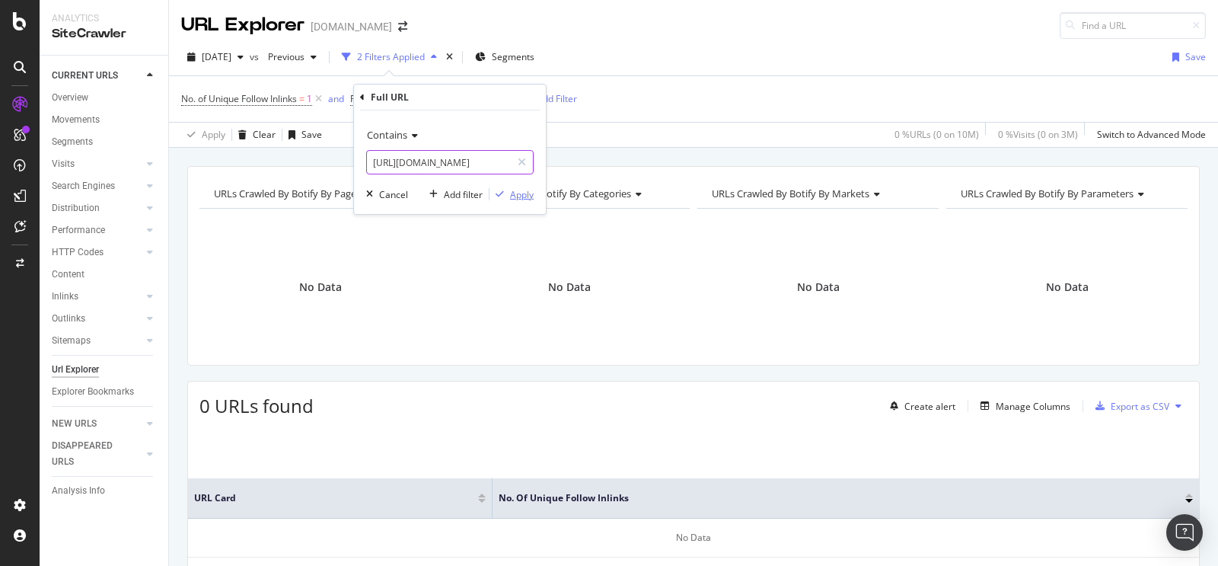
scroll to position [0, 161]
type input "[URL][DOMAIN_NAME]"
click at [512, 196] on div "Apply" at bounding box center [522, 194] width 24 height 13
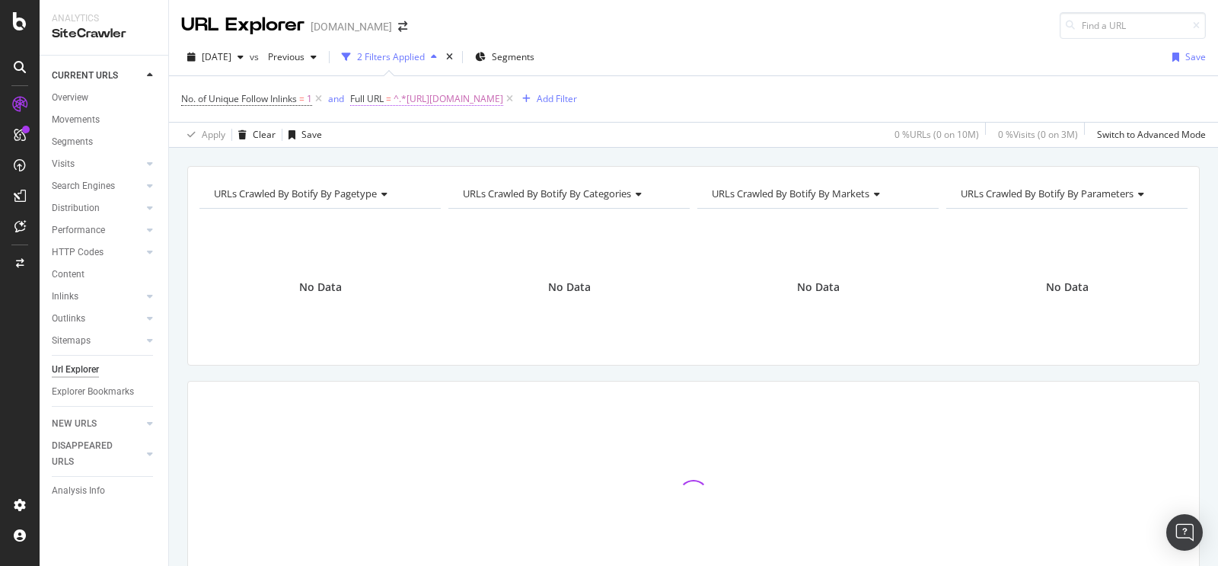
click at [503, 105] on span "^.*[URL][DOMAIN_NAME]" at bounding box center [449, 98] width 110 height 21
click at [518, 160] on icon at bounding box center [522, 162] width 8 height 11
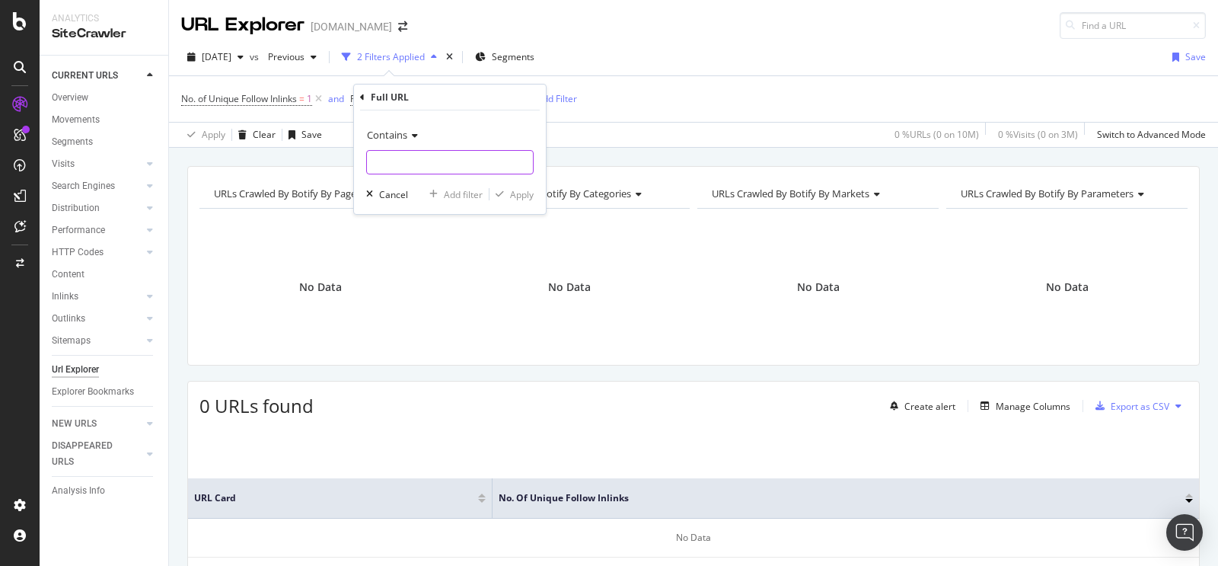
click at [481, 165] on input "text" at bounding box center [450, 162] width 166 height 24
paste input "[URL][DOMAIN_NAME]"
type input "[URL][DOMAIN_NAME]"
click at [507, 194] on div "button" at bounding box center [499, 194] width 21 height 9
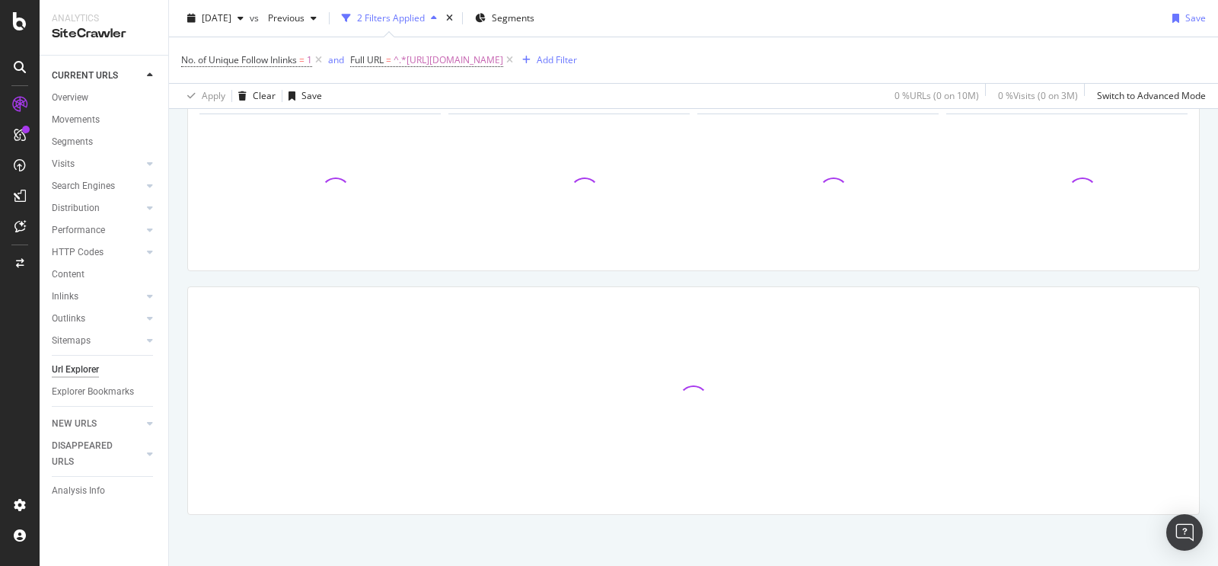
scroll to position [97, 0]
